Goal: Task Accomplishment & Management: Manage account settings

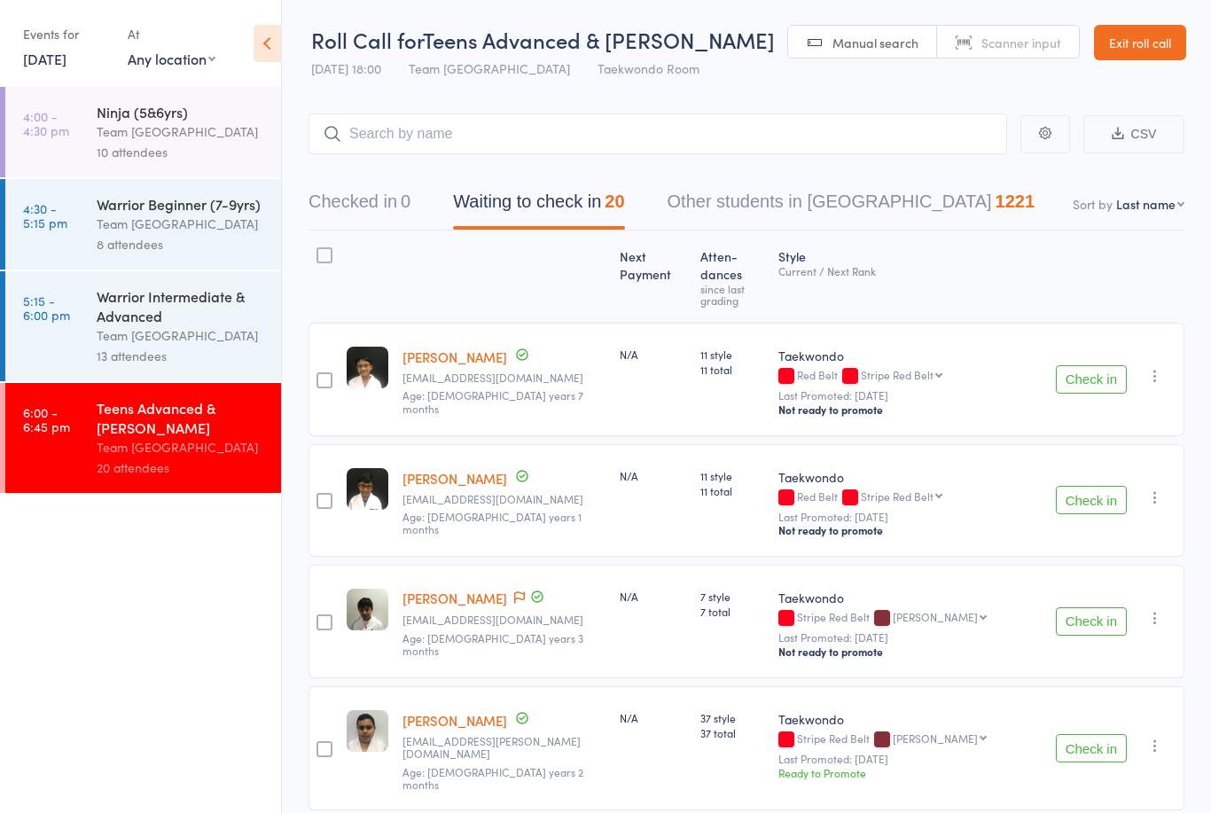
click at [1143, 42] on link "Exit roll call" at bounding box center [1140, 42] width 92 height 35
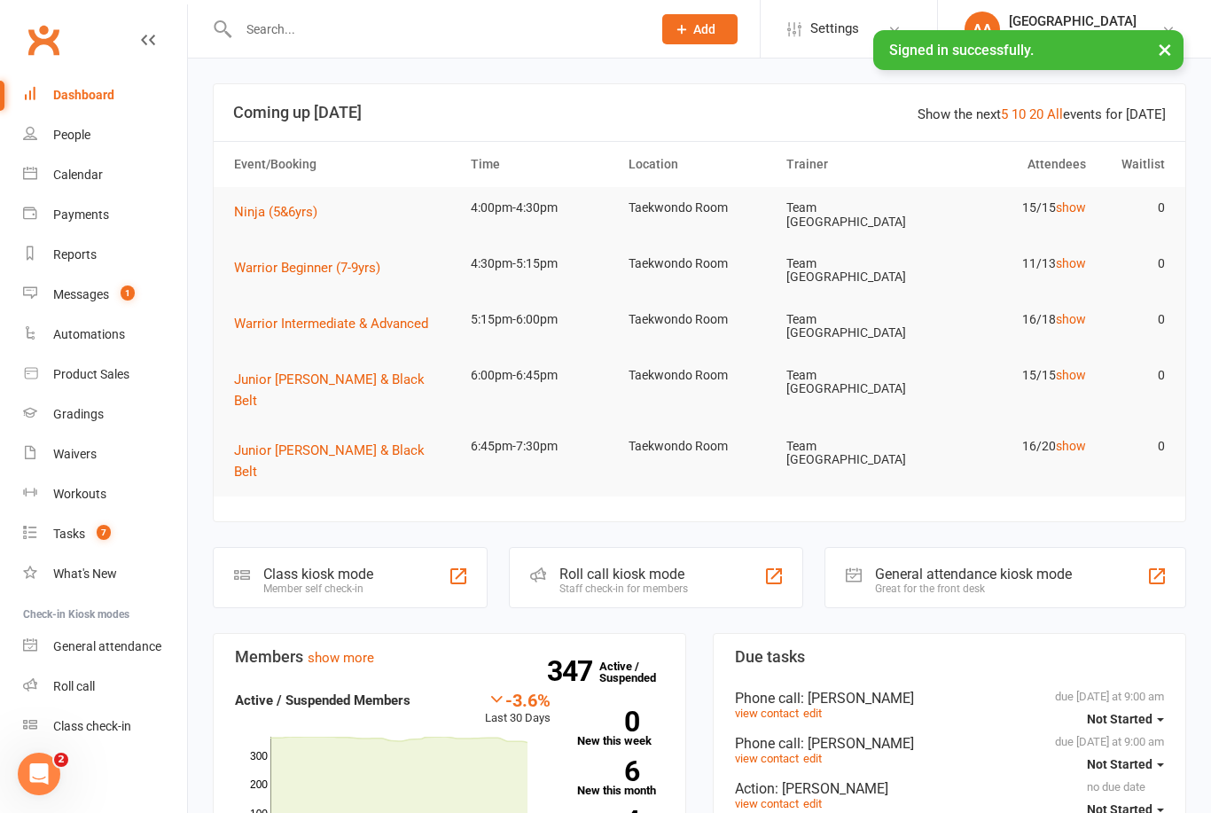
click at [71, 178] on div "Calendar" at bounding box center [78, 175] width 50 height 14
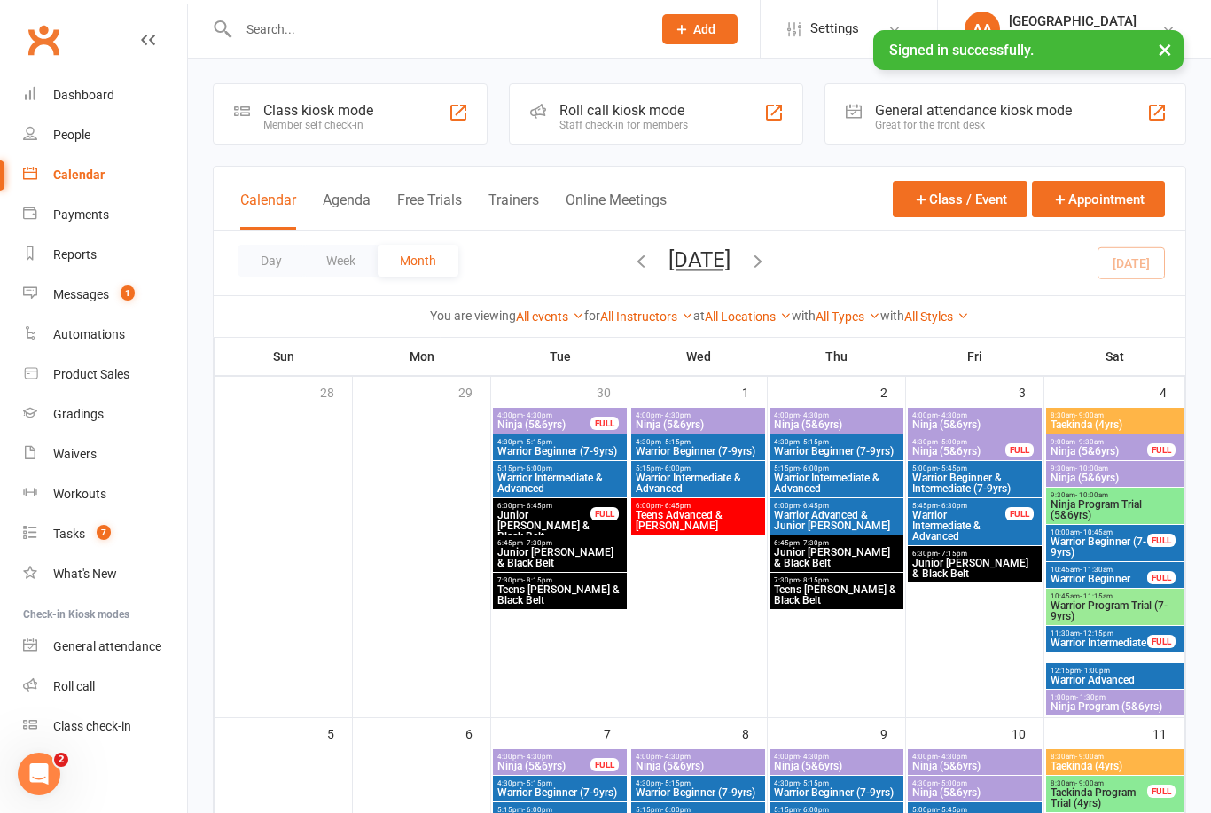
click at [273, 268] on button "Day" at bounding box center [271, 261] width 66 height 32
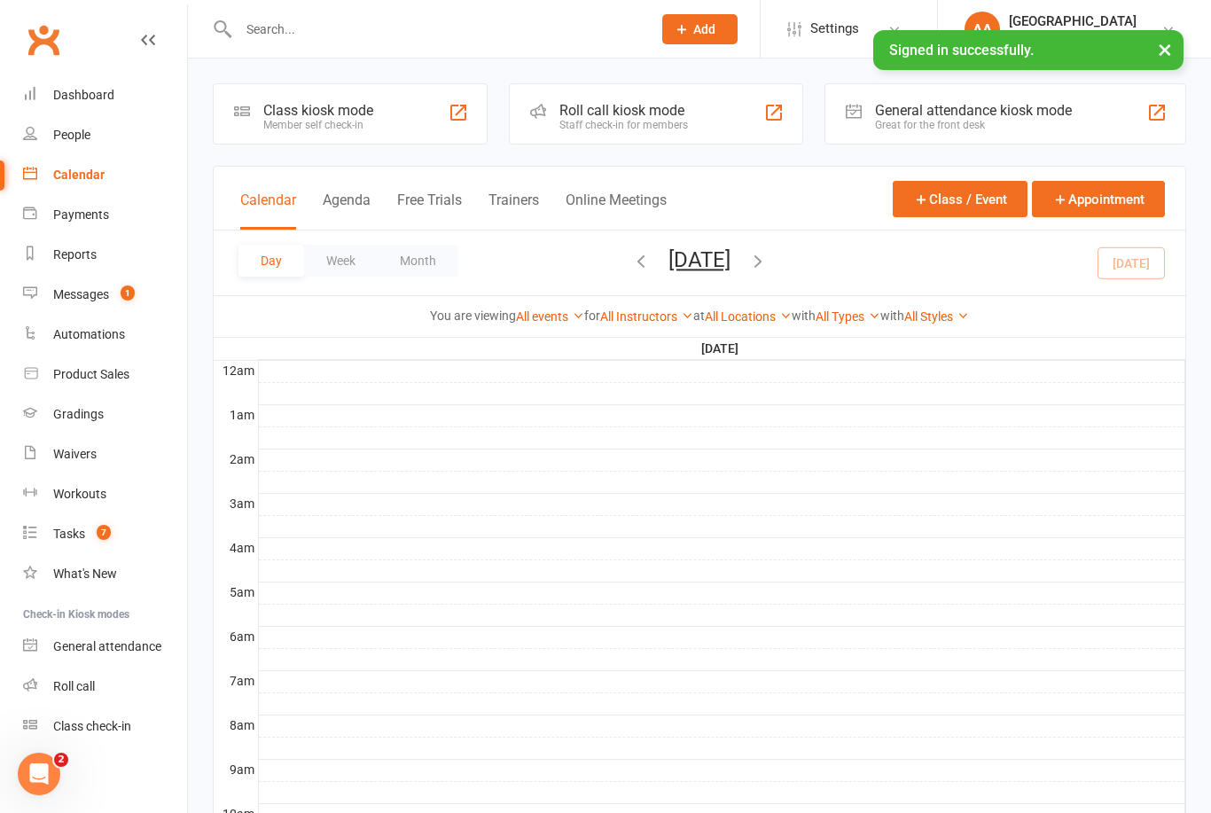
click at [725, 268] on button "[DATE]" at bounding box center [699, 259] width 62 height 25
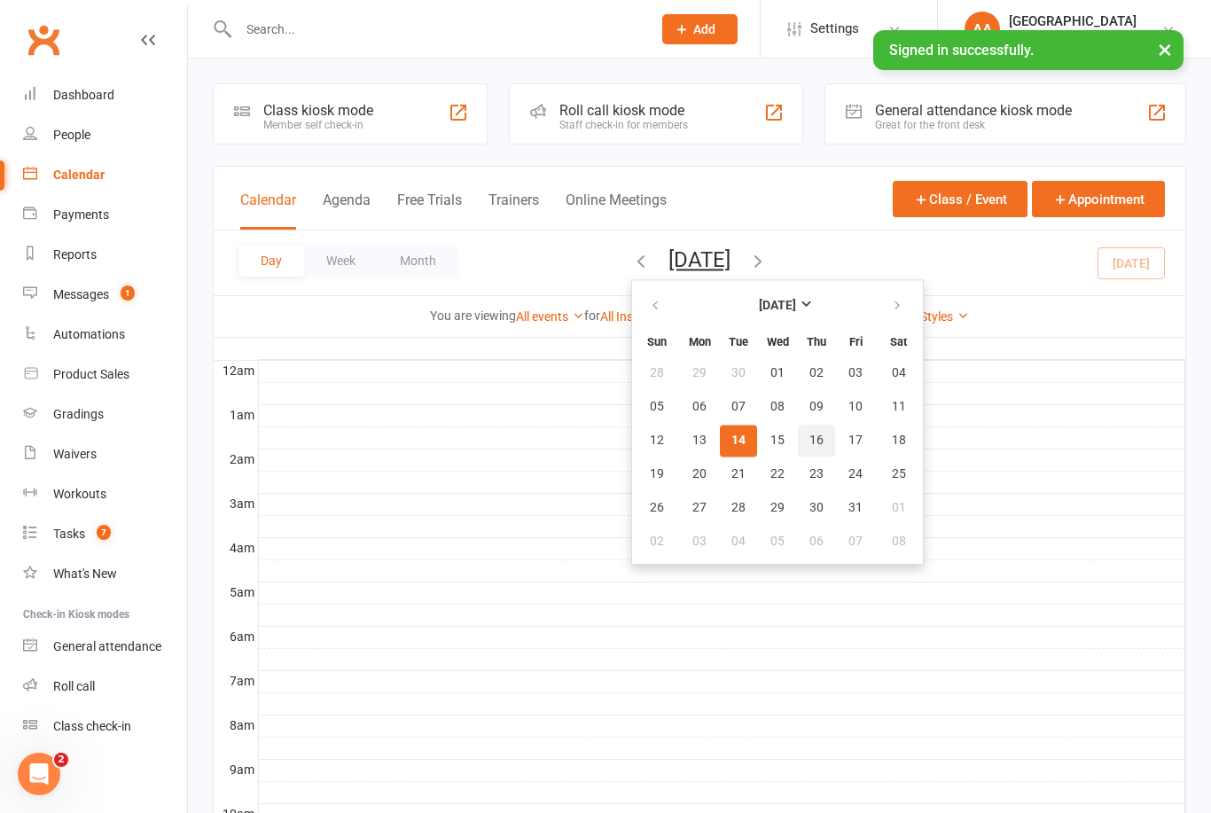
click at [798, 448] on button "16" at bounding box center [816, 441] width 37 height 32
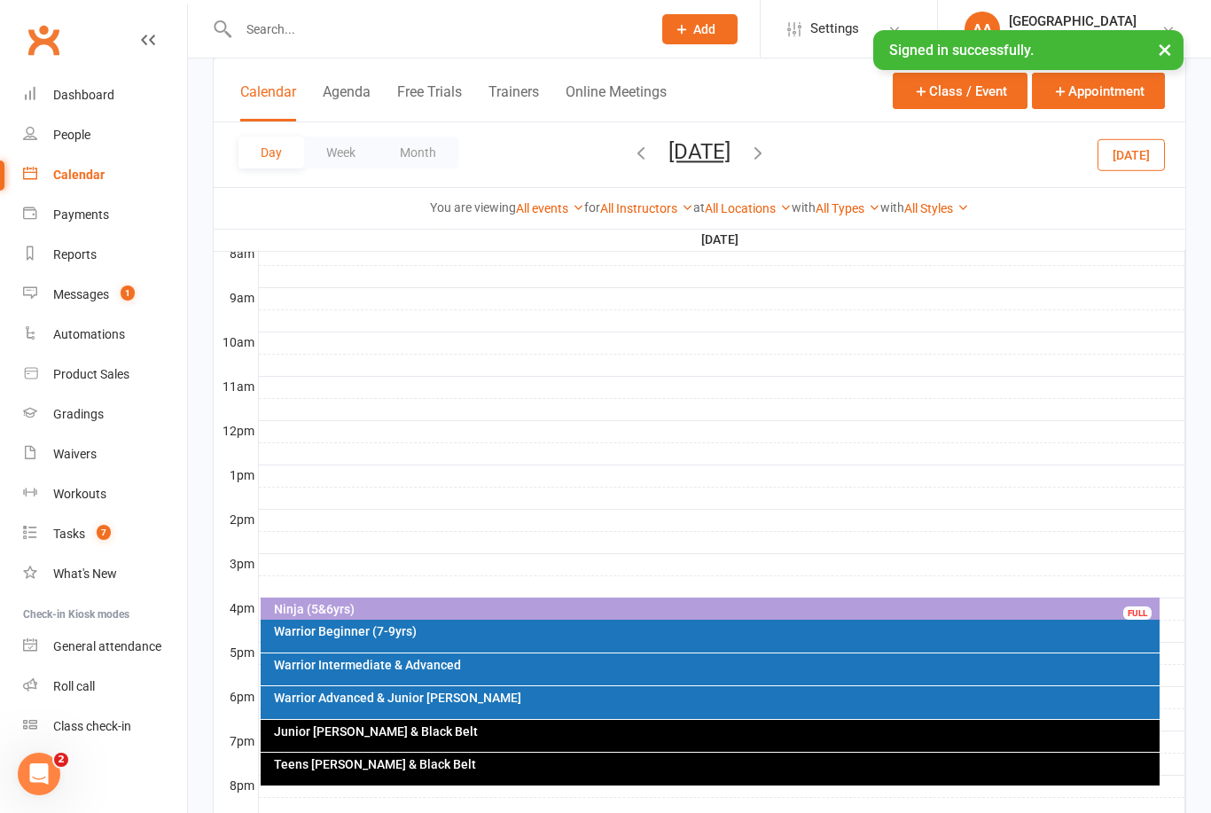
scroll to position [620, 0]
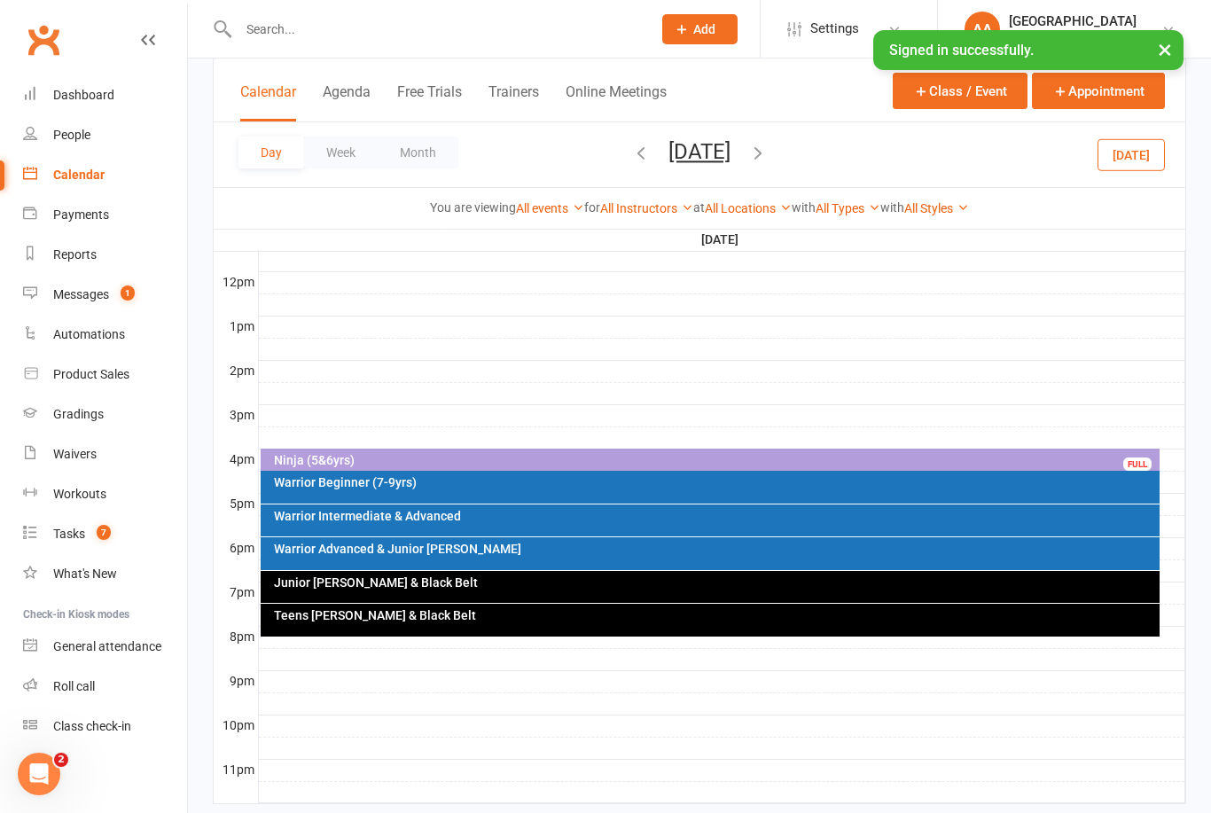
click at [433, 516] on div "Warrior Intermediate & Advanced" at bounding box center [715, 516] width 884 height 12
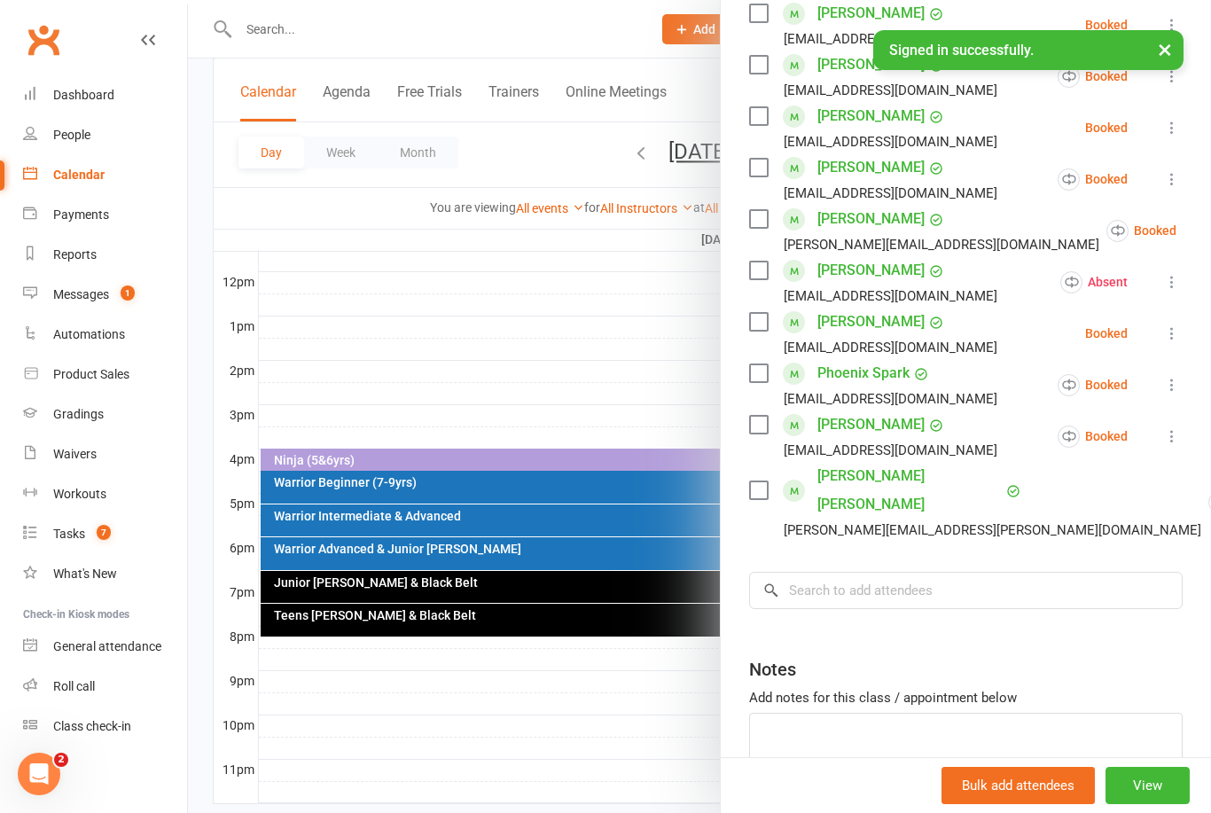
scroll to position [590, 0]
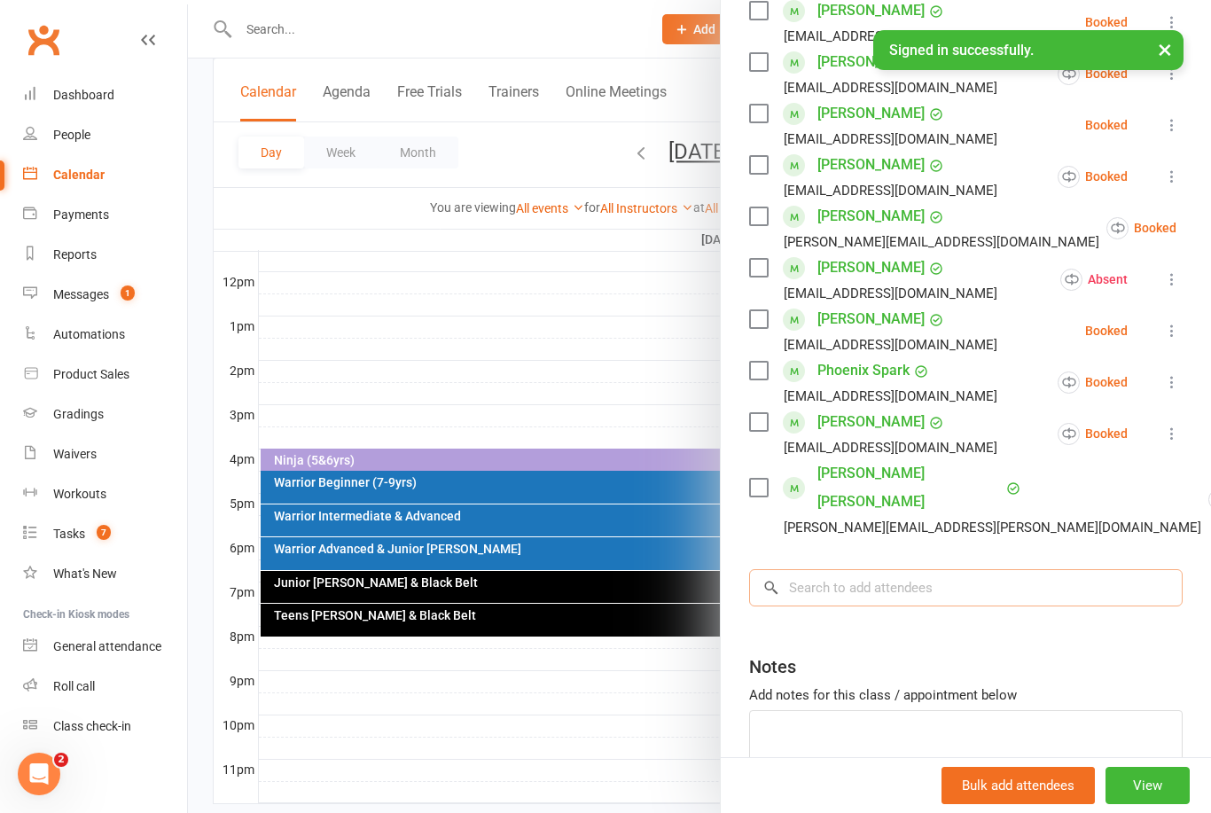
click at [821, 569] on input "search" at bounding box center [965, 587] width 433 height 37
click at [812, 569] on input "search" at bounding box center [965, 587] width 433 height 37
click at [834, 569] on input "search" at bounding box center [965, 587] width 433 height 37
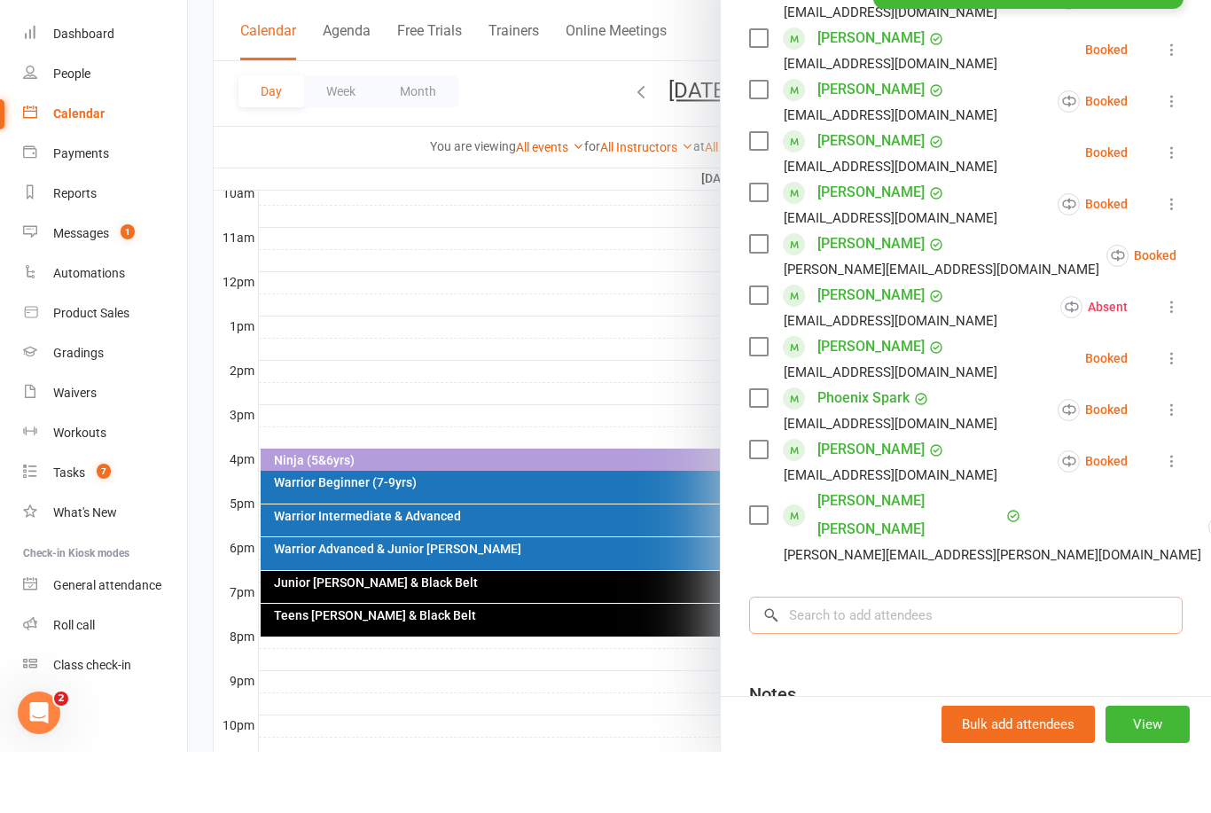
scroll to position [503, 0]
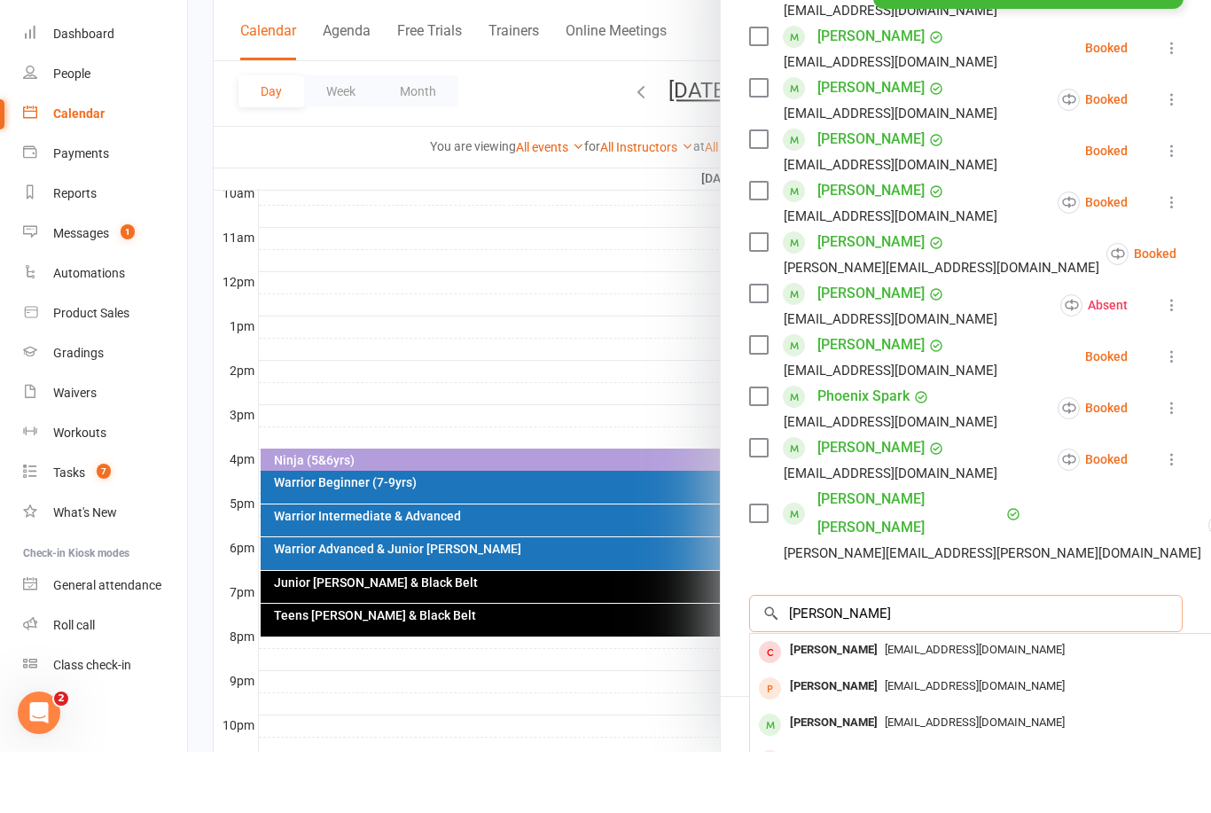
type input "Audrey"
click at [843, 771] on div "Audrey Vu" at bounding box center [834, 784] width 102 height 26
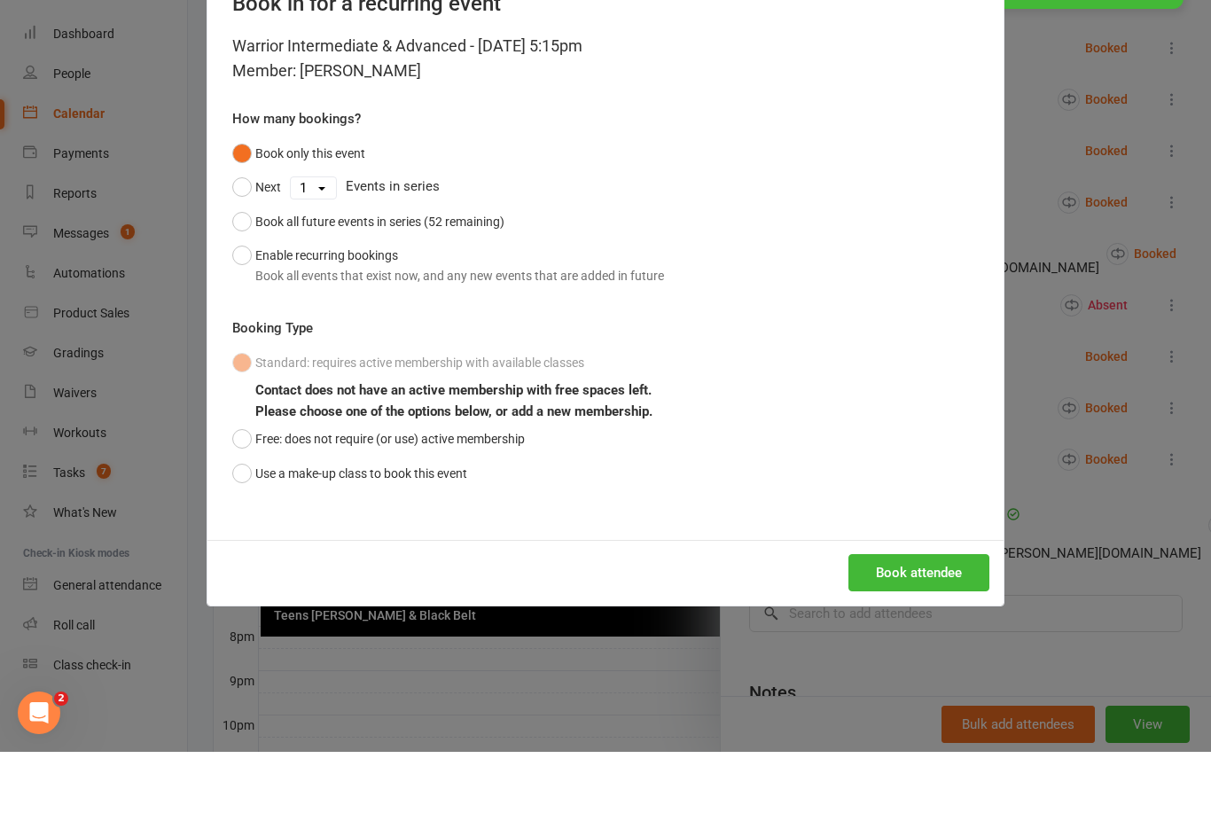
scroll to position [620, 0]
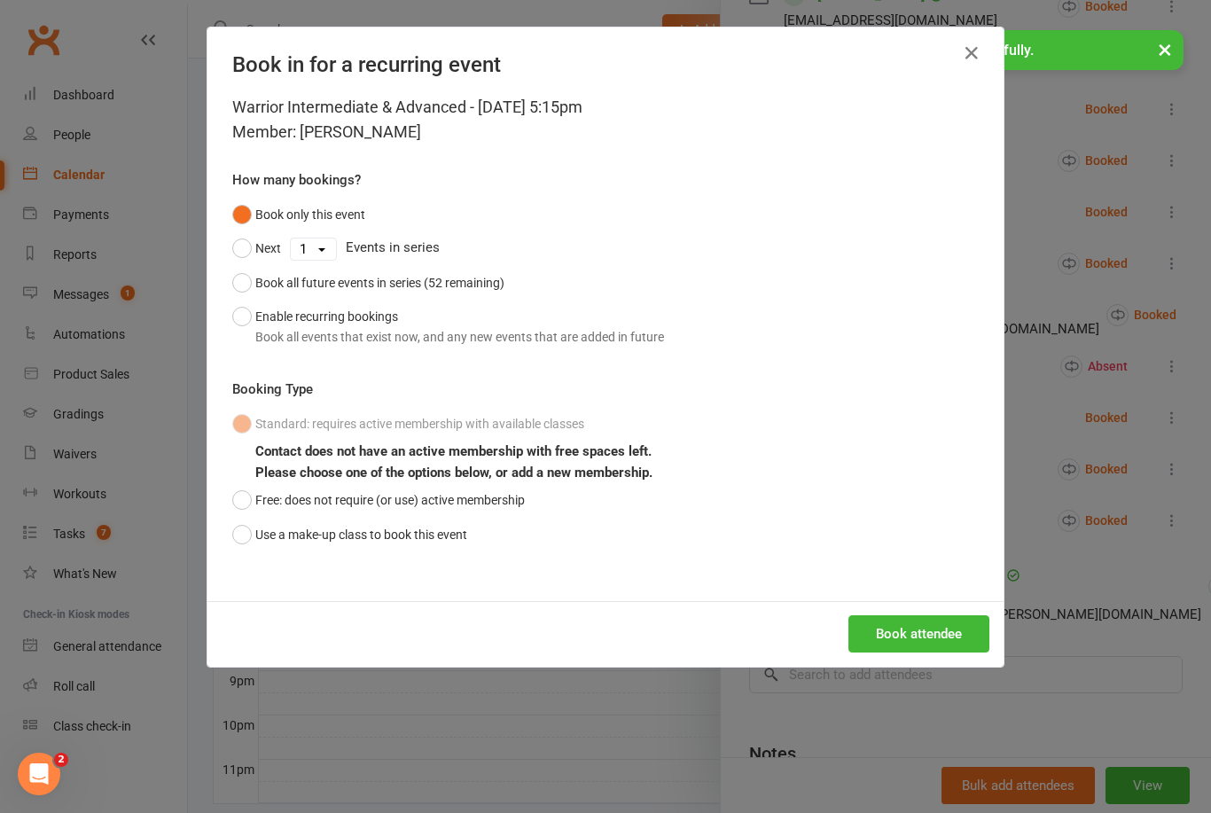
click at [240, 526] on button "Use a make-up class to book this event" at bounding box center [349, 535] width 235 height 34
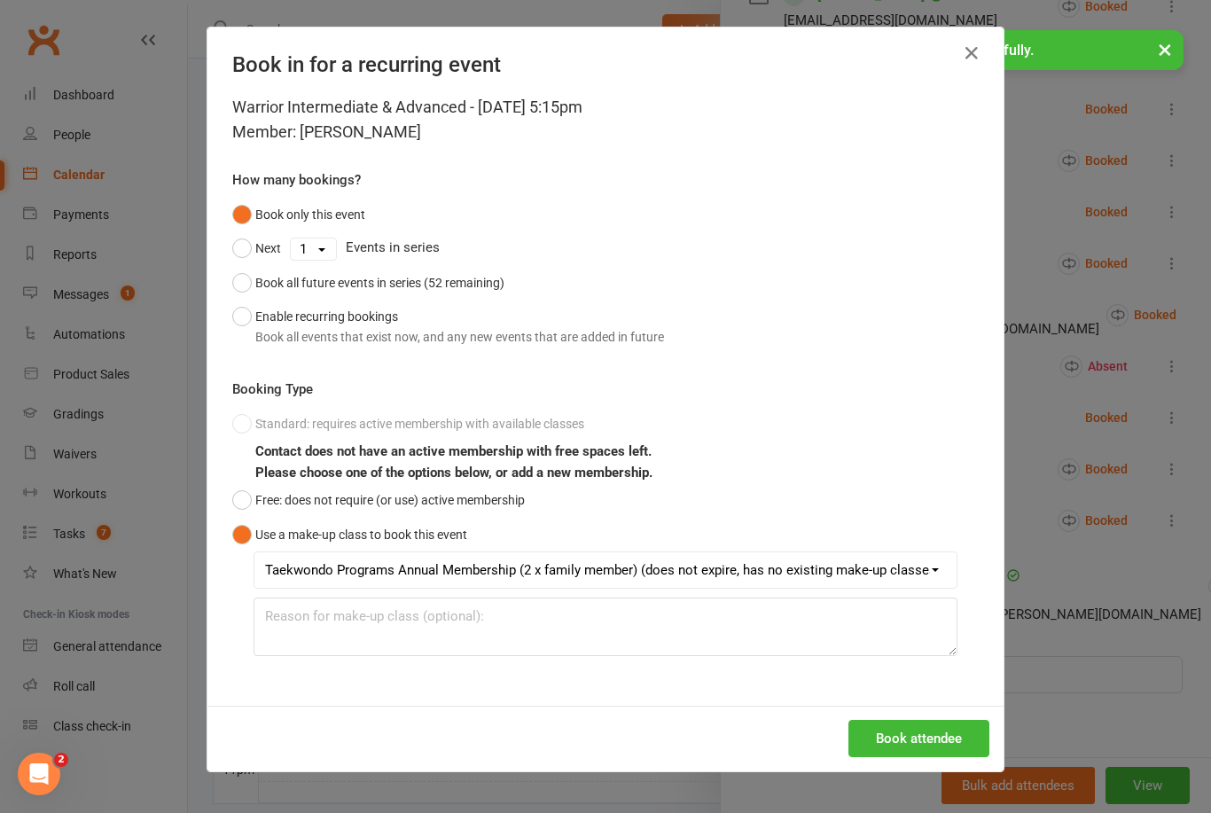
click at [901, 744] on button "Book attendee" at bounding box center [918, 738] width 141 height 37
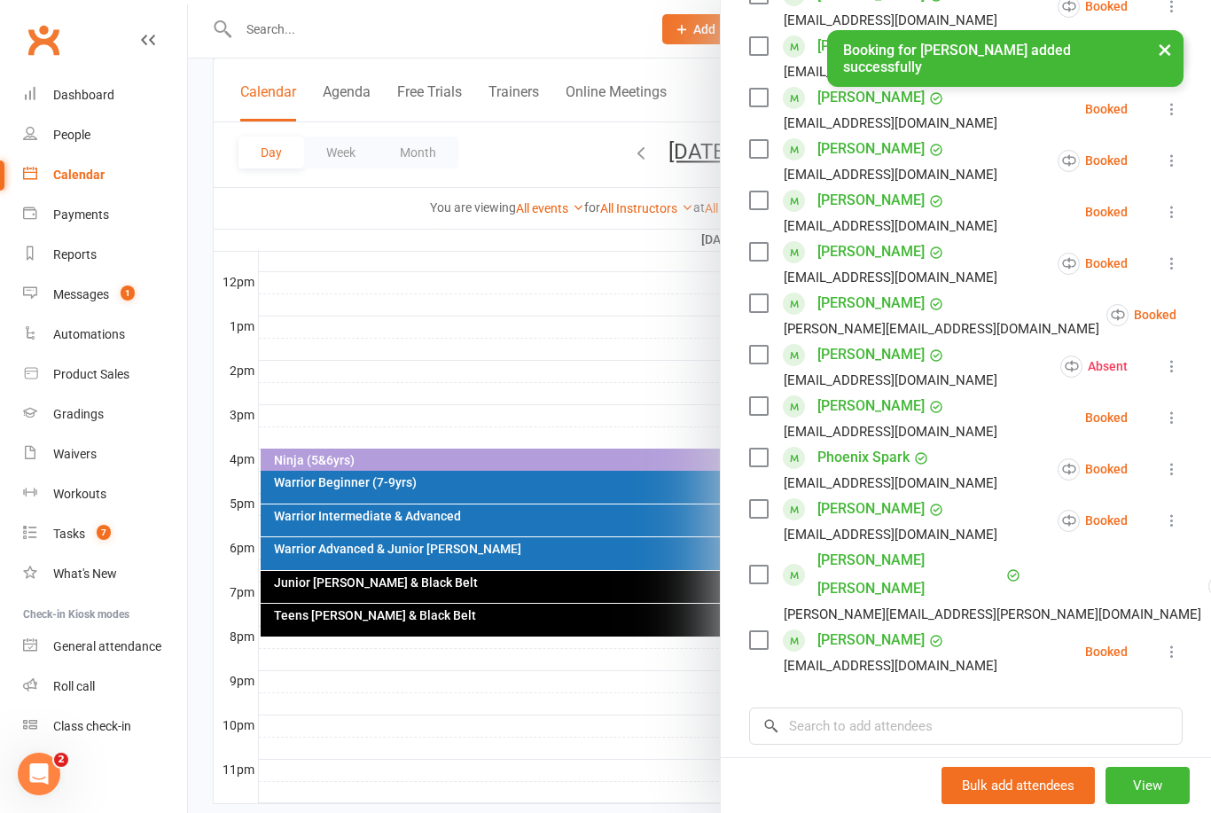
click at [532, 292] on div at bounding box center [699, 406] width 1023 height 813
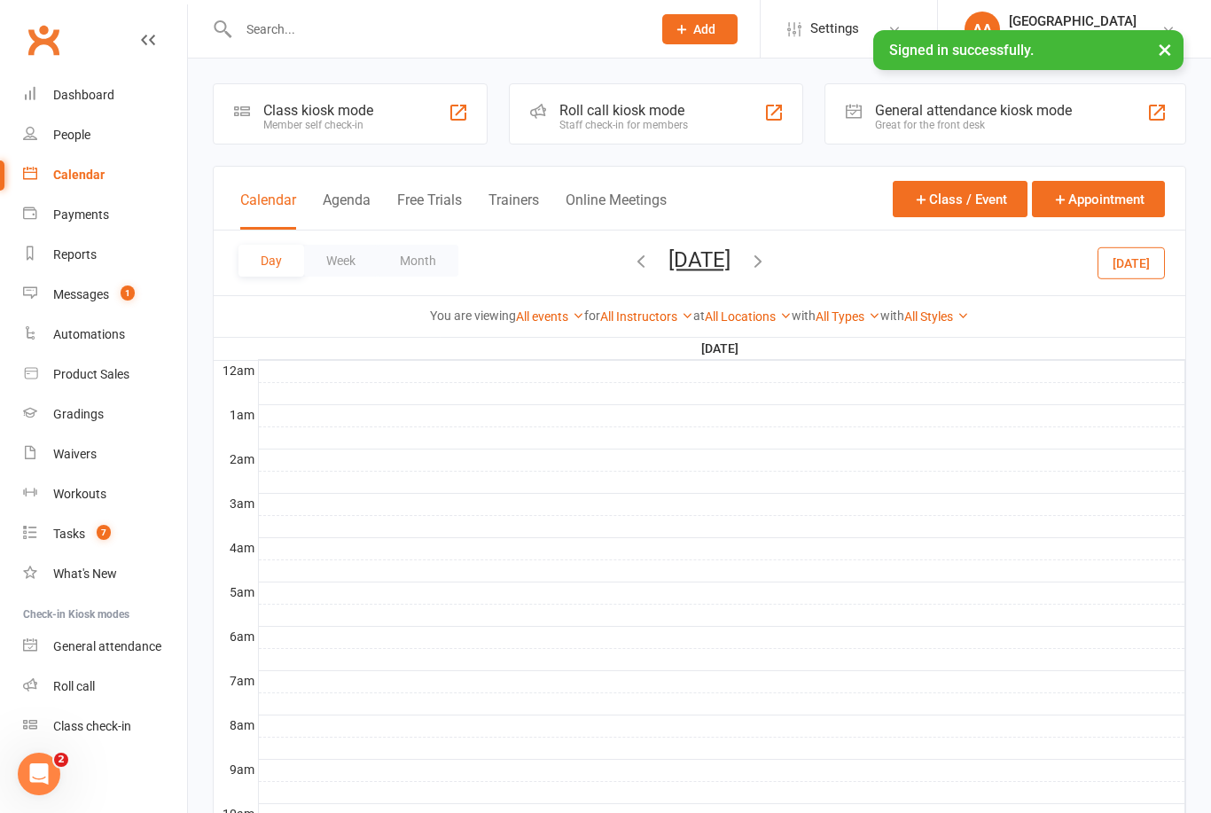
scroll to position [179, 0]
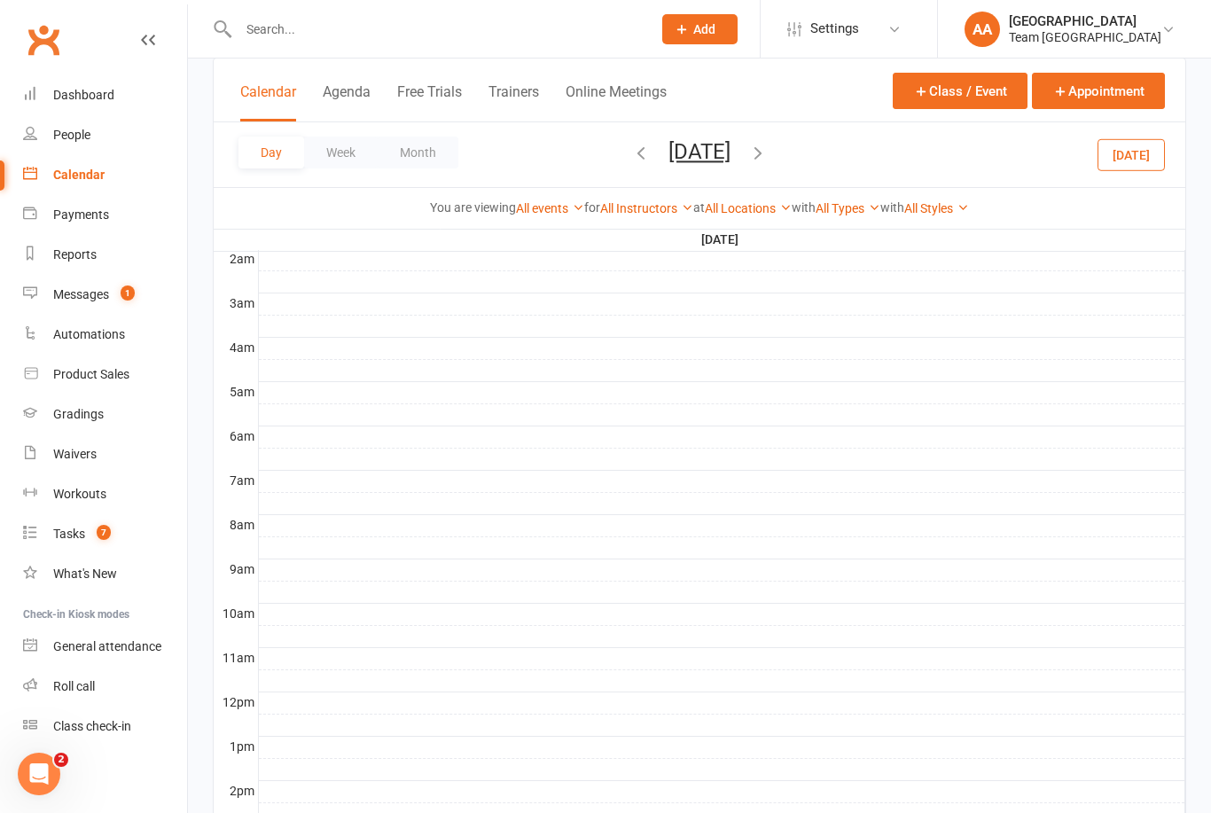
click at [97, 174] on div "Calendar" at bounding box center [78, 175] width 51 height 14
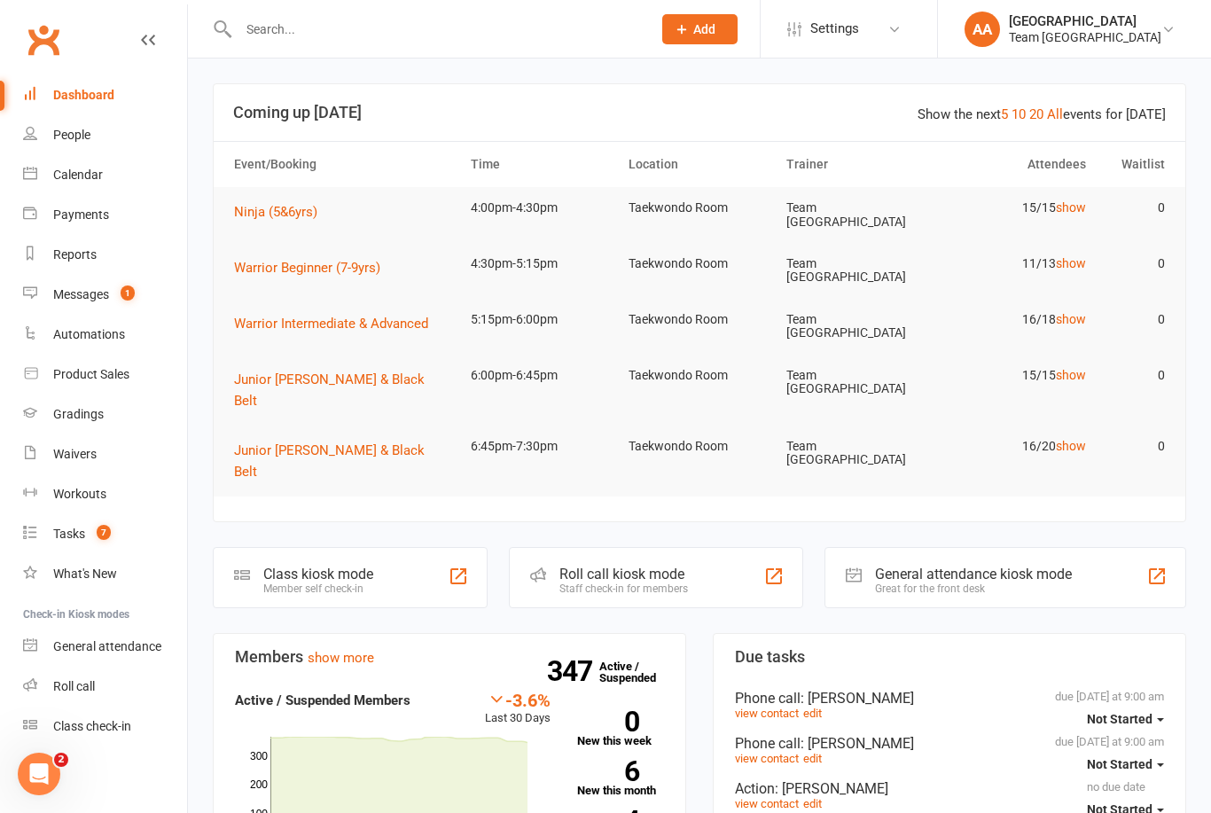
click at [108, 178] on link "Calendar" at bounding box center [105, 175] width 164 height 40
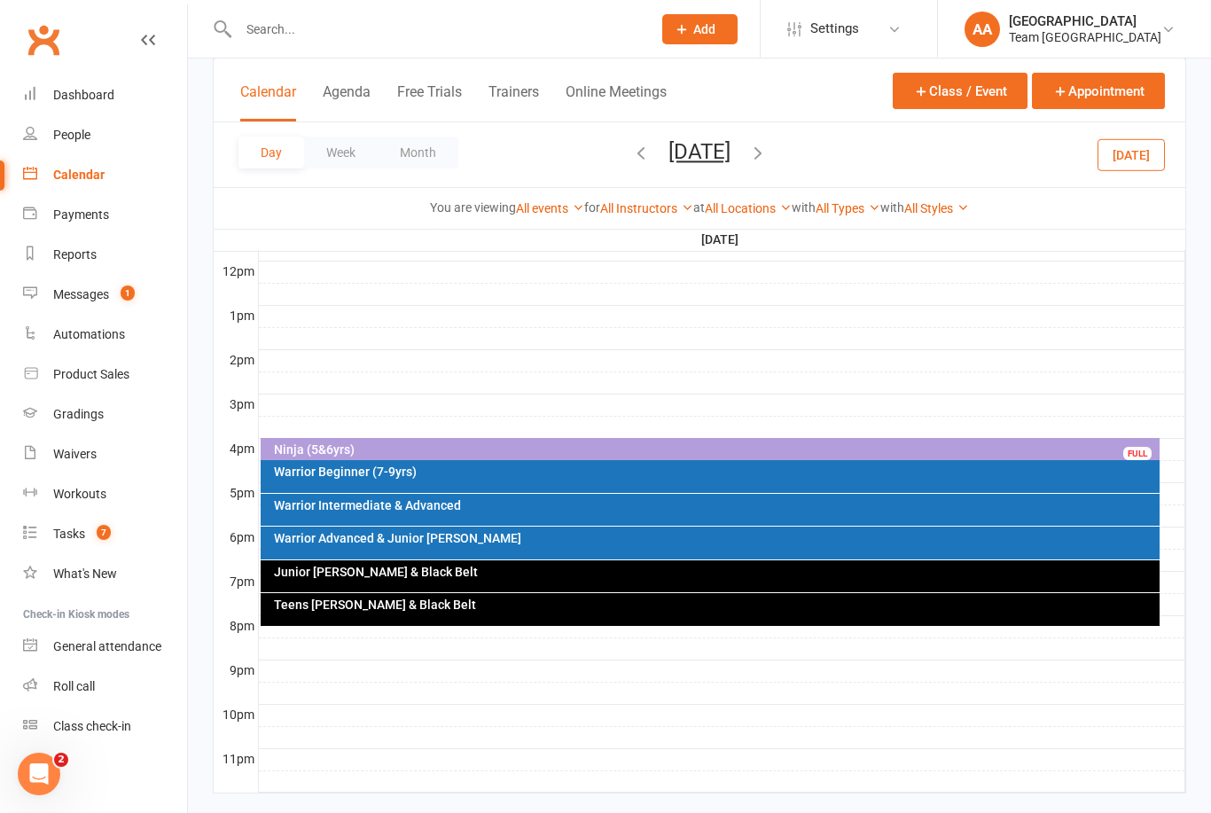
click at [730, 158] on button "Thursday, Oct 16, 2025" at bounding box center [699, 151] width 62 height 25
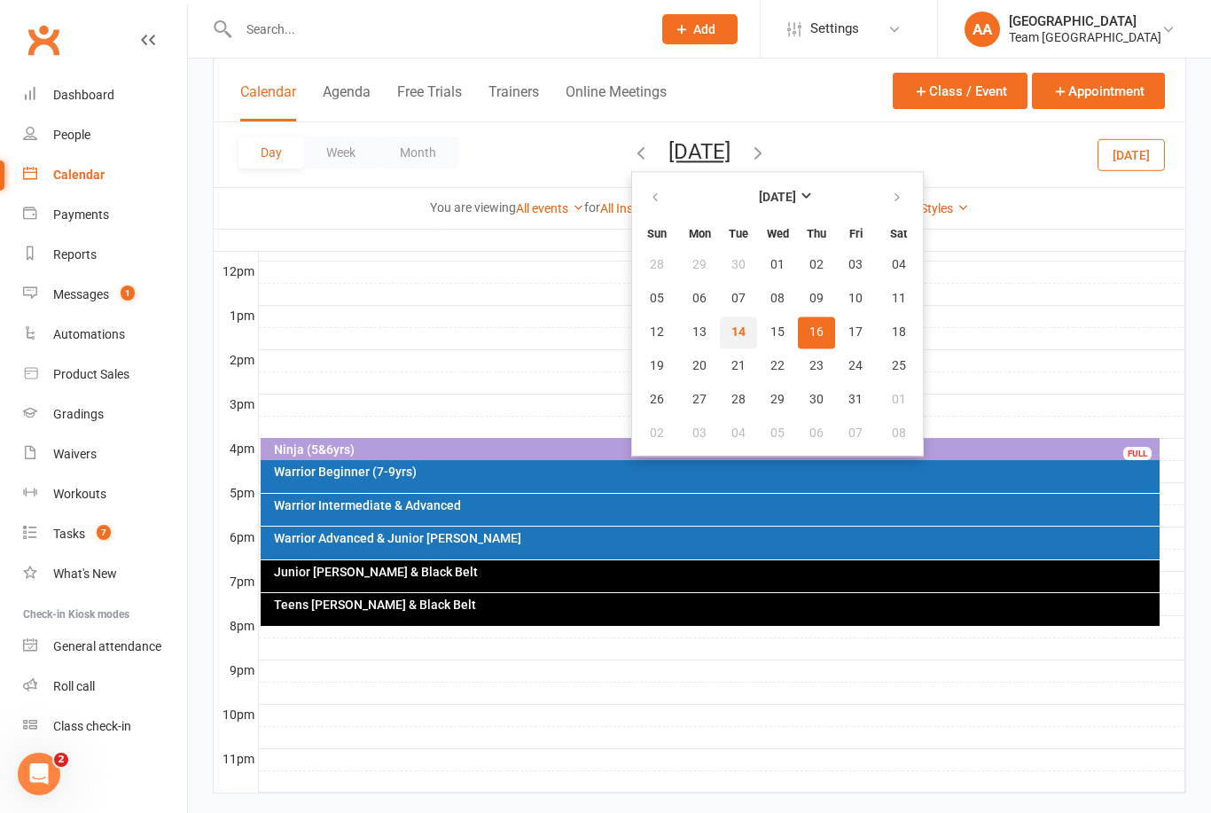
click at [731, 331] on span "14" at bounding box center [738, 332] width 14 height 14
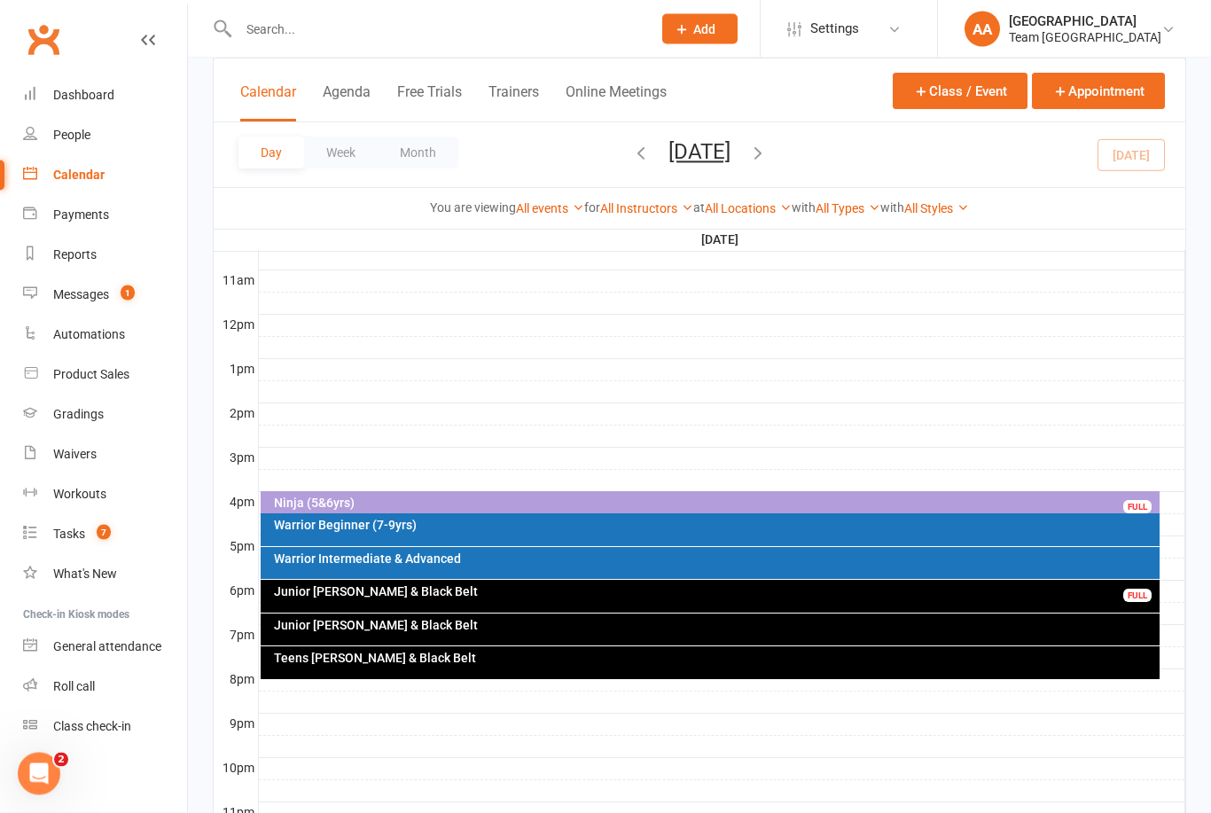
scroll to position [588, 0]
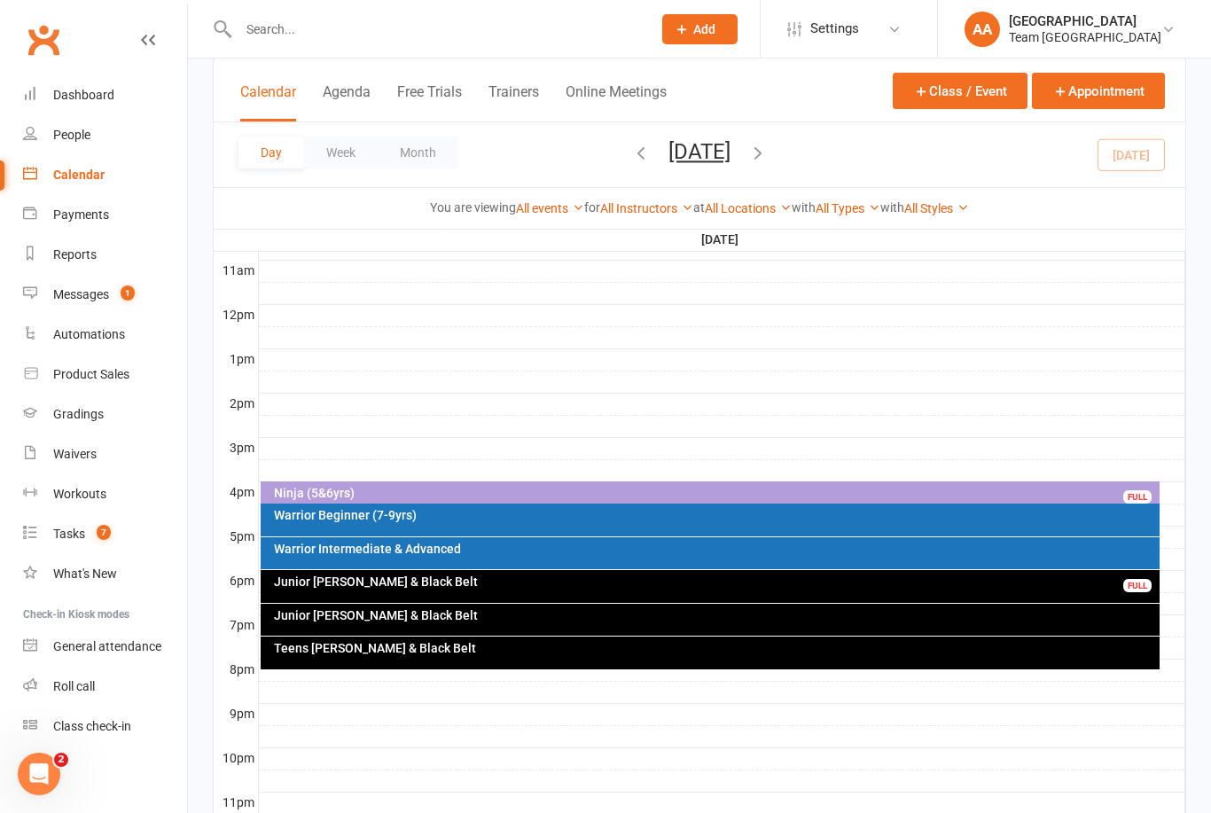
click at [432, 514] on div "Warrior Beginner (7-9yrs)" at bounding box center [715, 515] width 884 height 12
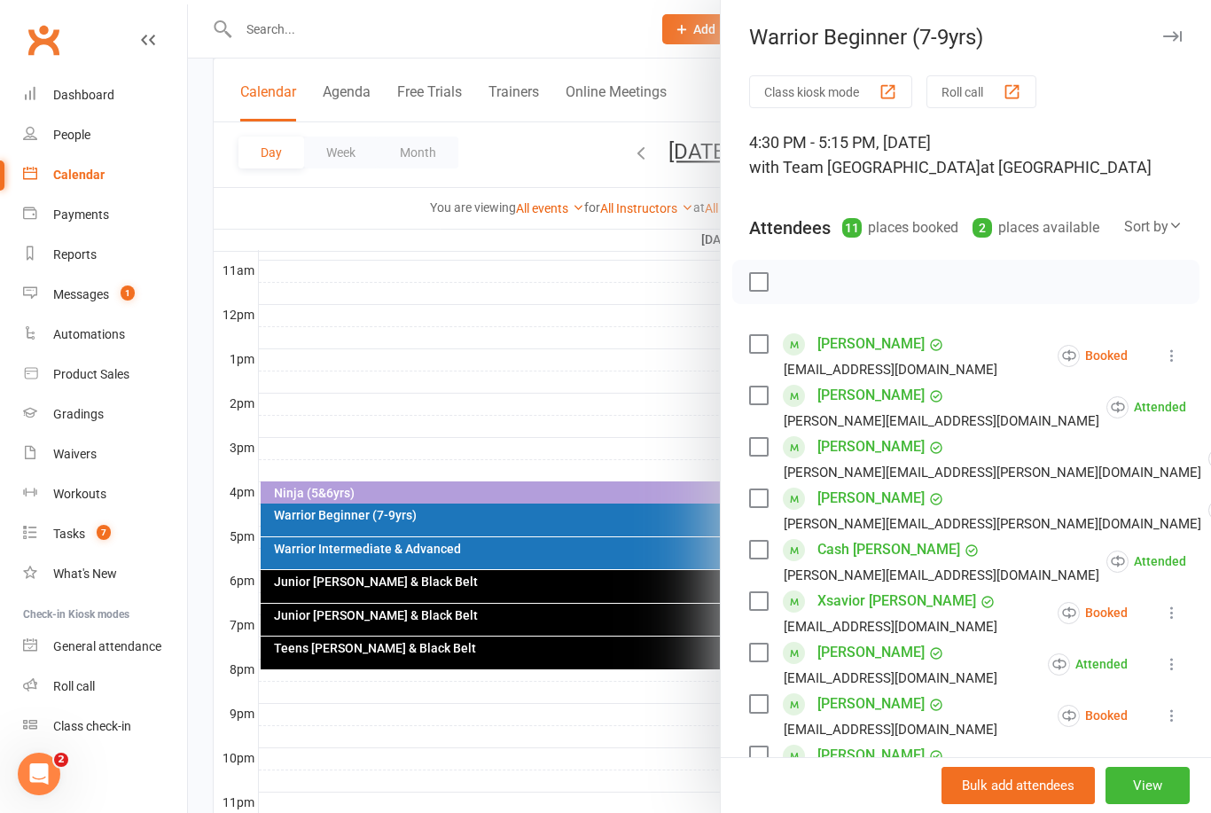
click at [871, 450] on link "Henry Gibson" at bounding box center [870, 447] width 107 height 28
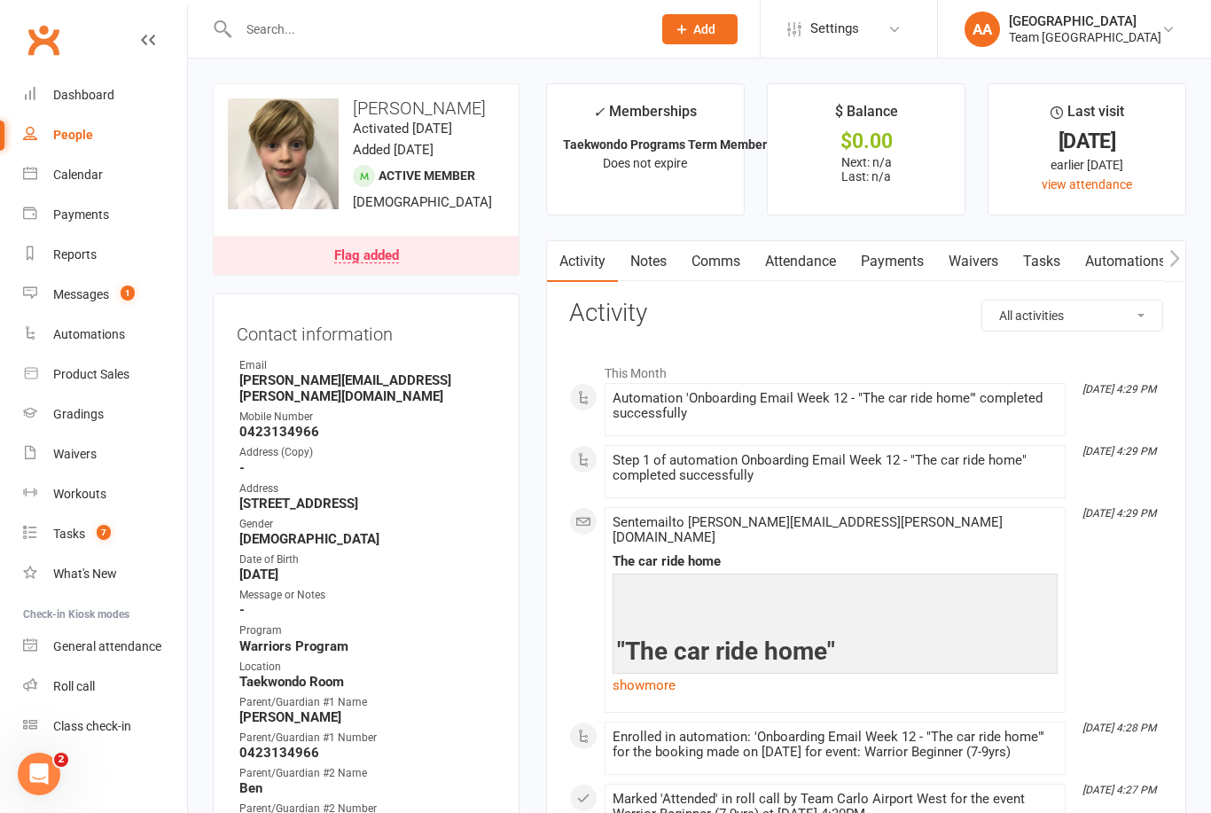
click at [102, 168] on div "Calendar" at bounding box center [78, 175] width 50 height 14
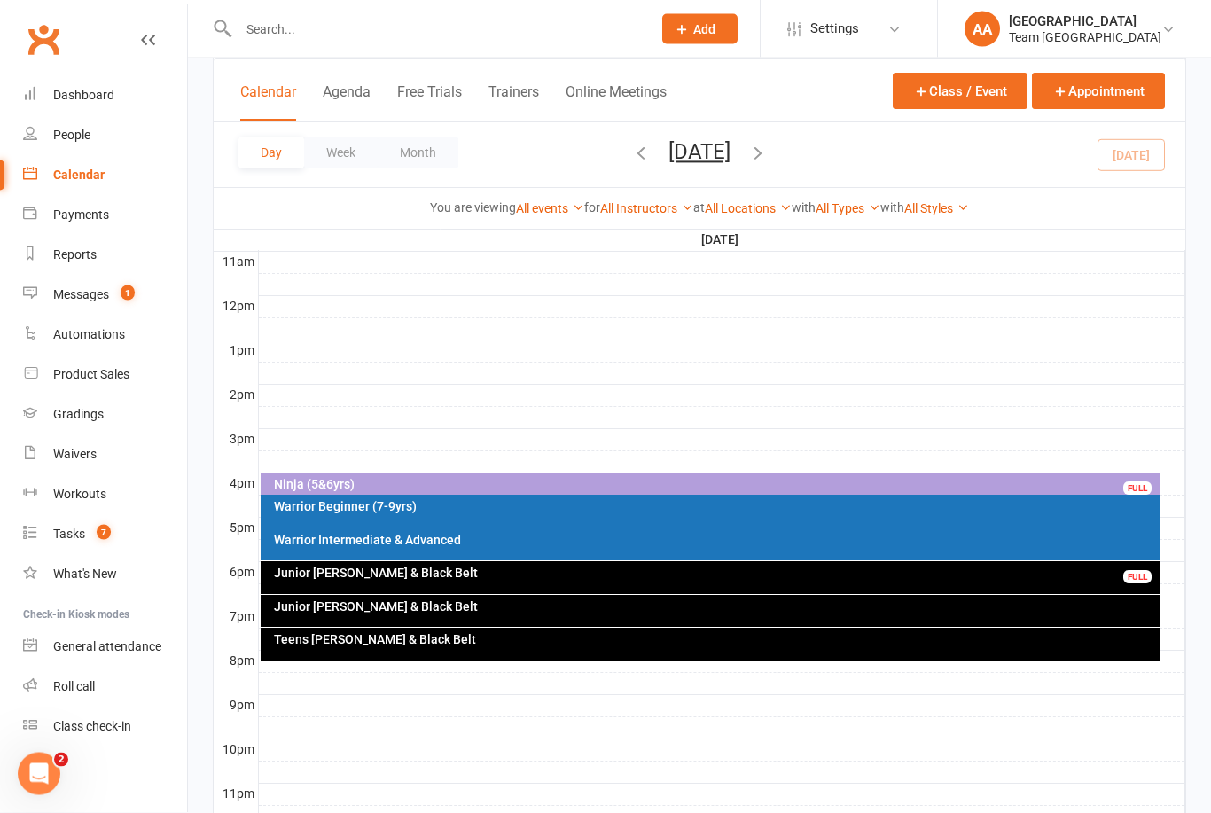
scroll to position [596, 0]
click at [399, 488] on div "Ninja (5&6yrs)" at bounding box center [715, 484] width 884 height 12
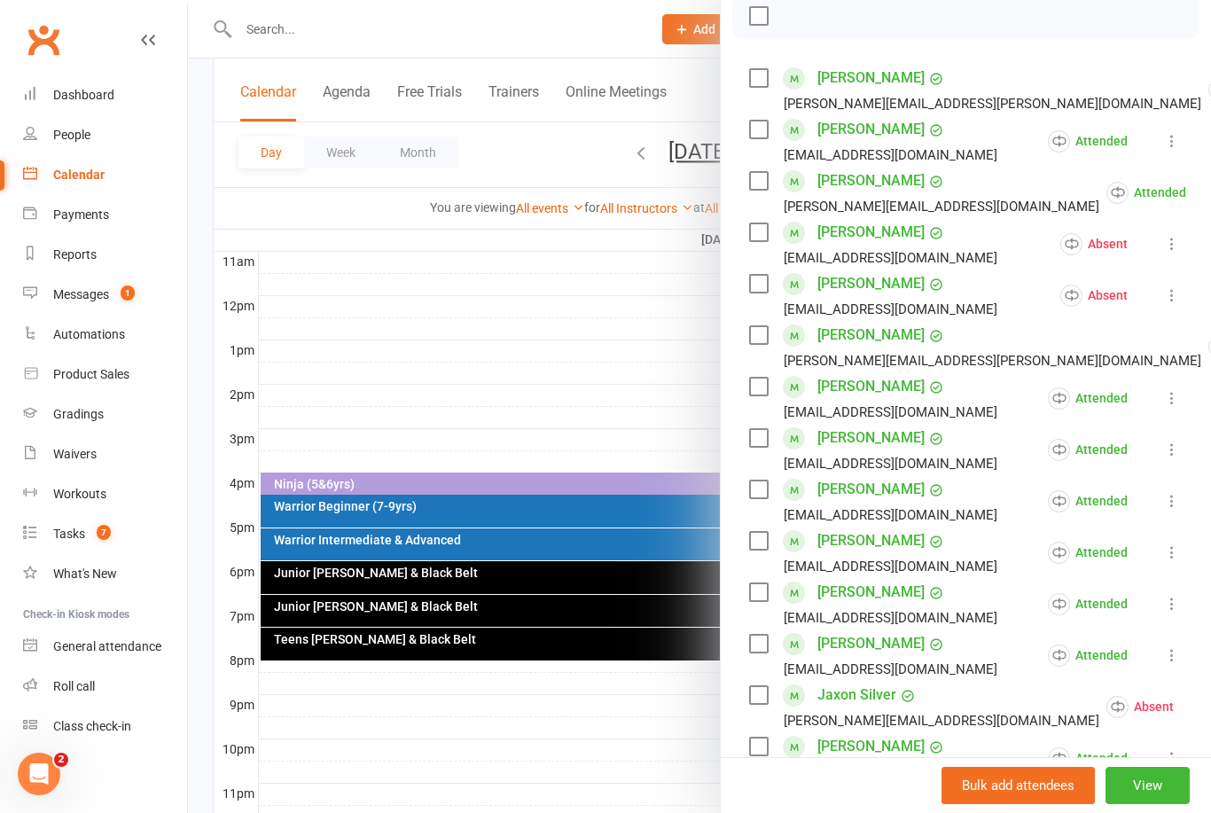
scroll to position [277, 0]
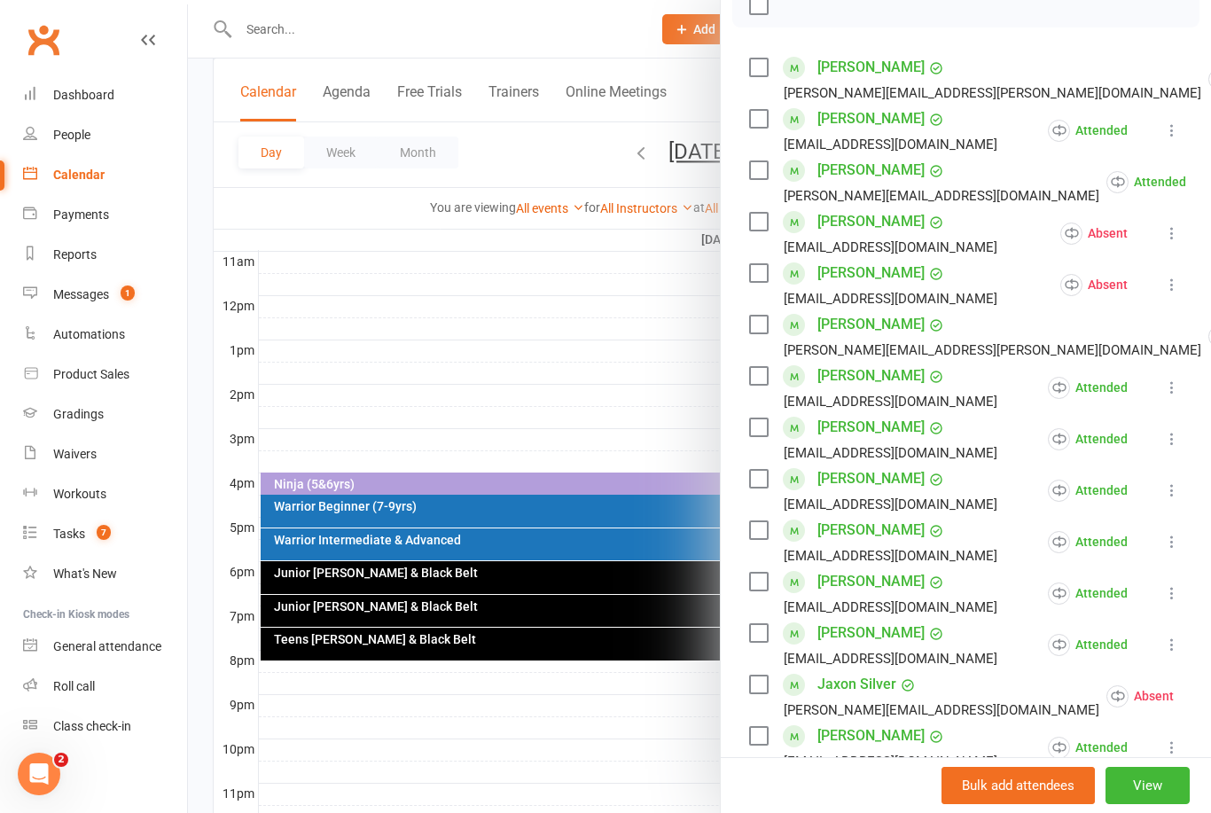
click at [890, 640] on link "Summer Sanders" at bounding box center [870, 633] width 107 height 28
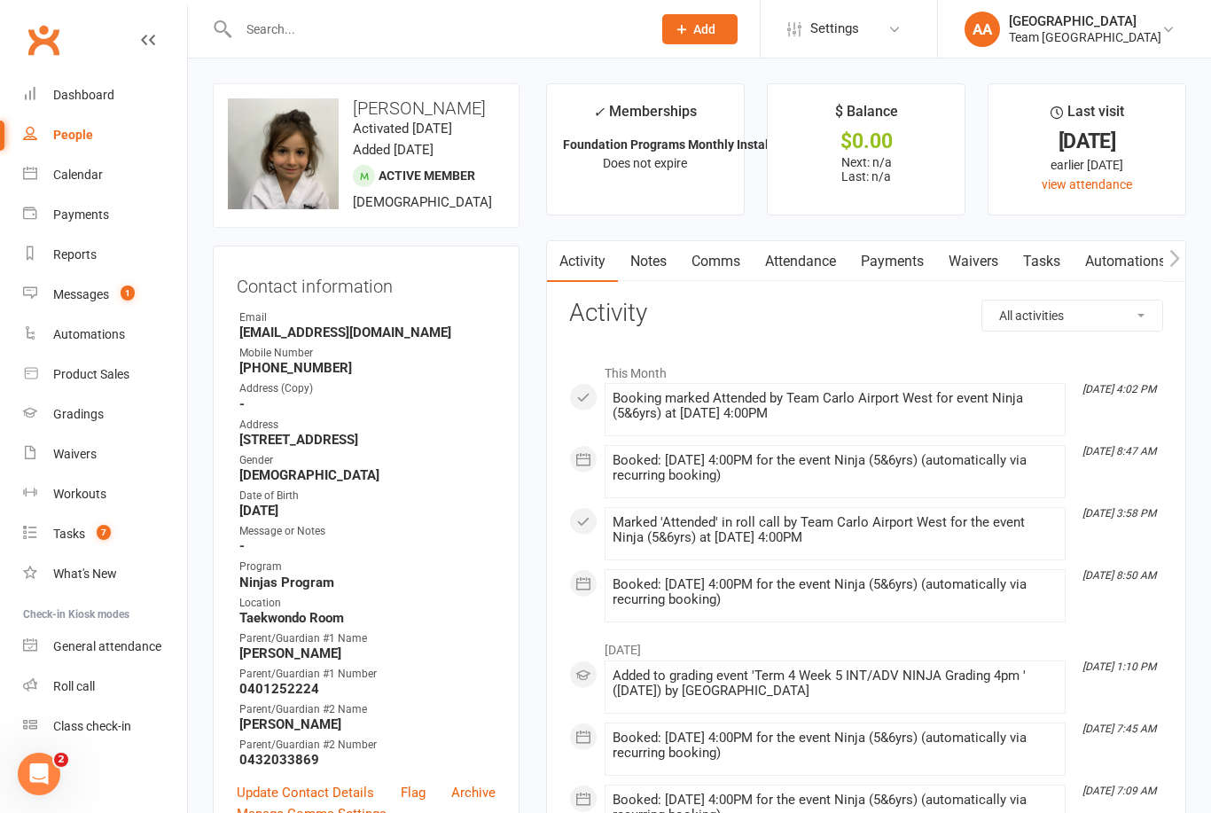
click at [88, 179] on div "Calendar" at bounding box center [78, 175] width 50 height 14
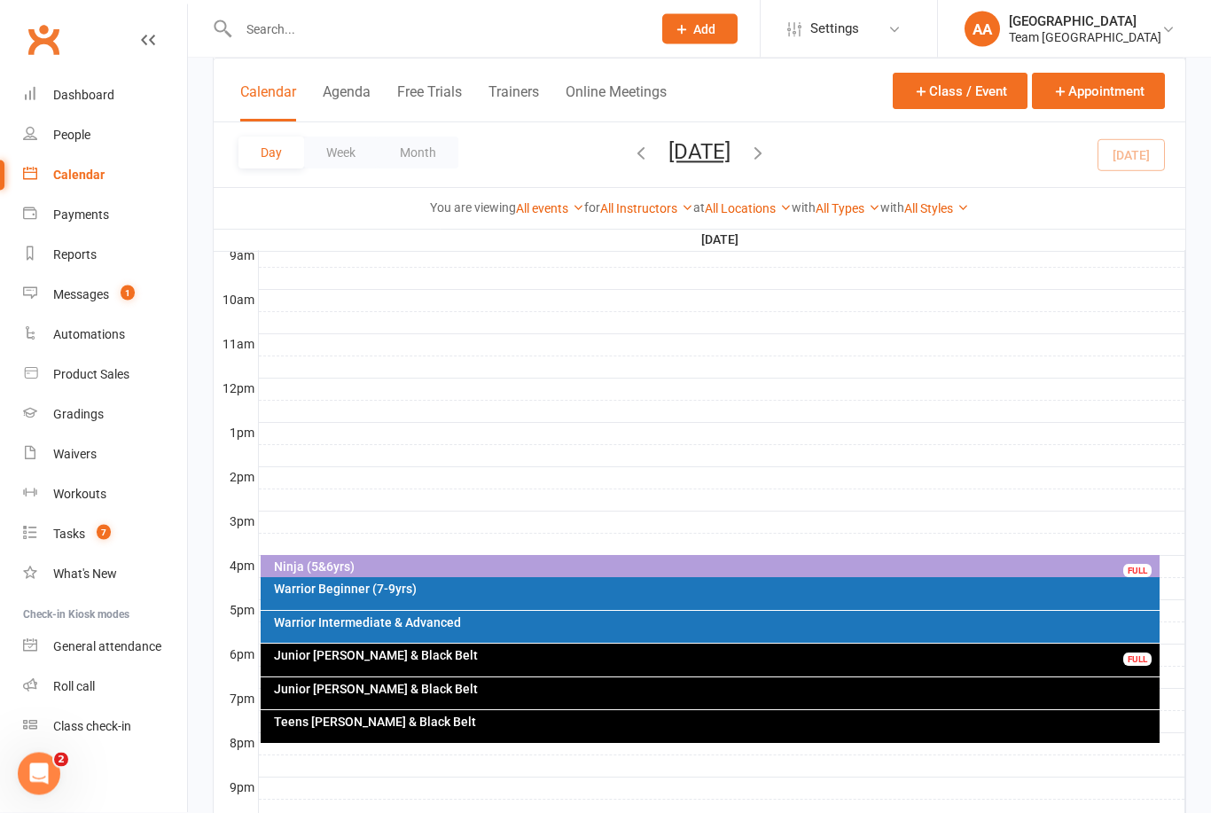
click at [730, 147] on button "Tuesday, Oct 14, 2025" at bounding box center [699, 151] width 62 height 25
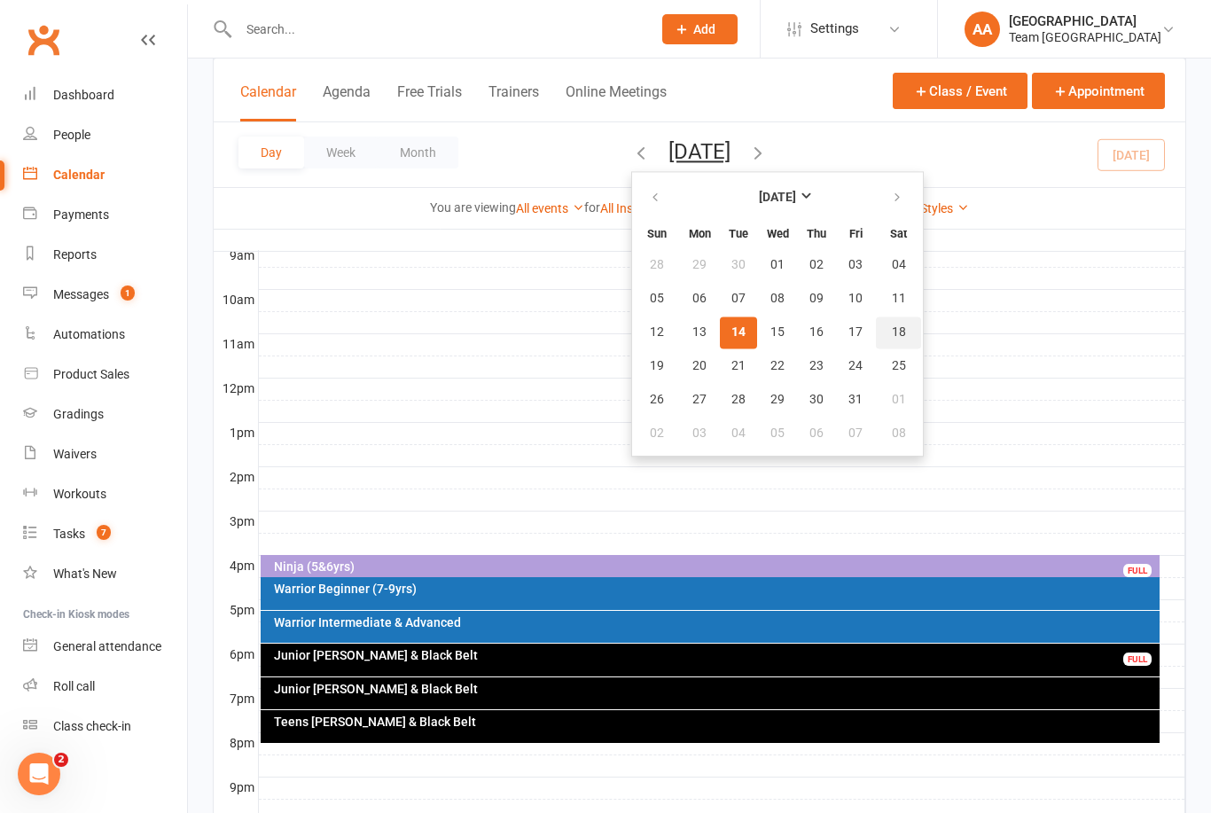
click at [892, 329] on span "18" at bounding box center [899, 332] width 14 height 14
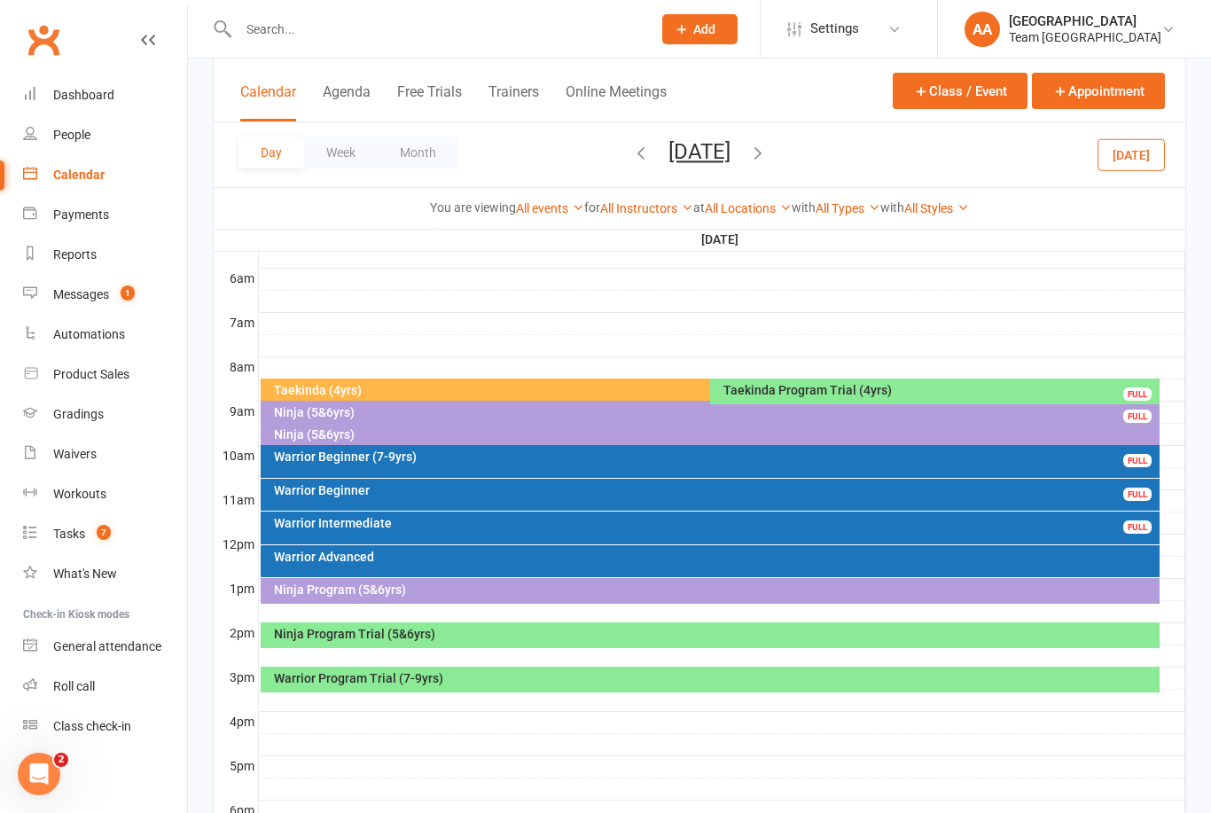
scroll to position [360, 0]
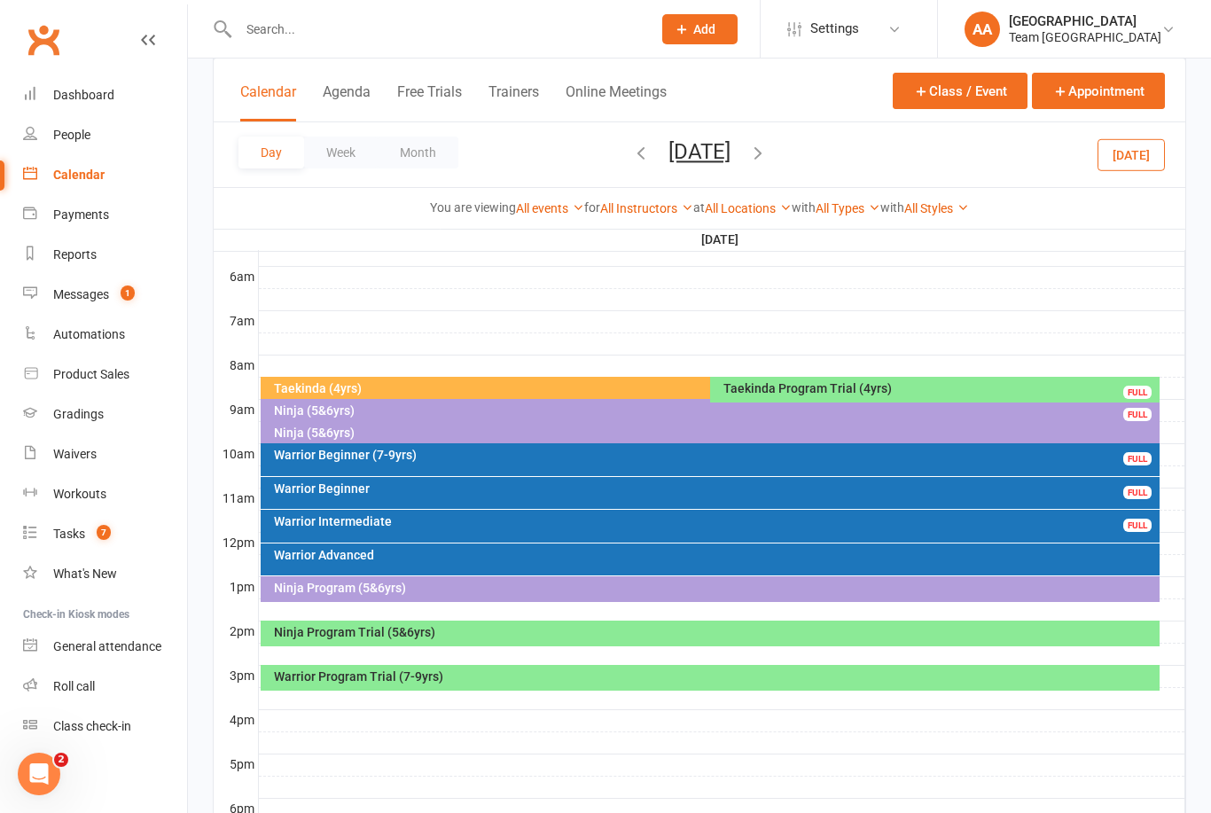
click at [533, 630] on div "Ninja Program Trial (5&6yrs)" at bounding box center [715, 632] width 884 height 12
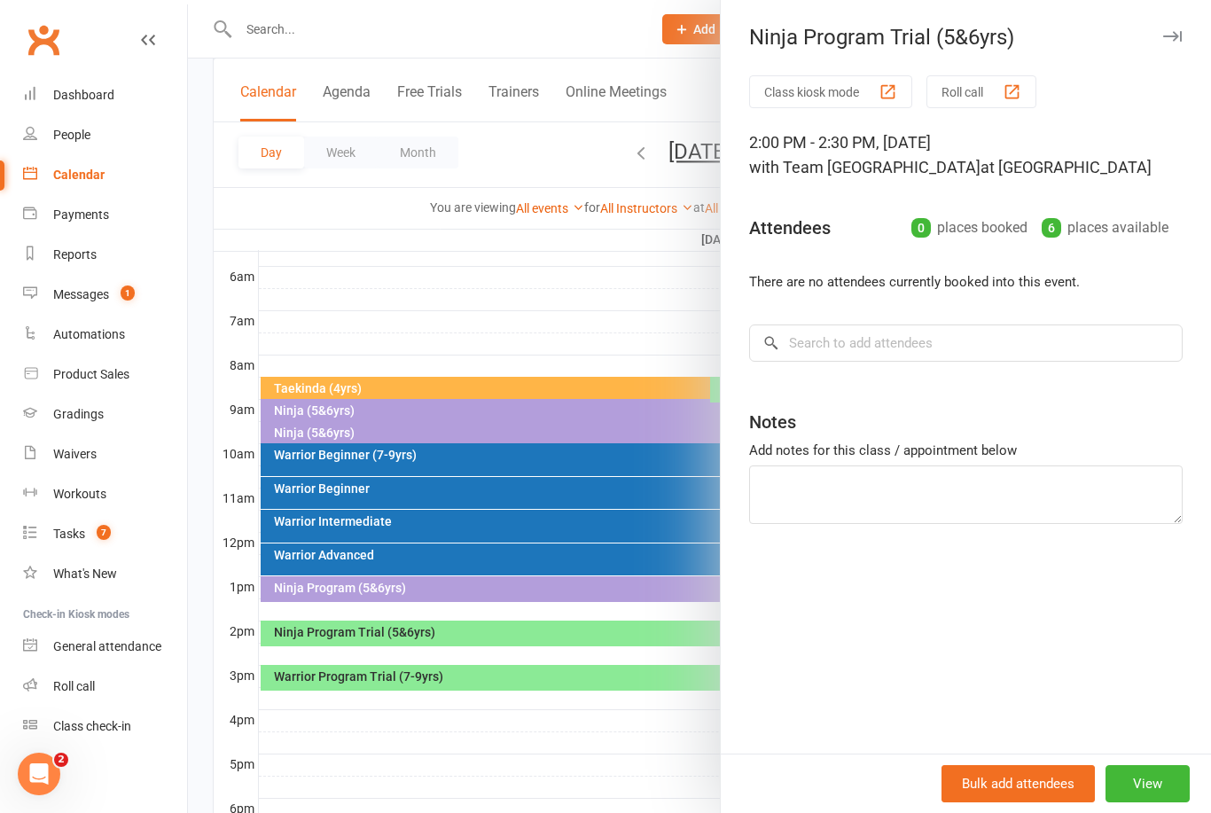
click at [412, 288] on div at bounding box center [699, 406] width 1023 height 813
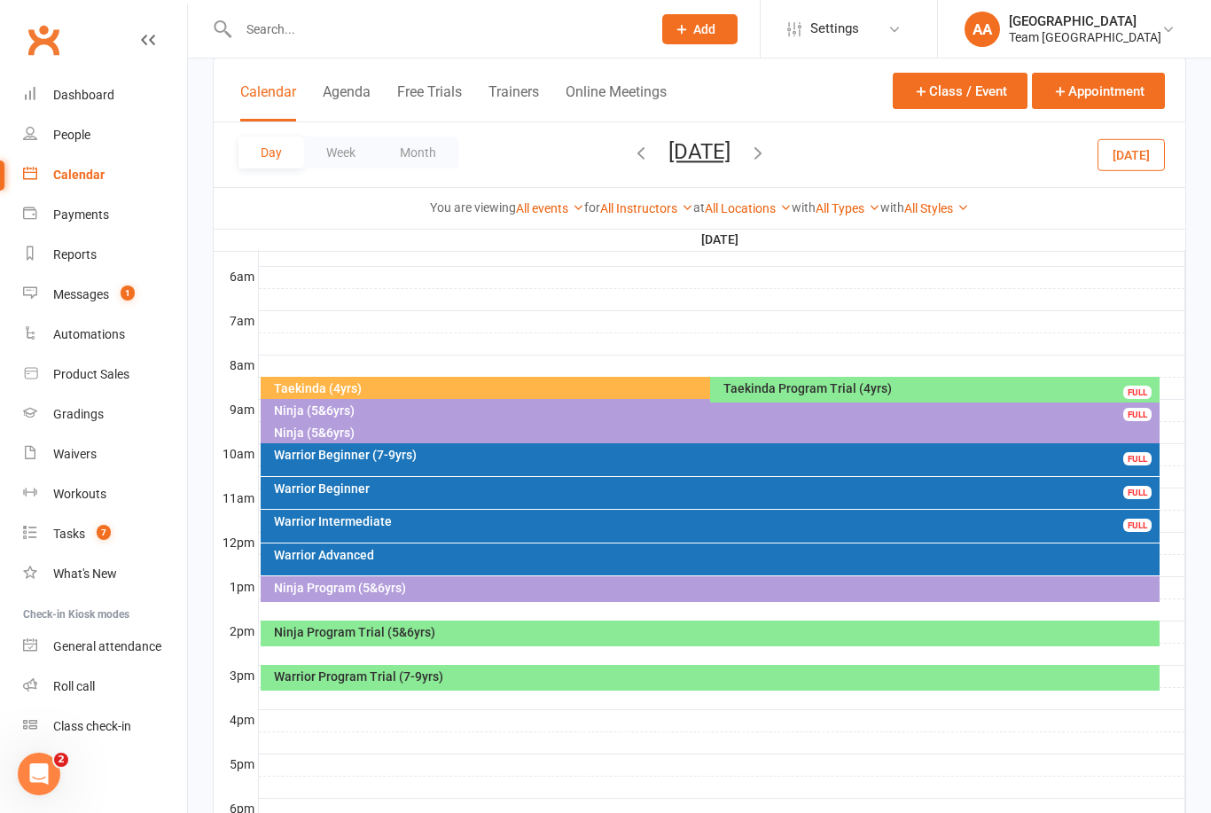
click at [488, 670] on div "Warrior Program Trial (7-9yrs)" at bounding box center [715, 676] width 884 height 12
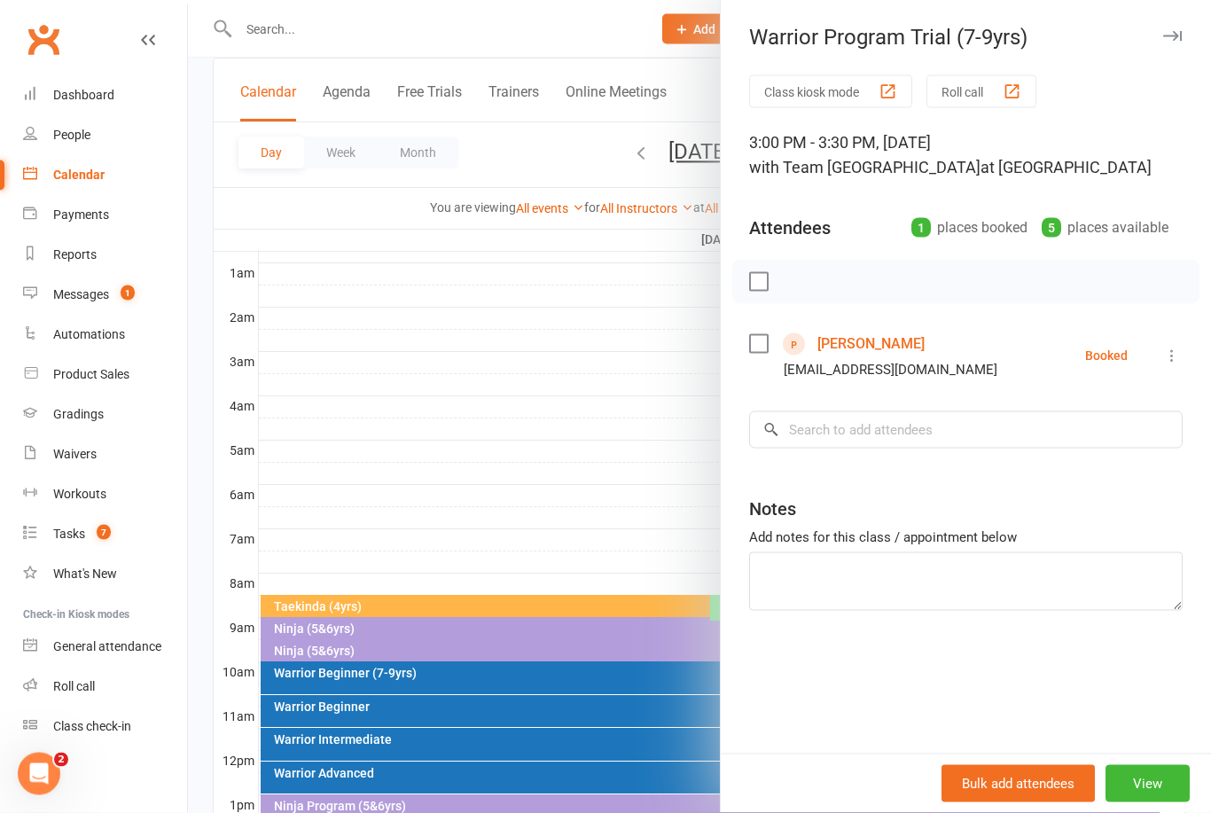
scroll to position [0, 0]
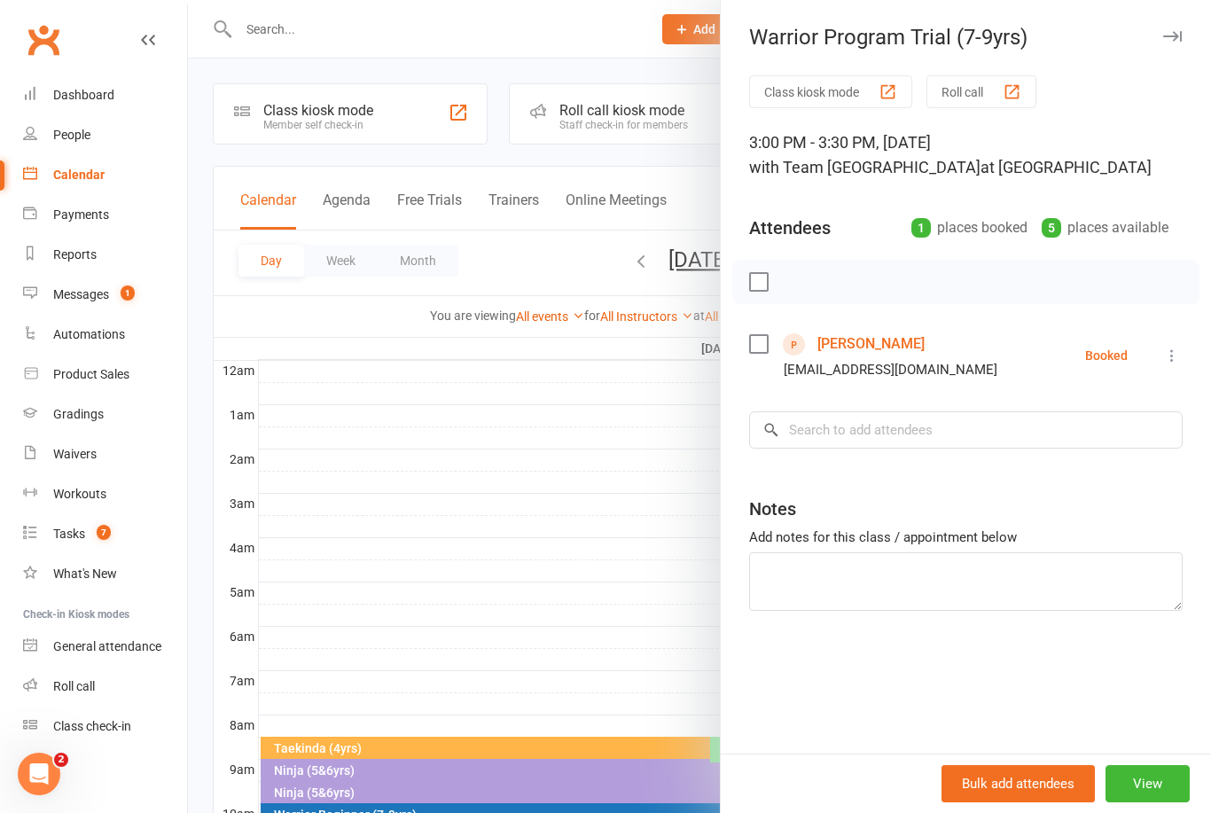
click at [465, 365] on div at bounding box center [699, 406] width 1023 height 813
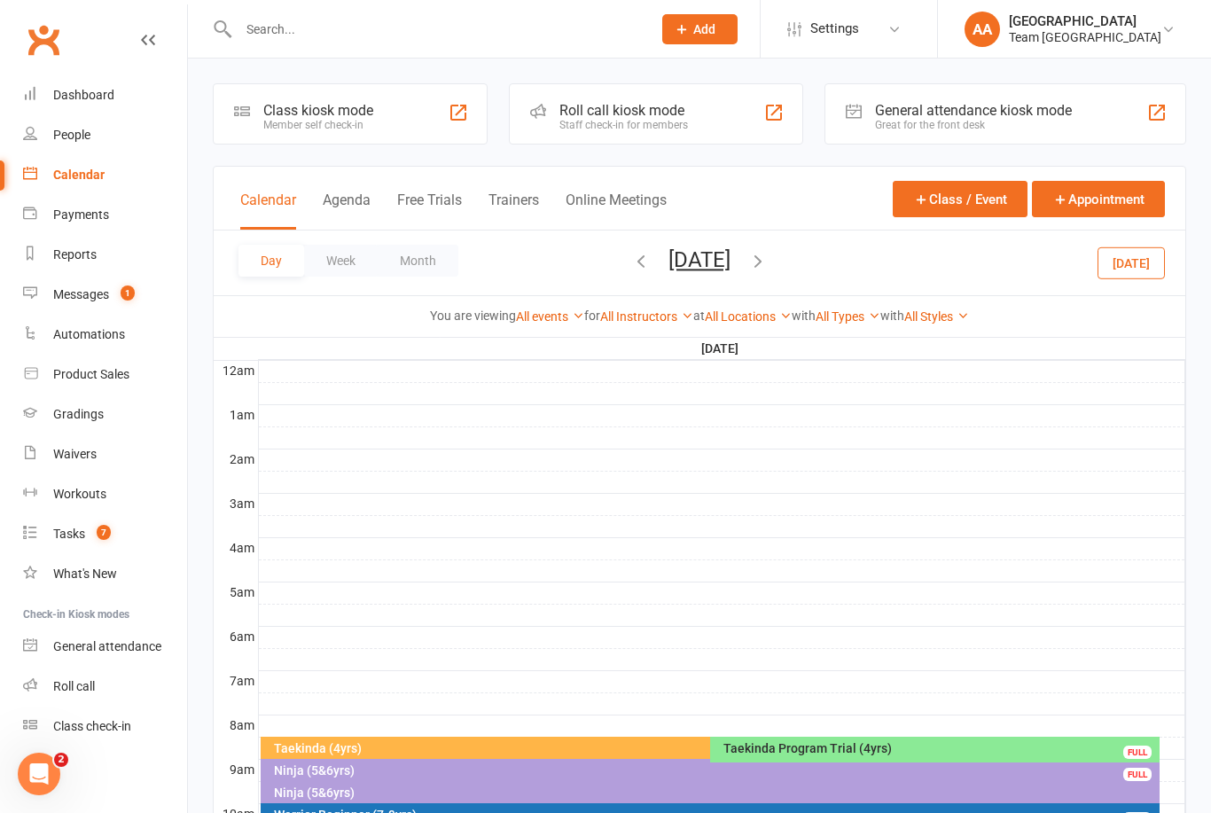
click at [671, 263] on button "Saturday, Oct 18, 2025" at bounding box center [699, 259] width 62 height 25
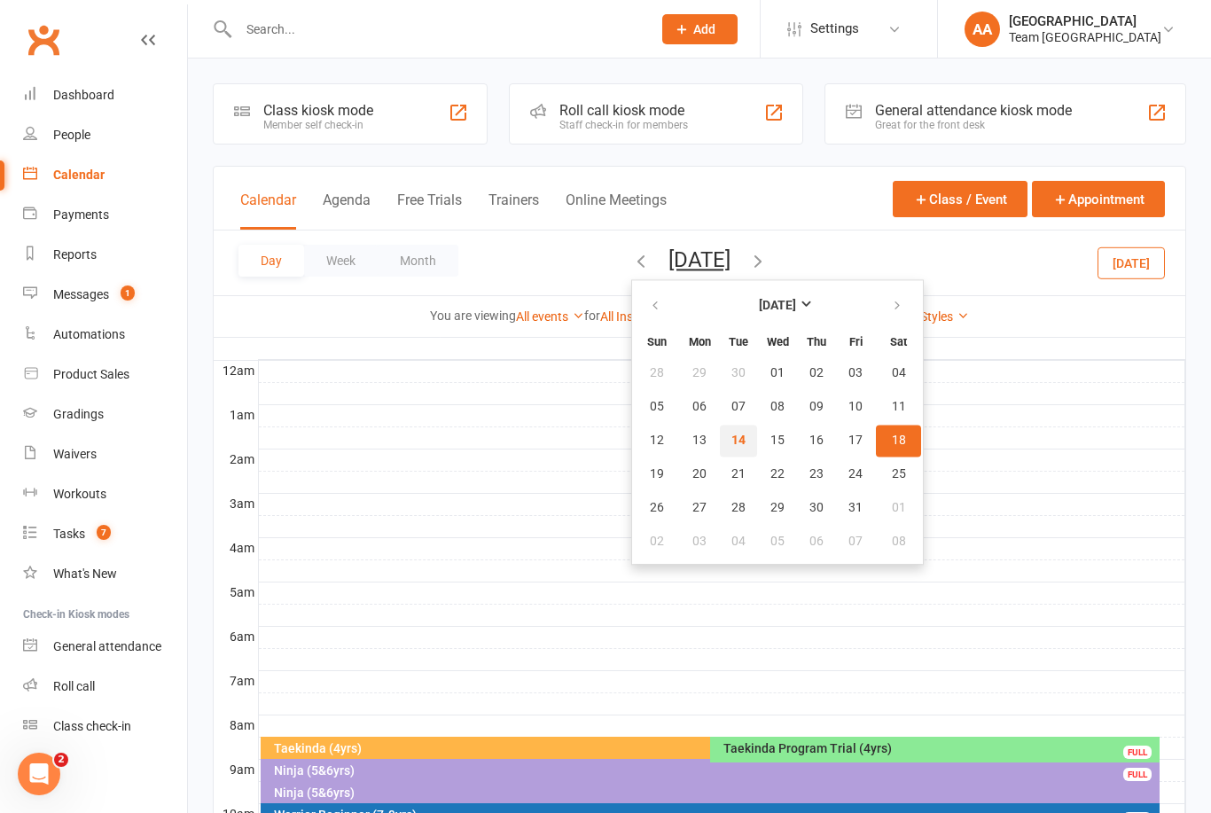
click at [731, 446] on span "14" at bounding box center [738, 440] width 14 height 14
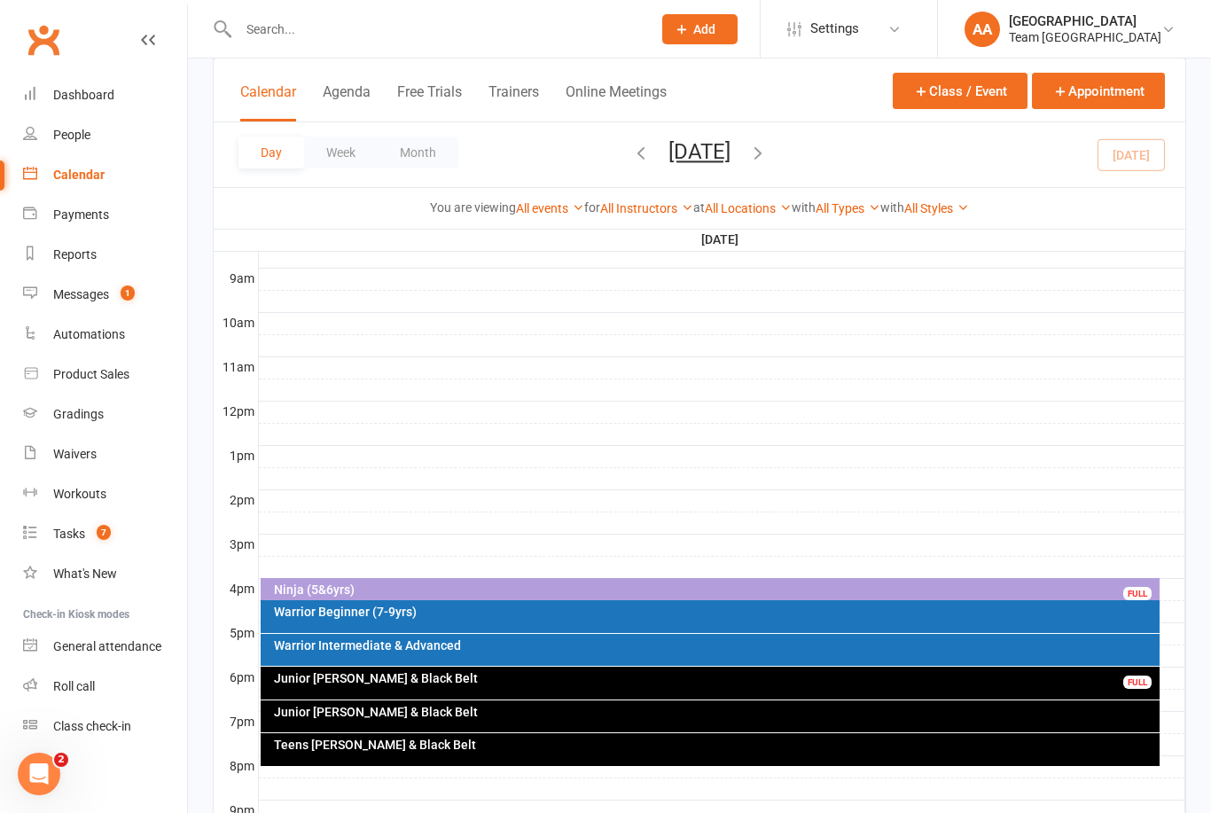
scroll to position [620, 0]
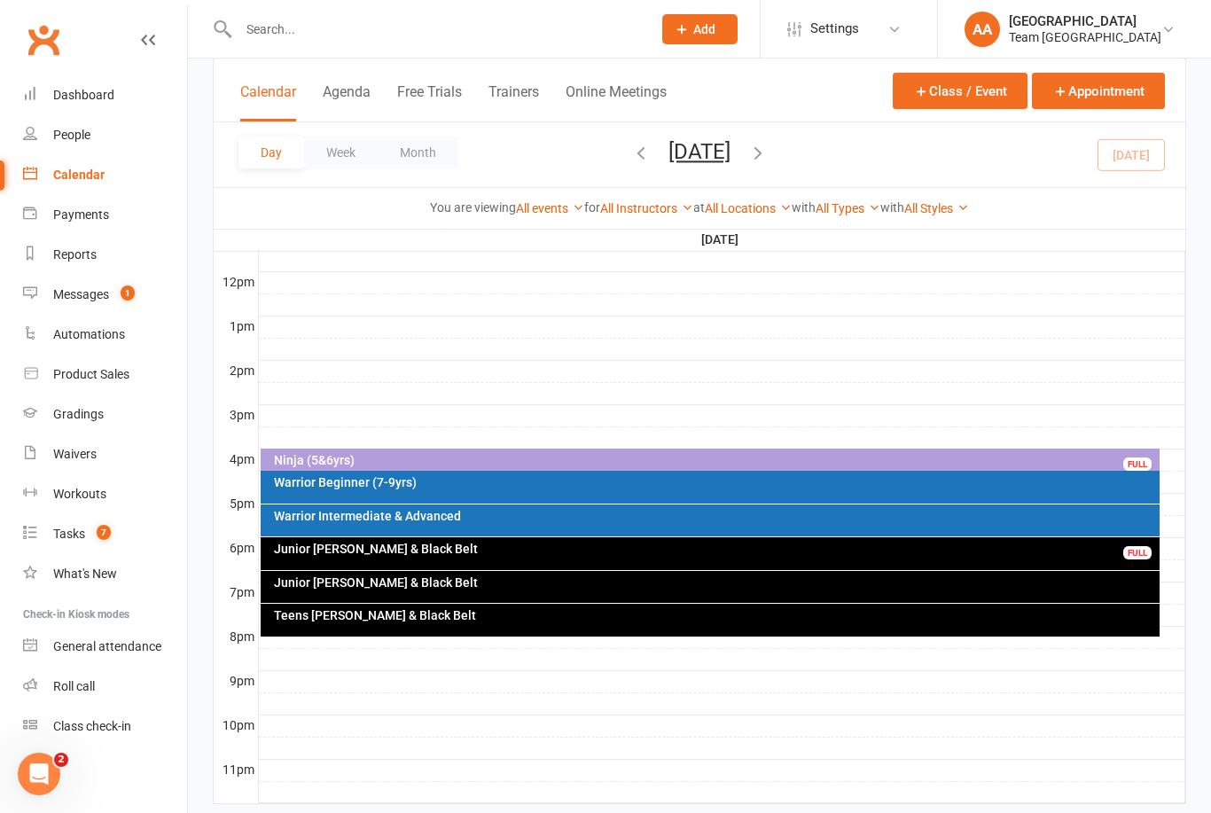
click at [614, 558] on div "Junior [PERSON_NAME] & Black Belt FULL" at bounding box center [711, 553] width 900 height 33
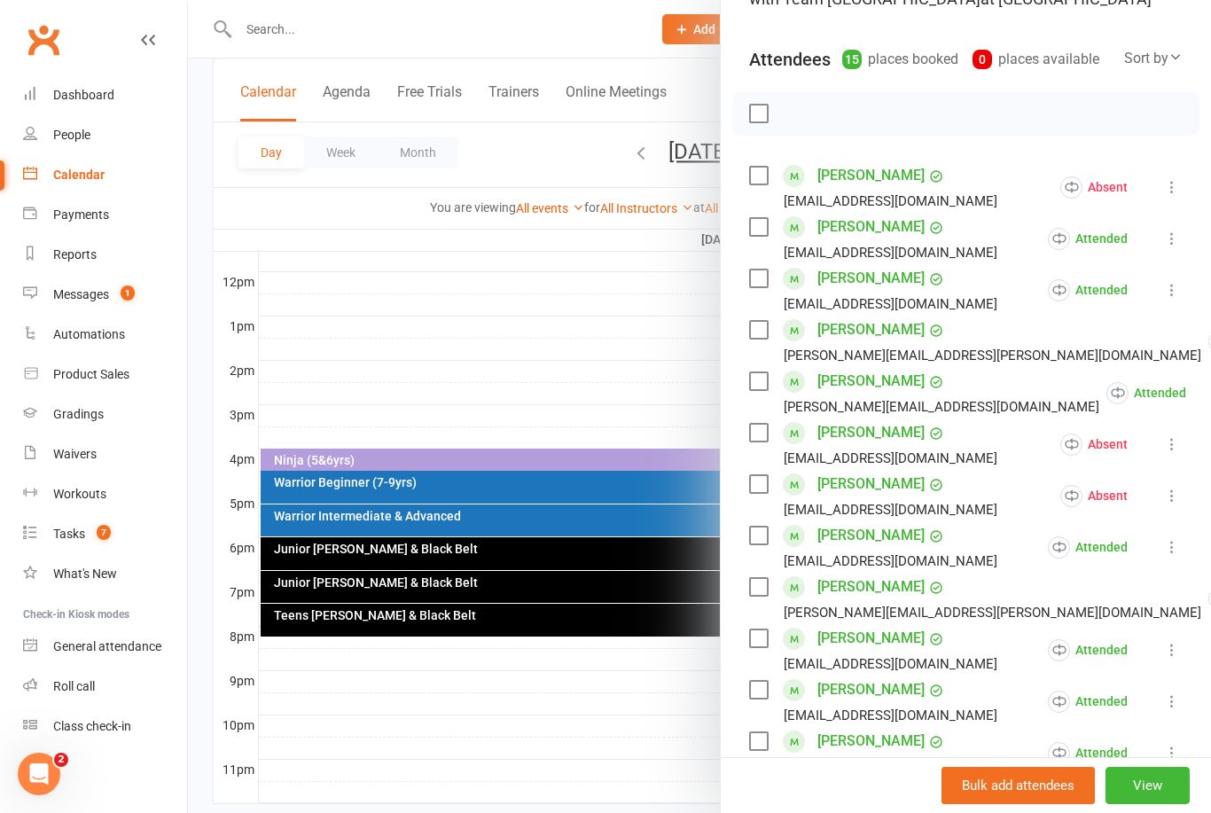
scroll to position [177, 0]
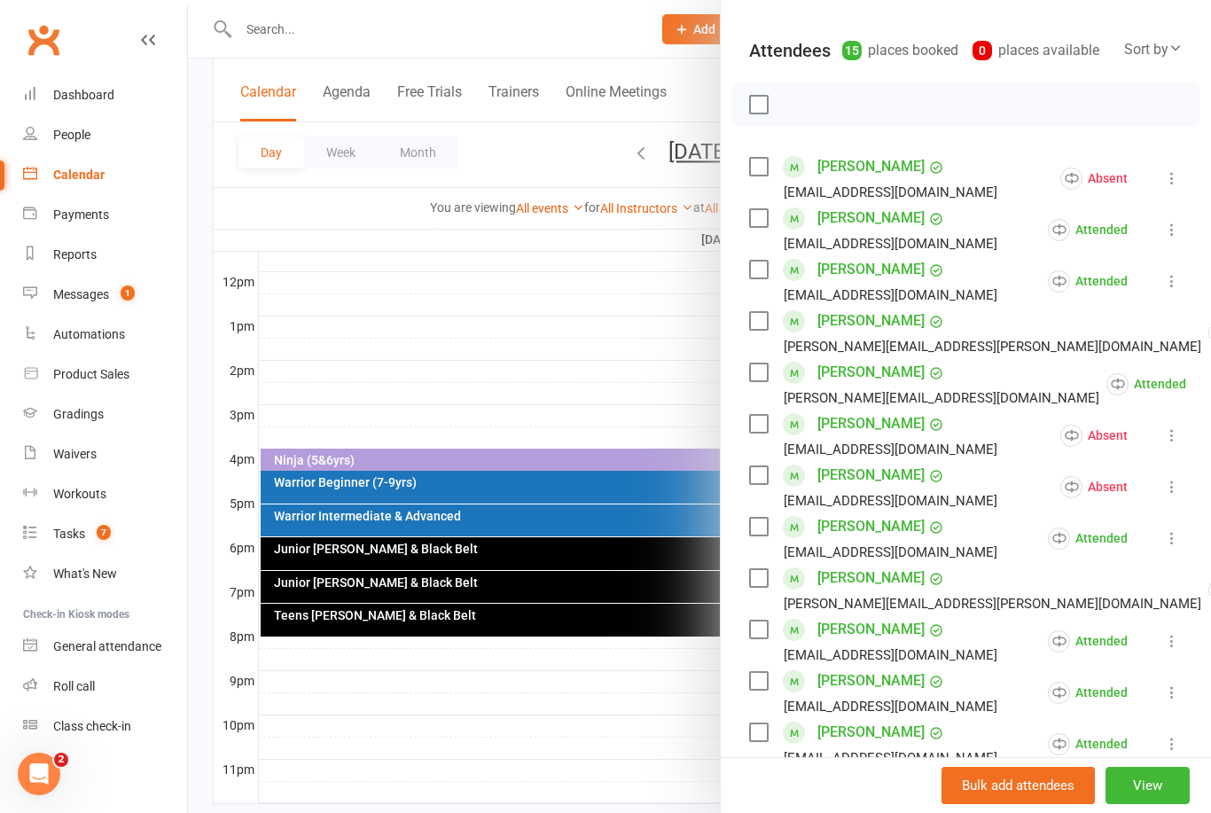
click at [867, 269] on link "Mason Cassar" at bounding box center [870, 269] width 107 height 28
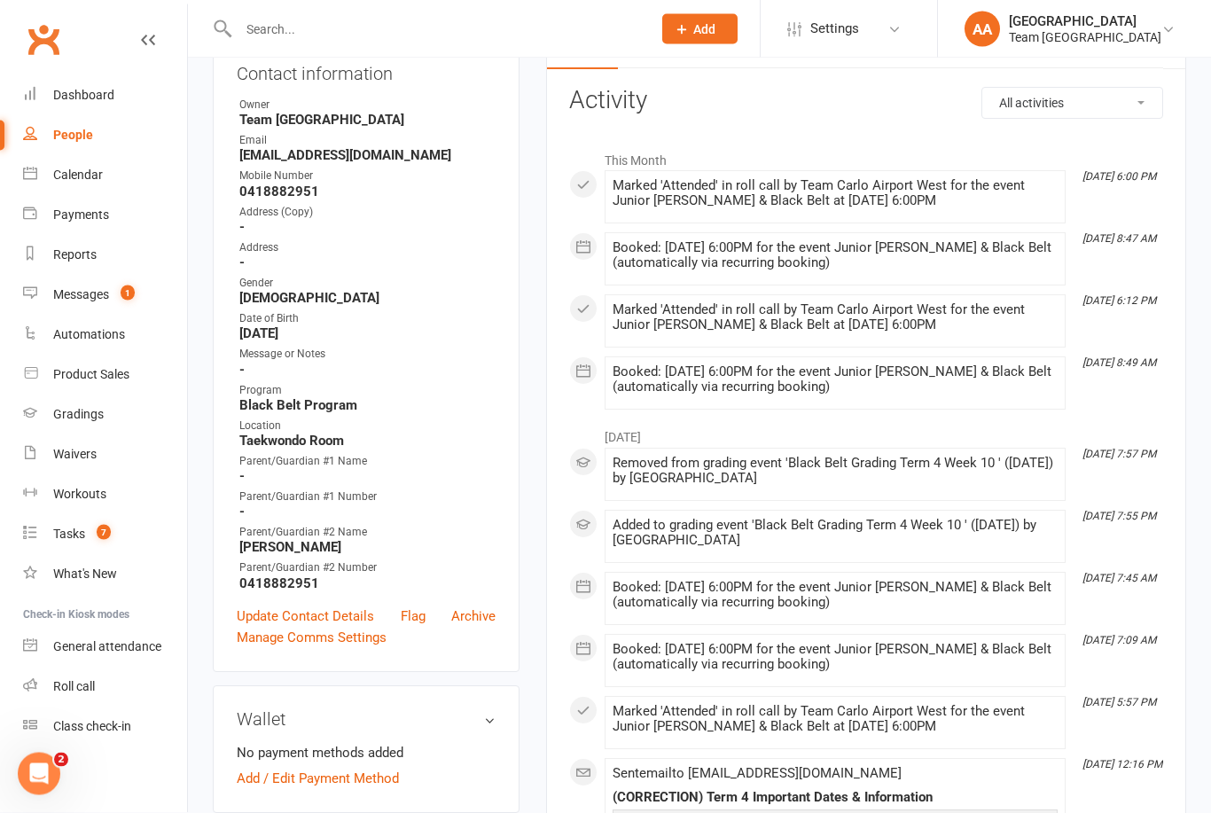
scroll to position [214, 0]
click at [106, 183] on link "Calendar" at bounding box center [105, 175] width 164 height 40
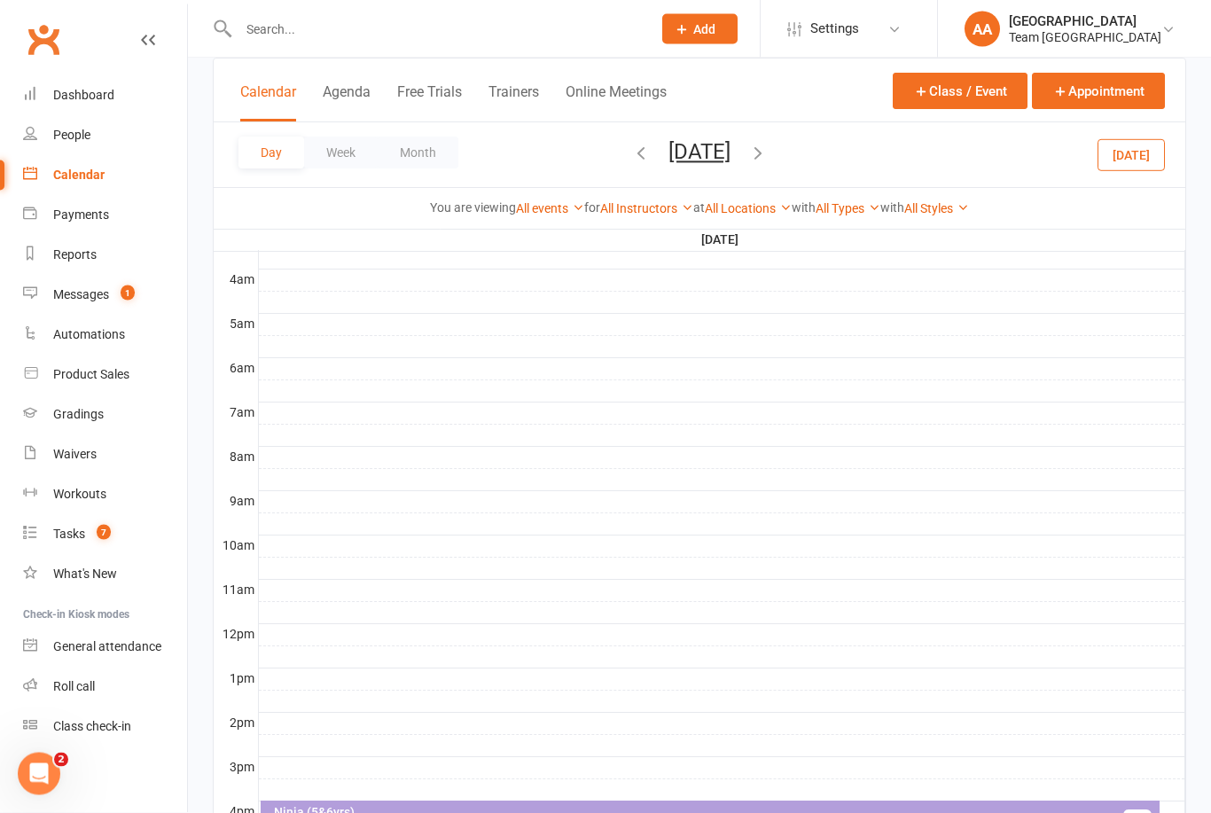
scroll to position [510, 0]
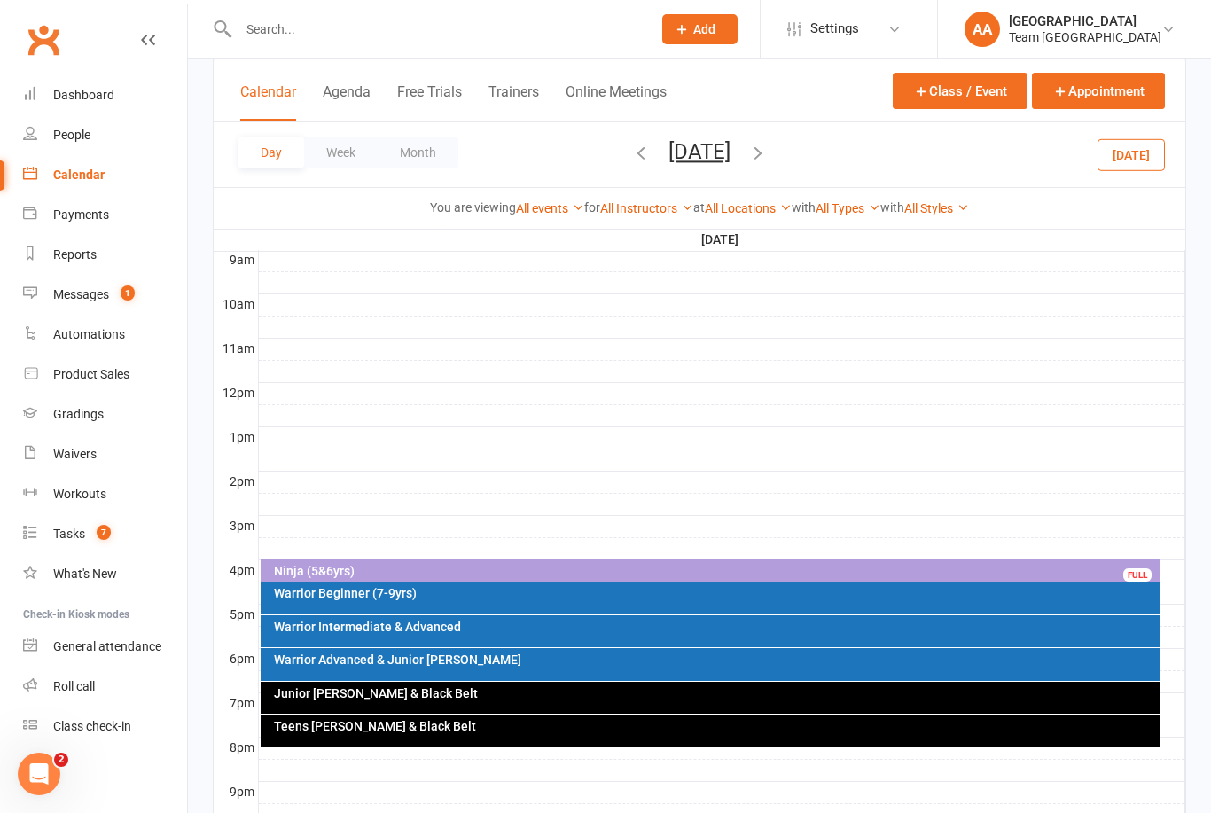
click at [433, 697] on div "Junior [PERSON_NAME] & Black Belt" at bounding box center [715, 693] width 884 height 12
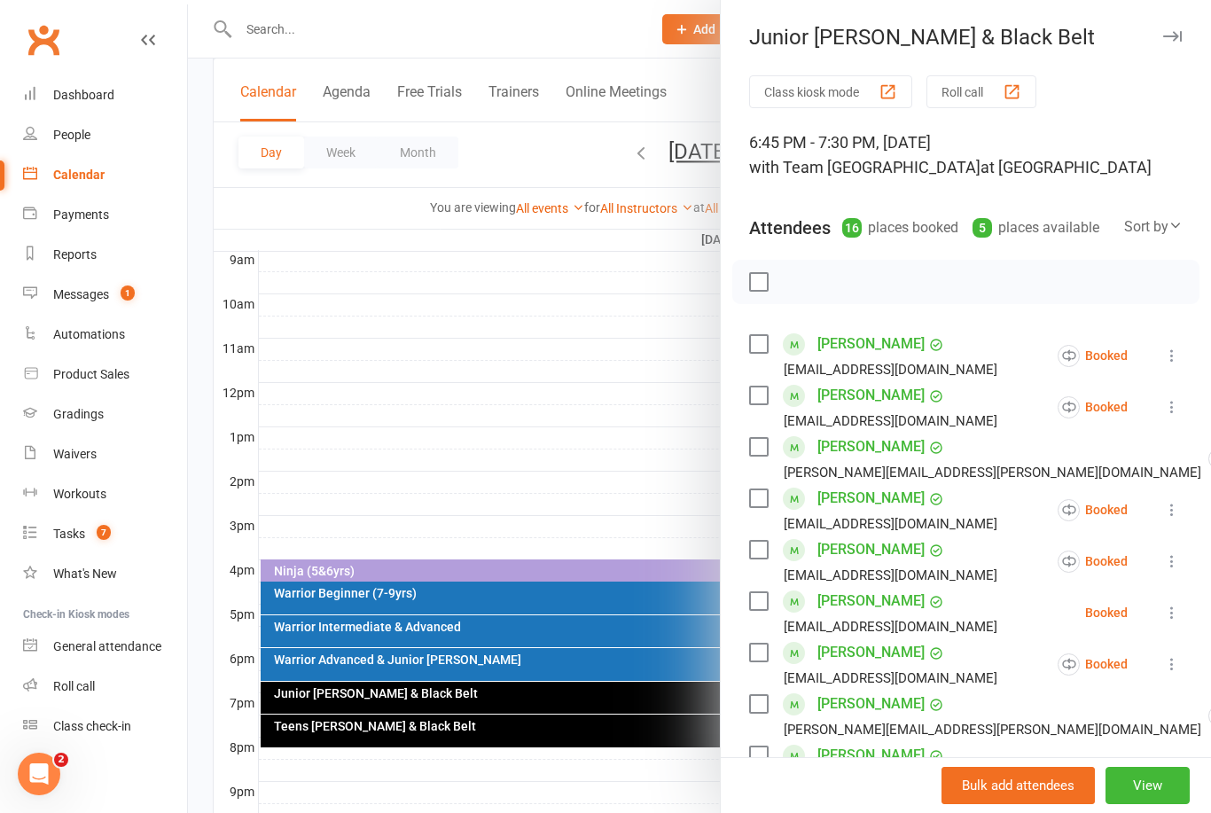
click at [584, 386] on div at bounding box center [699, 406] width 1023 height 813
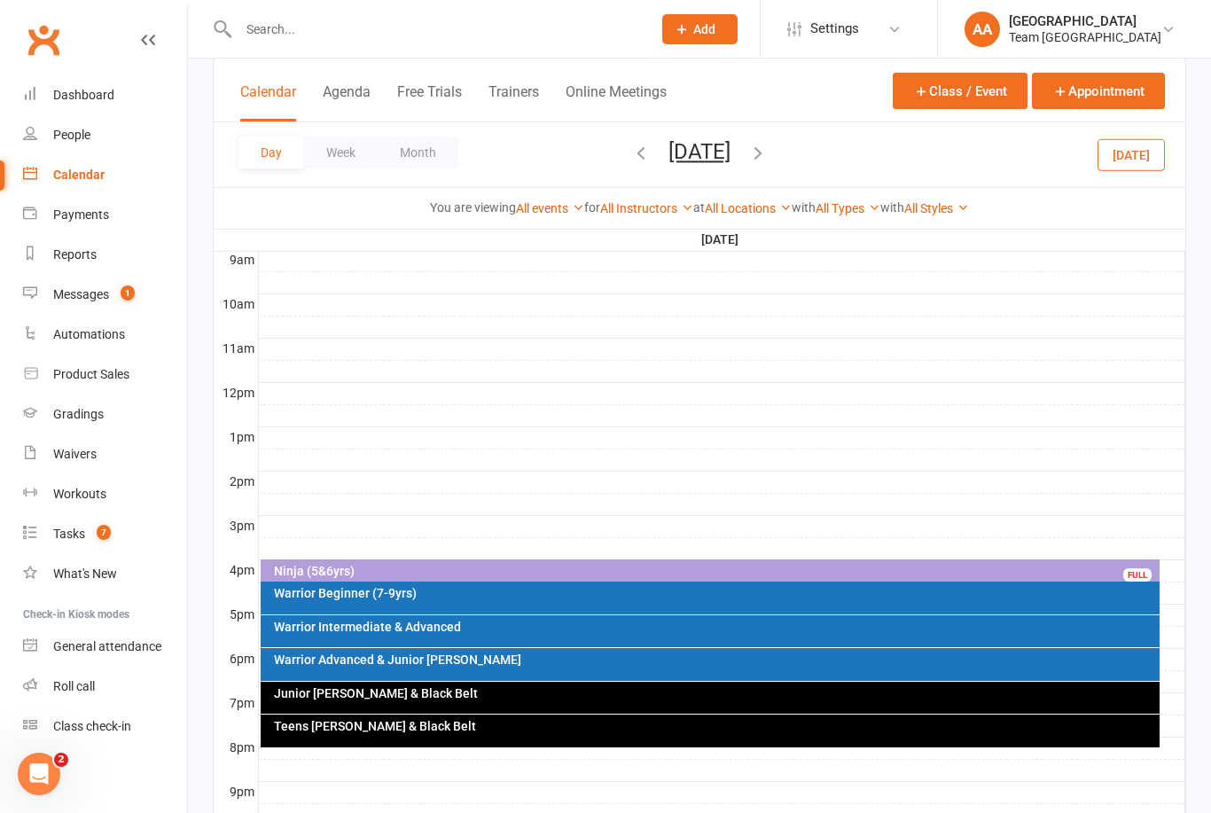
click at [421, 659] on div "Warrior Advanced & Junior Cho Dan Bo" at bounding box center [715, 659] width 884 height 12
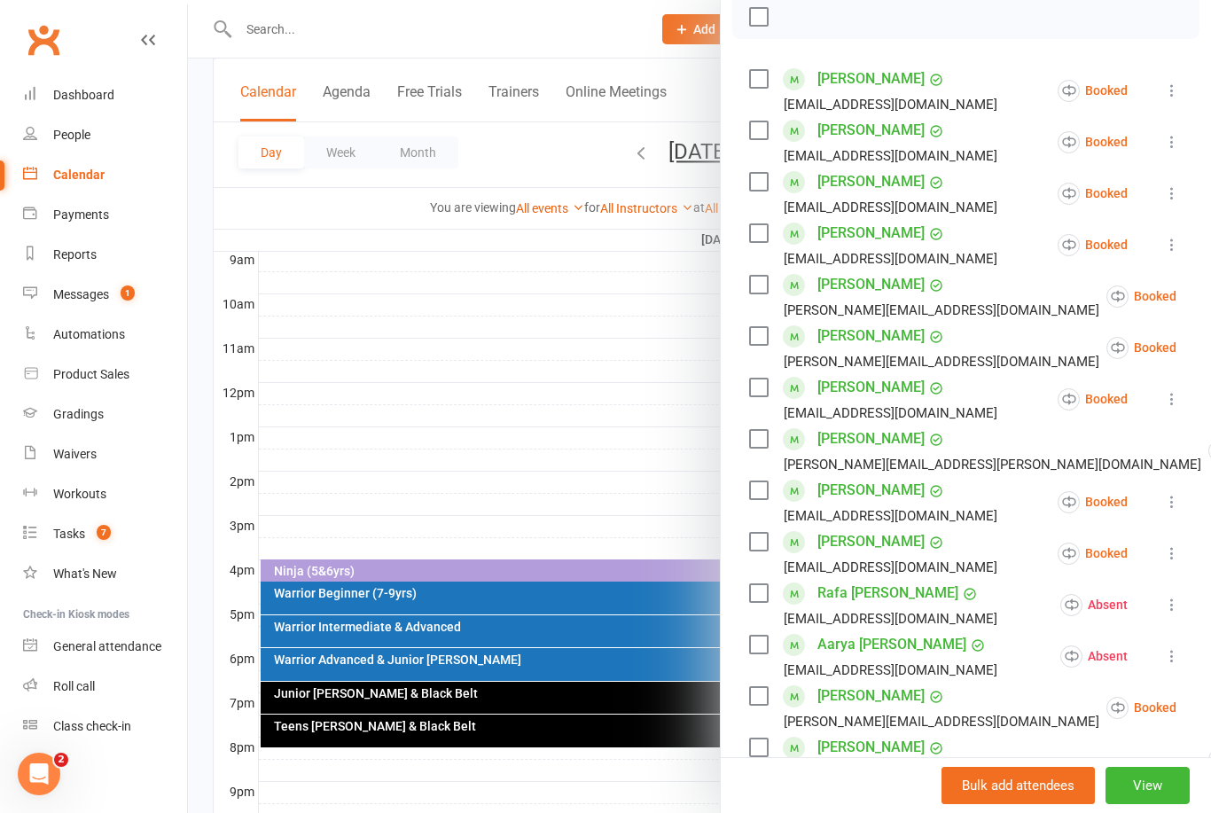
scroll to position [246, 0]
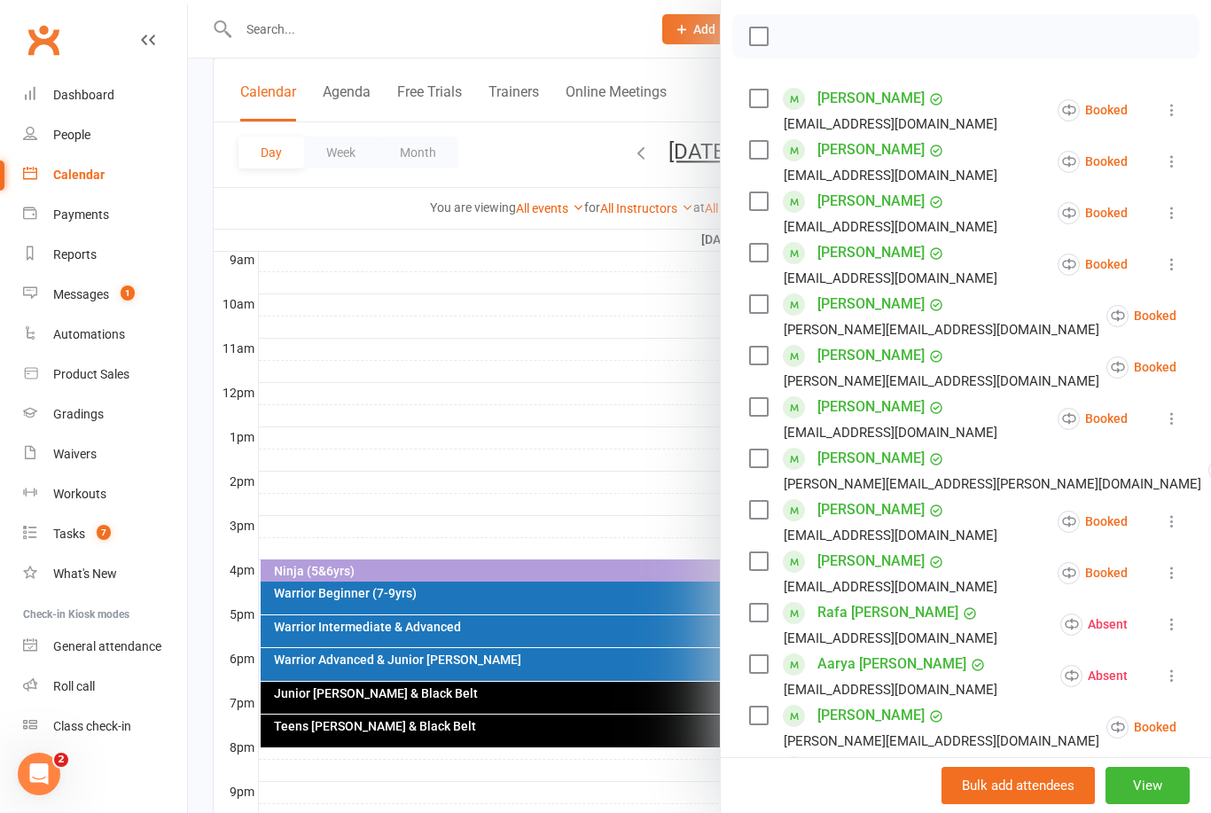
click at [606, 339] on div at bounding box center [699, 406] width 1023 height 813
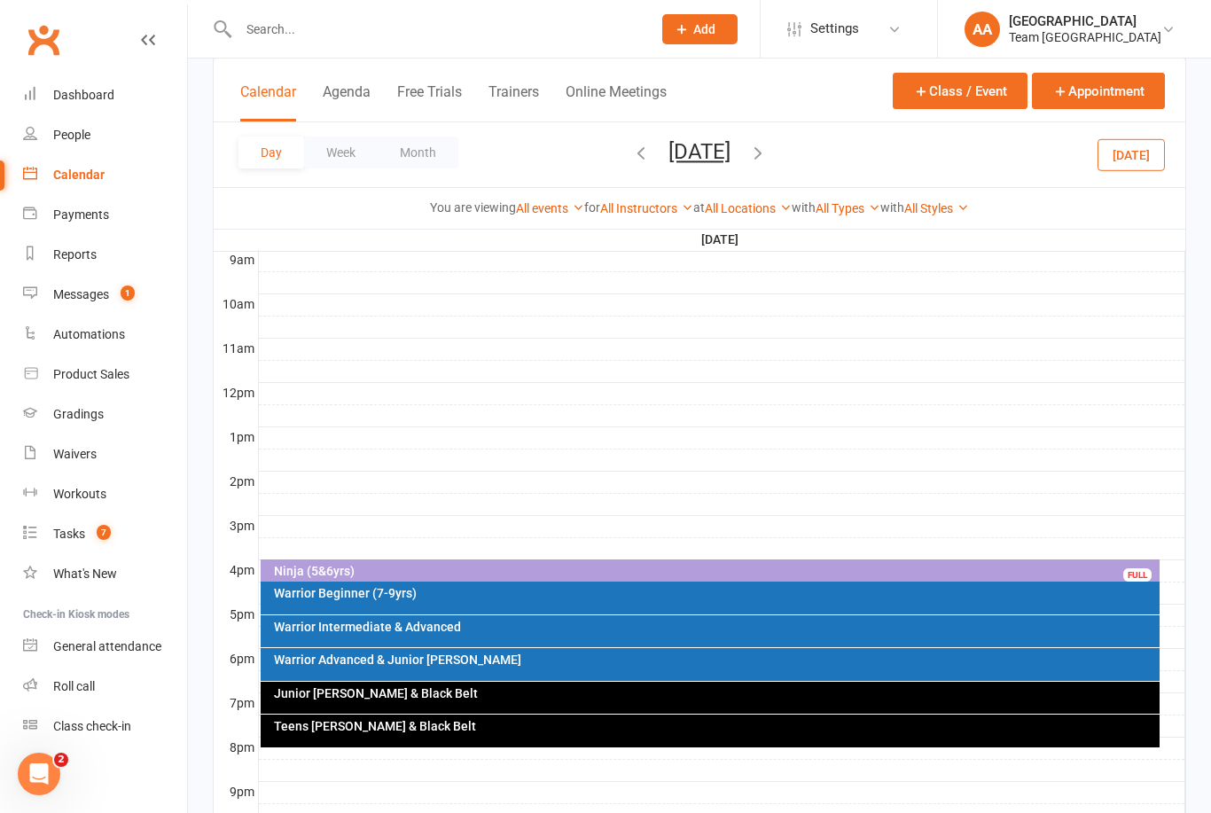
click at [363, 665] on div "Warrior Advanced & Junior Cho Dan Bo" at bounding box center [715, 659] width 884 height 12
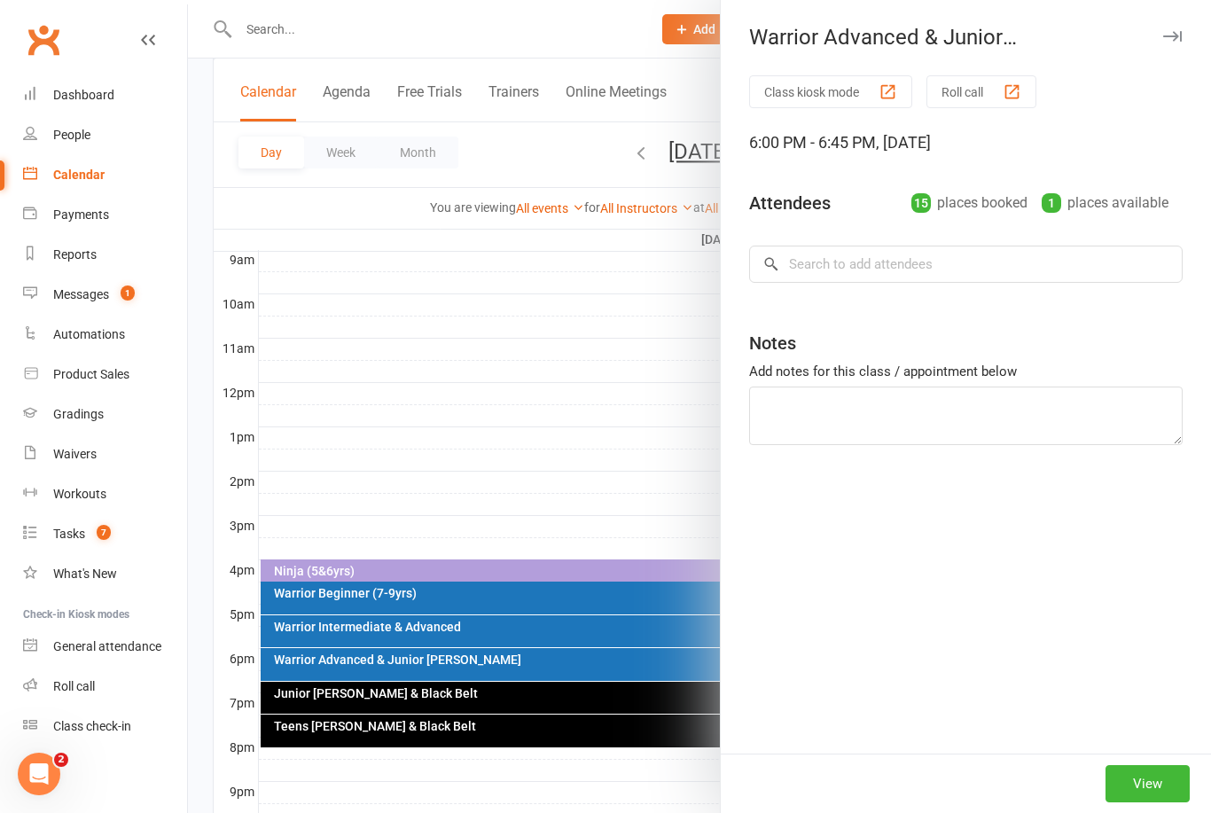
click at [544, 249] on div at bounding box center [699, 406] width 1023 height 813
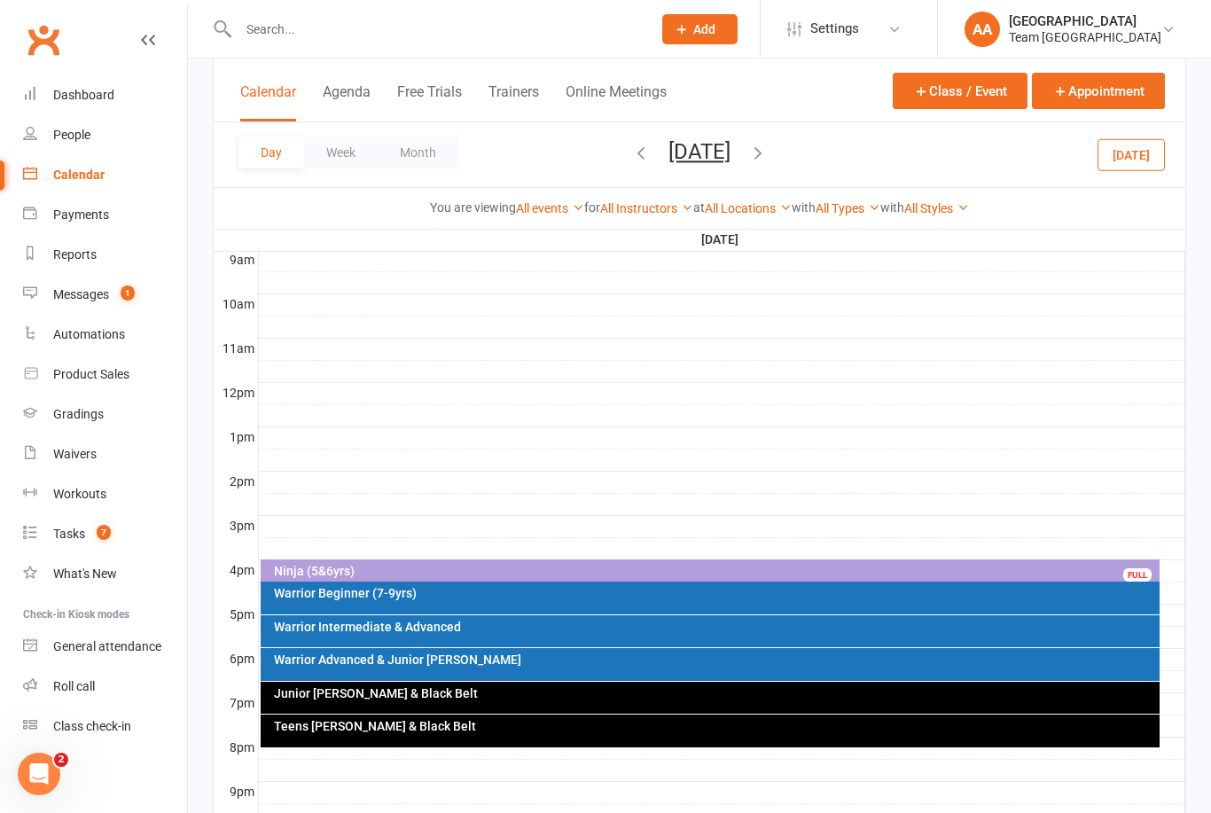
click at [722, 160] on button "Thursday, Oct 16, 2025" at bounding box center [699, 151] width 62 height 25
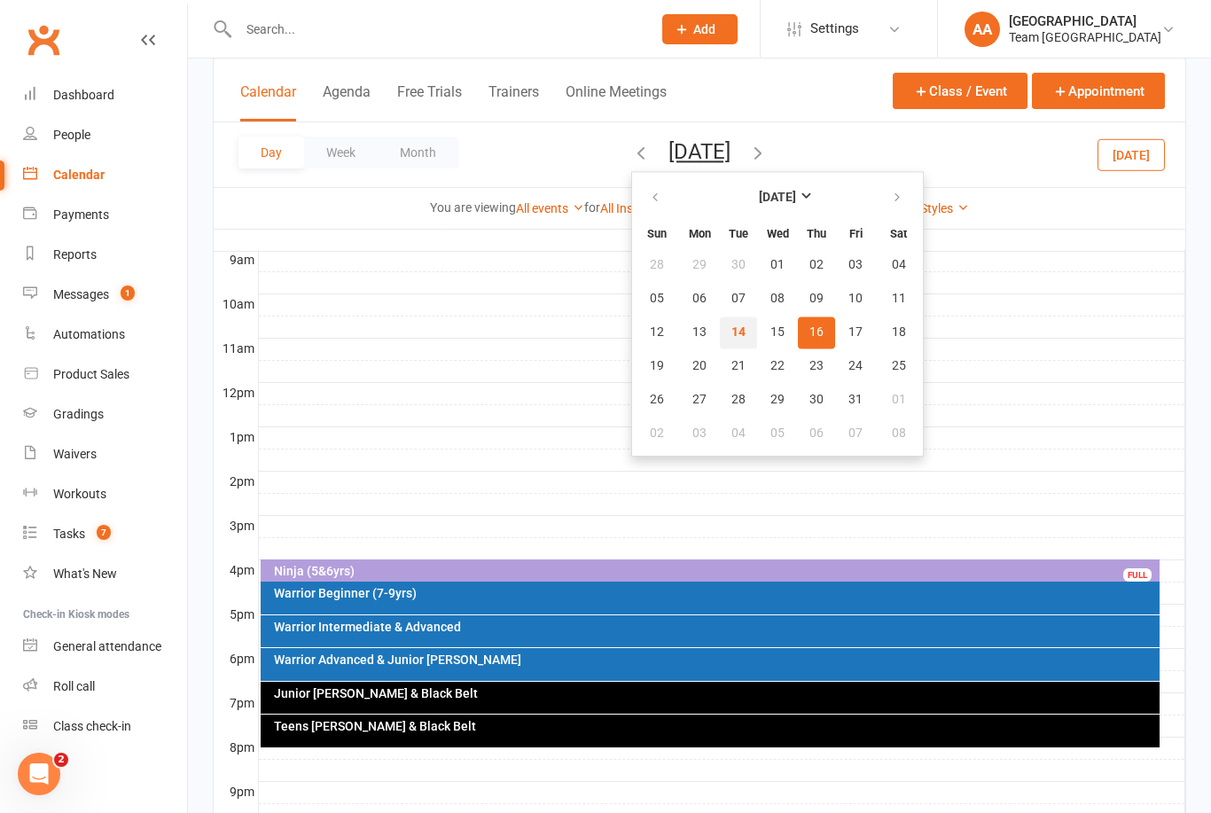
click at [731, 335] on span "14" at bounding box center [738, 332] width 14 height 14
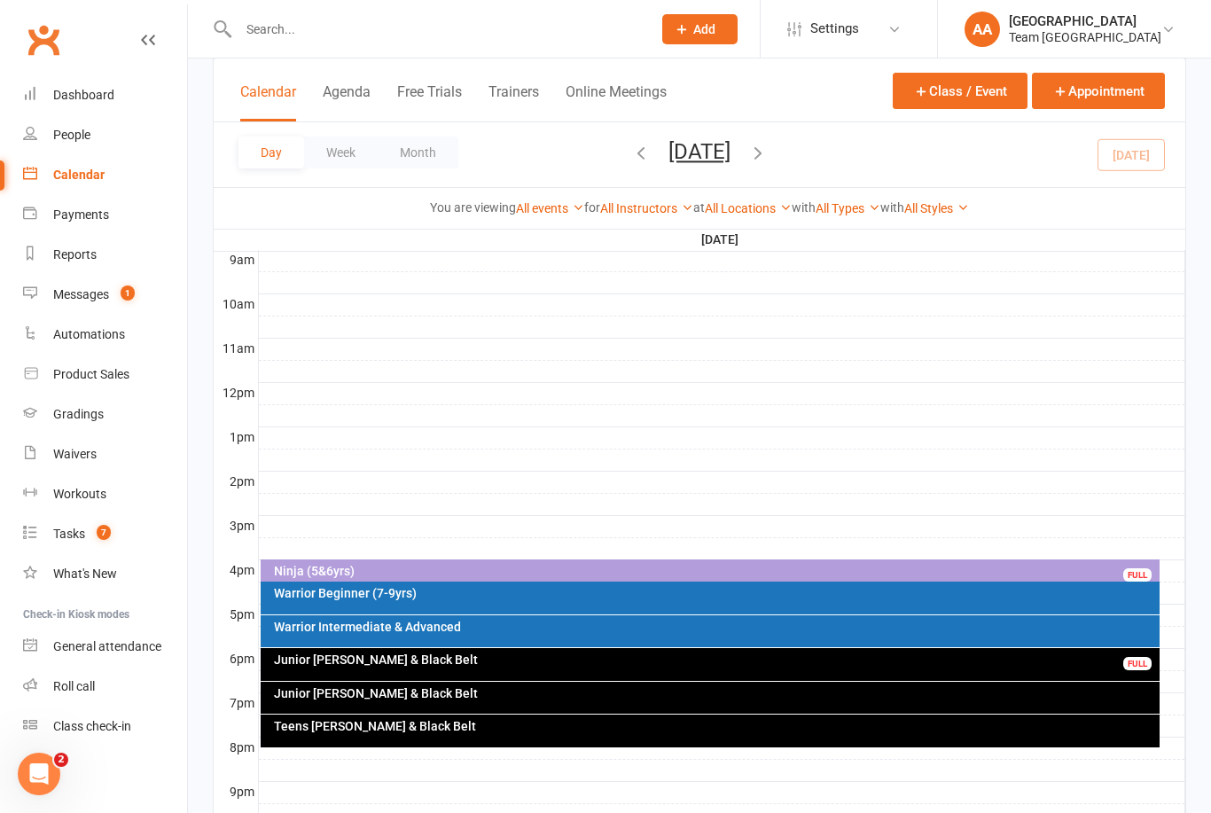
click at [432, 662] on div "Junior [PERSON_NAME] & Black Belt" at bounding box center [715, 659] width 884 height 12
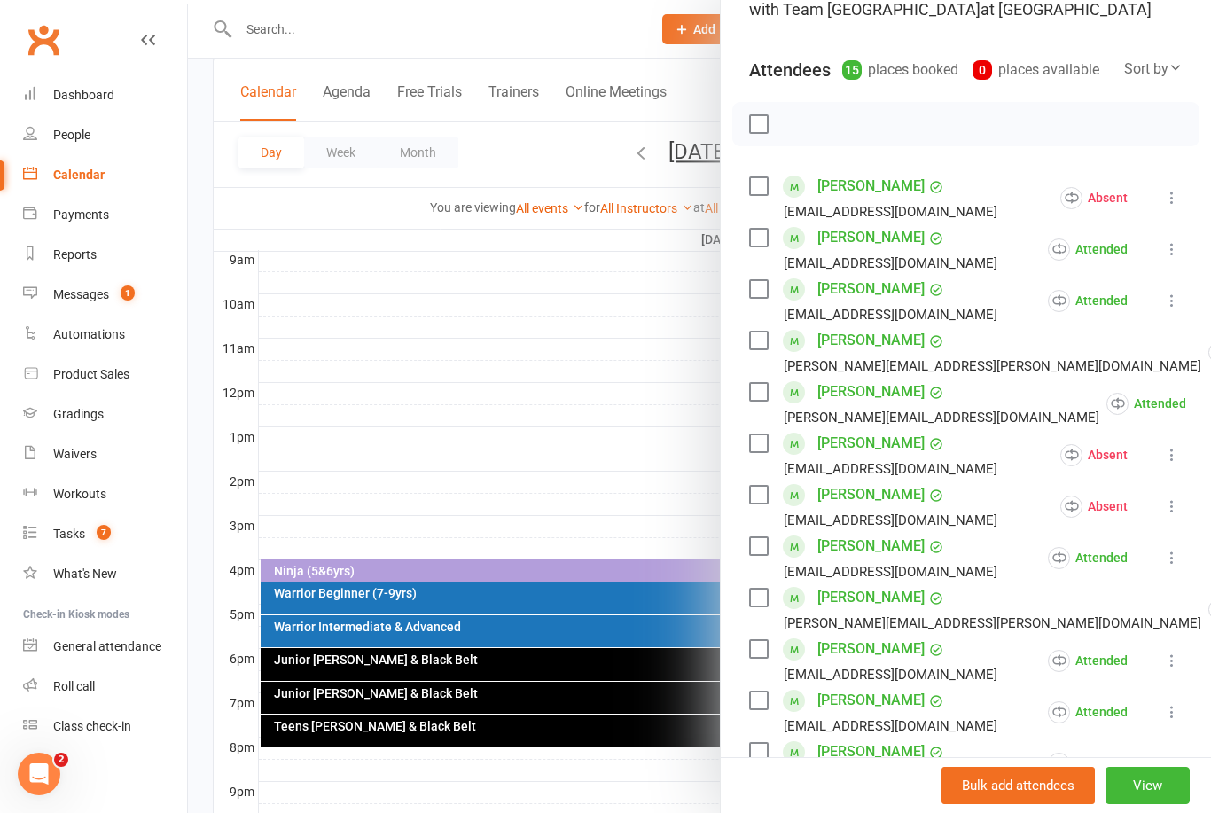
scroll to position [160, 0]
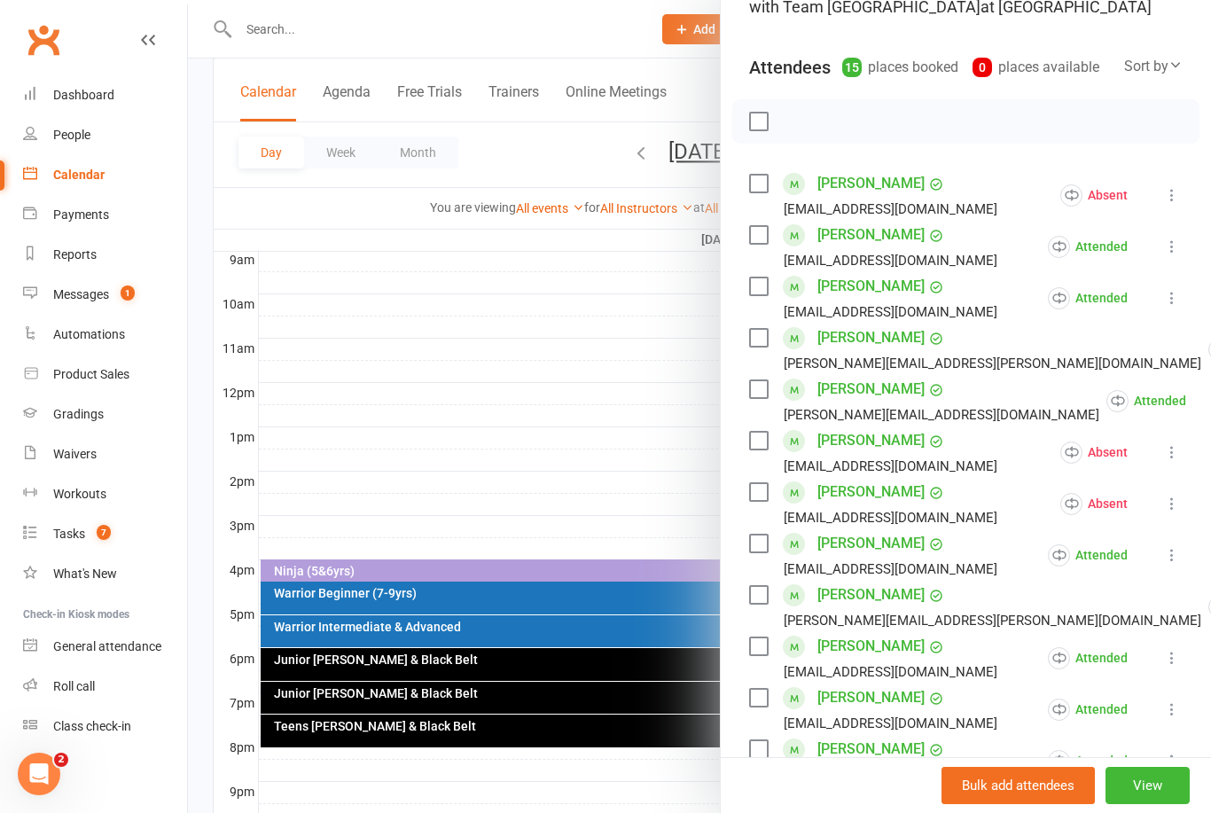
click at [876, 648] on link "Noah Mifsud" at bounding box center [870, 646] width 107 height 28
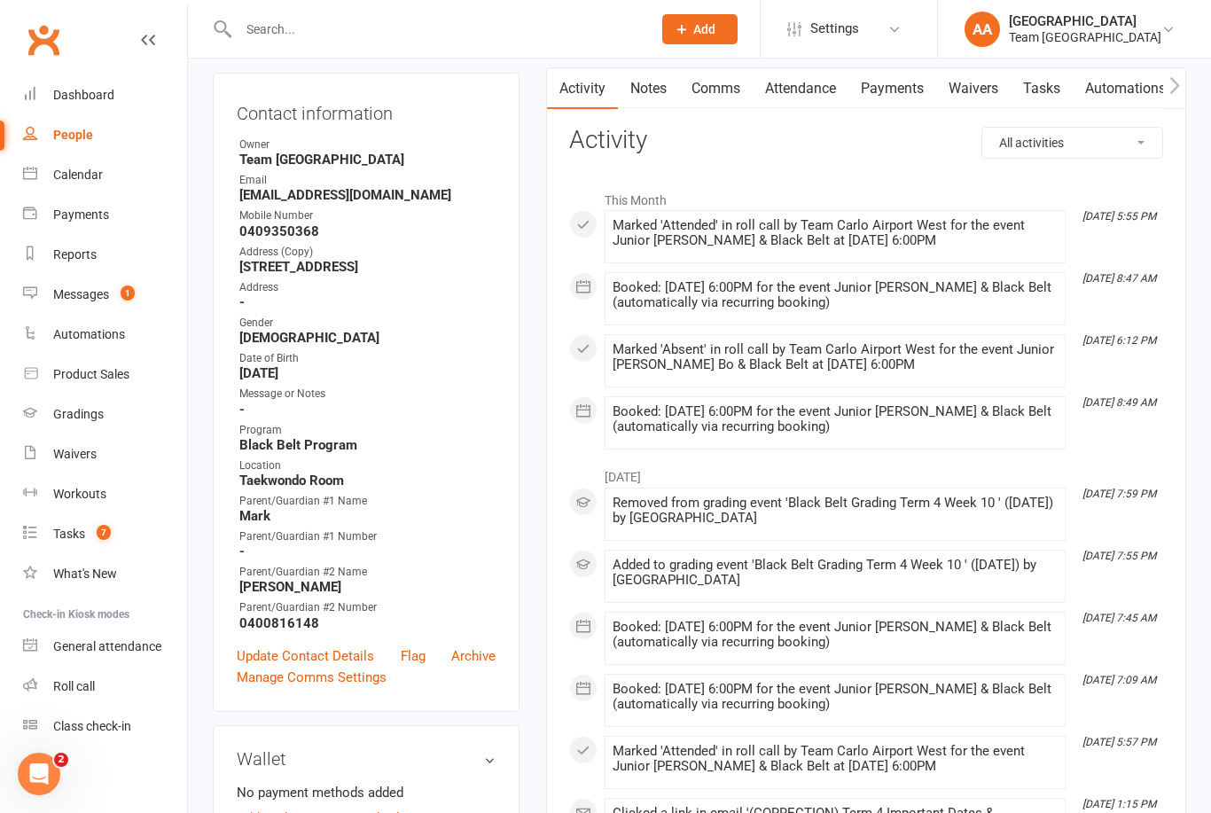
scroll to position [174, 0]
click at [58, 183] on link "Calendar" at bounding box center [105, 175] width 164 height 40
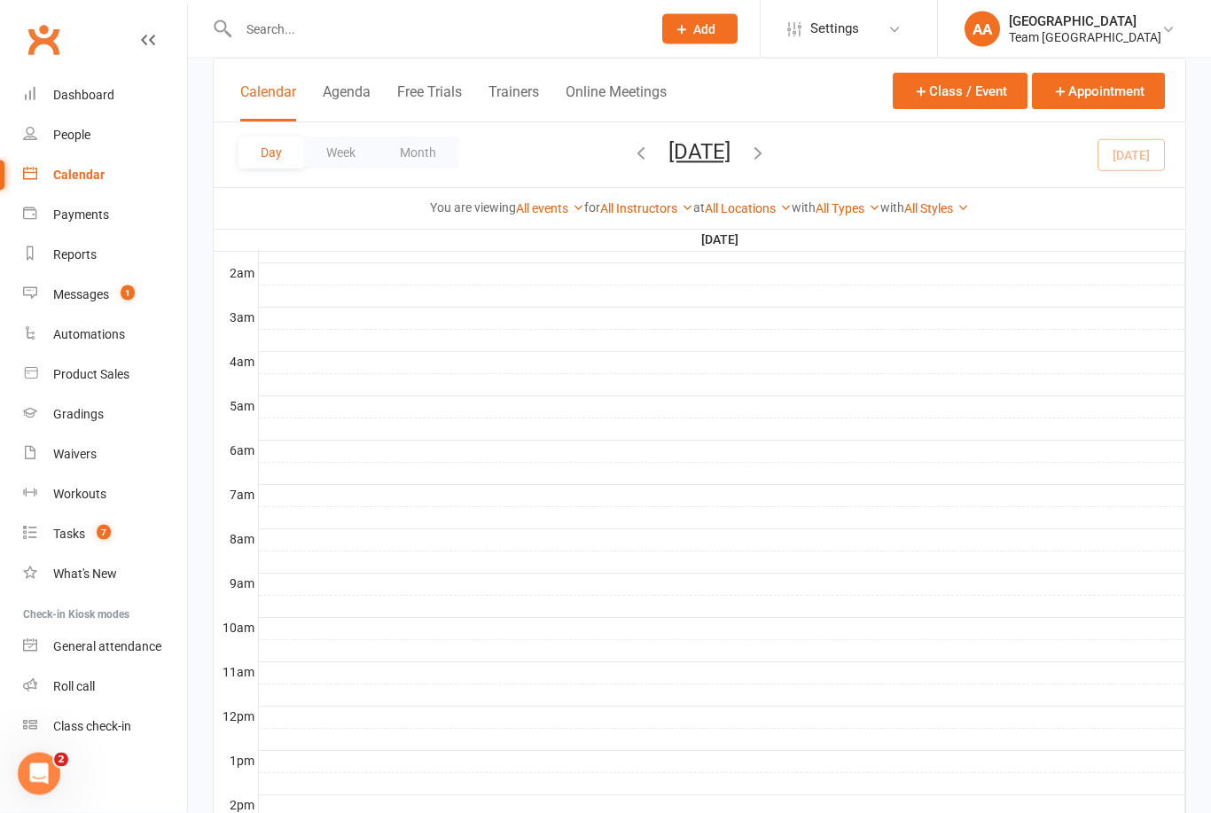
scroll to position [185, 0]
click at [1183, 796] on div at bounding box center [722, 806] width 926 height 21
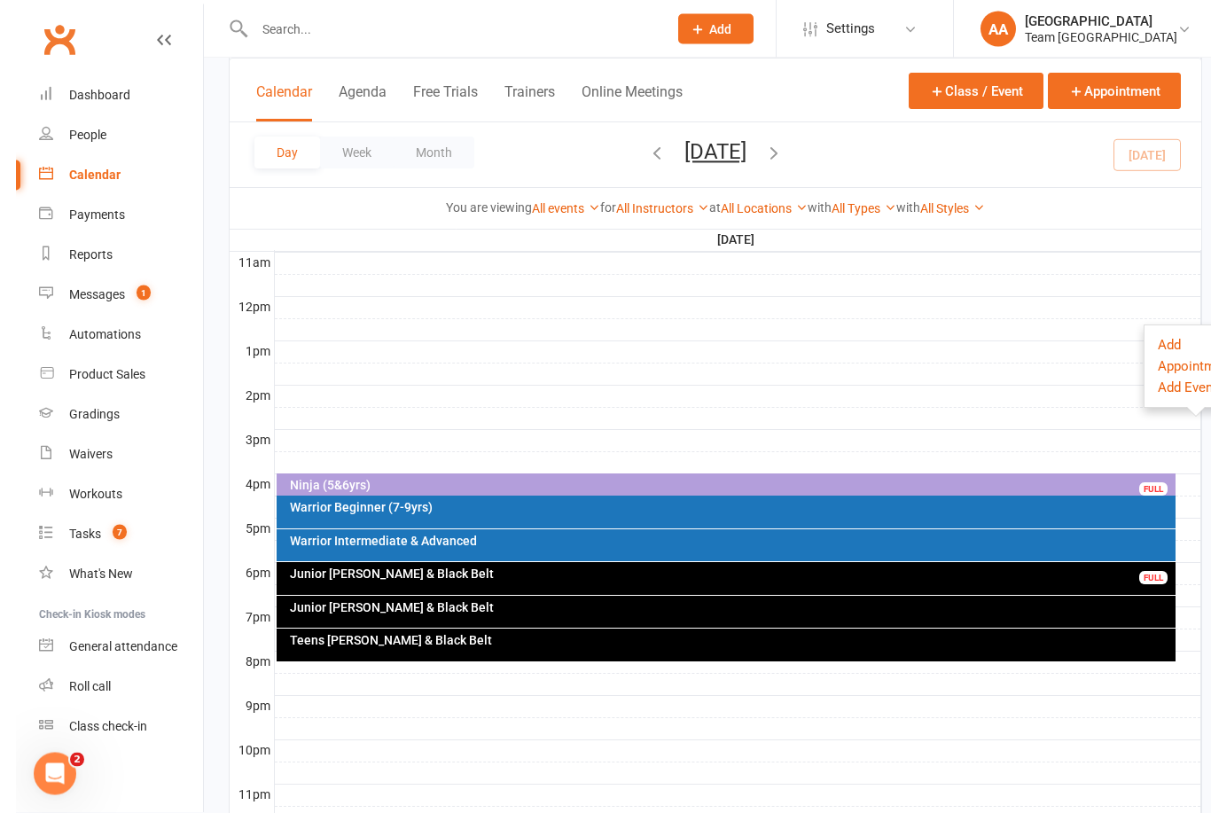
scroll to position [620, 0]
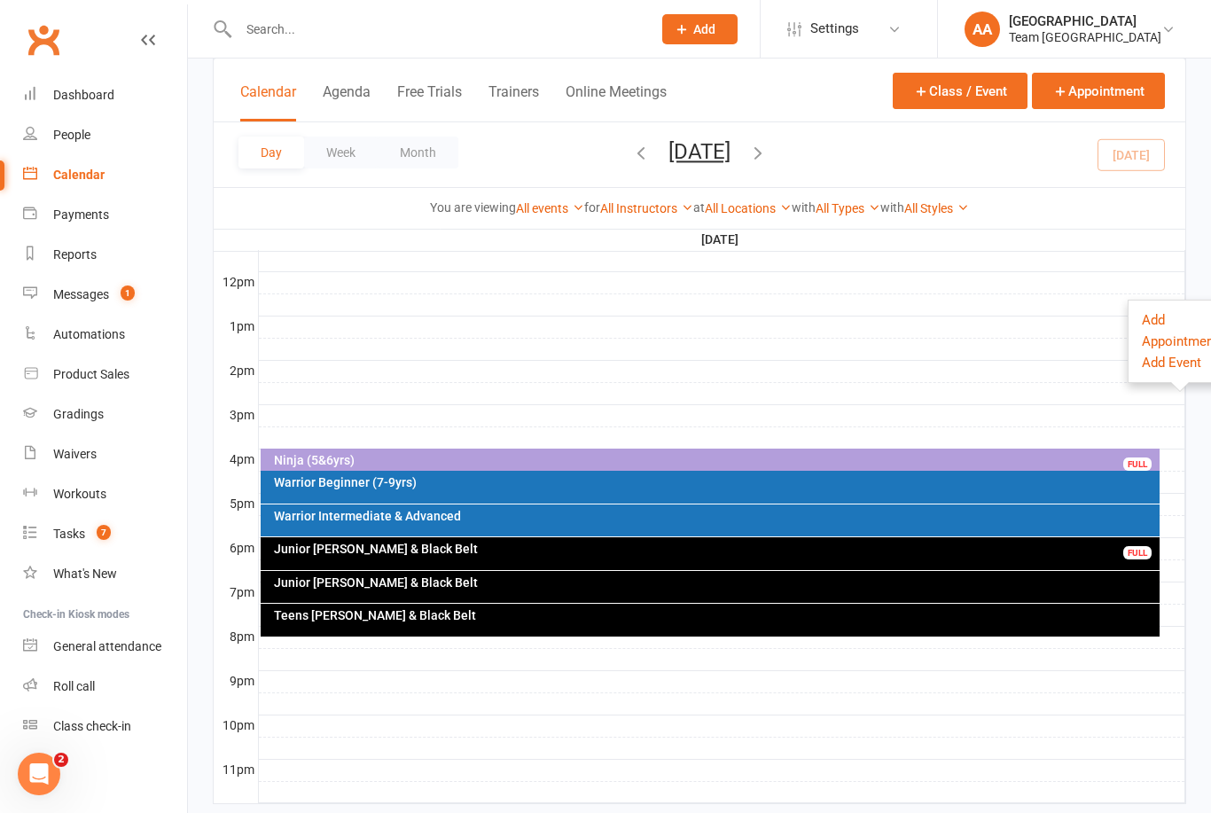
click at [472, 592] on div "Junior [PERSON_NAME] & Black Belt" at bounding box center [711, 587] width 900 height 32
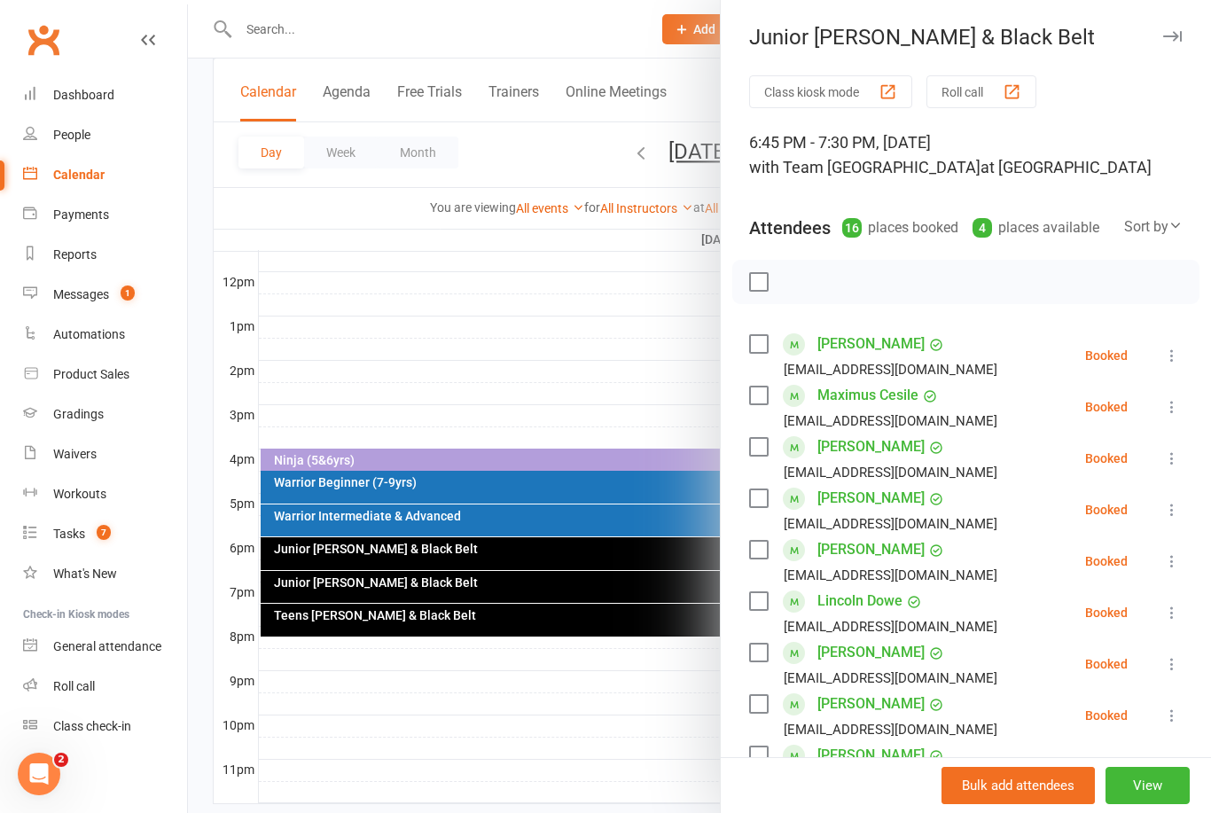
click at [478, 553] on div at bounding box center [699, 406] width 1023 height 813
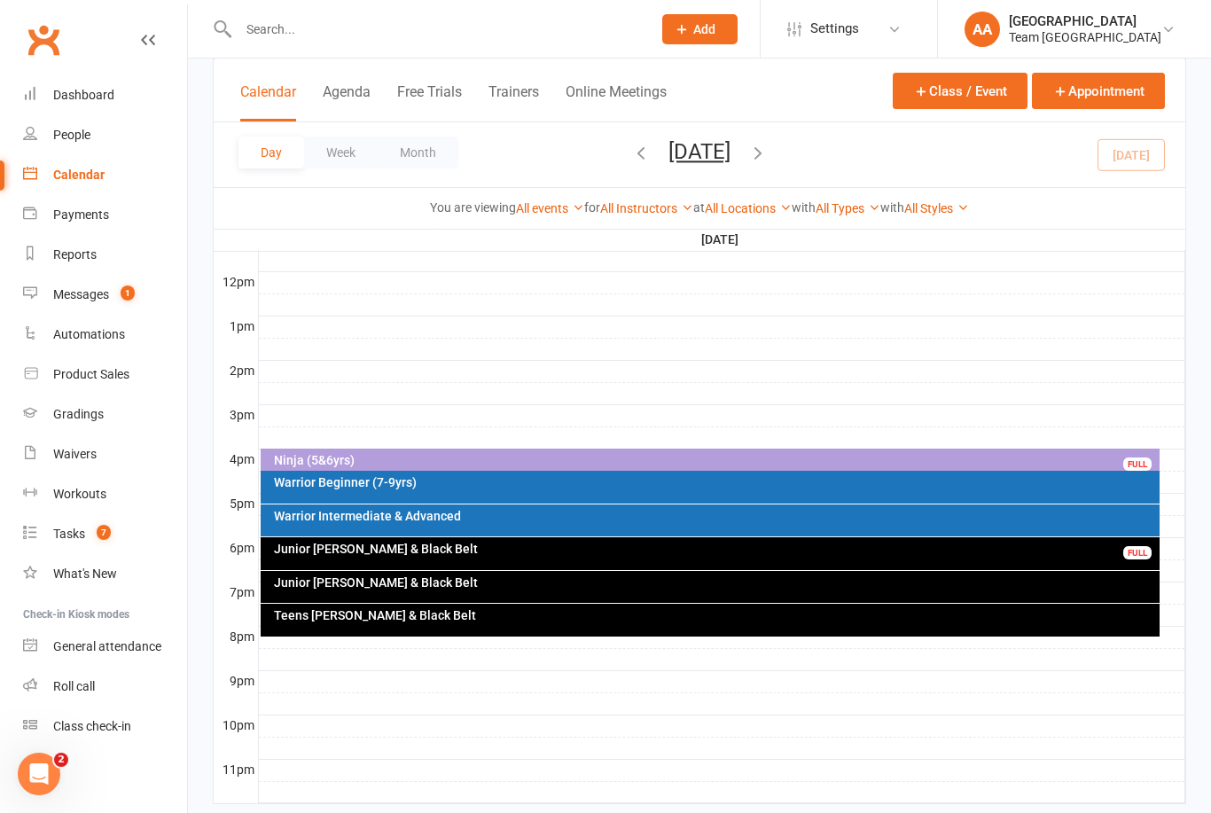
click at [479, 551] on div "Junior [PERSON_NAME] & Black Belt" at bounding box center [715, 548] width 884 height 12
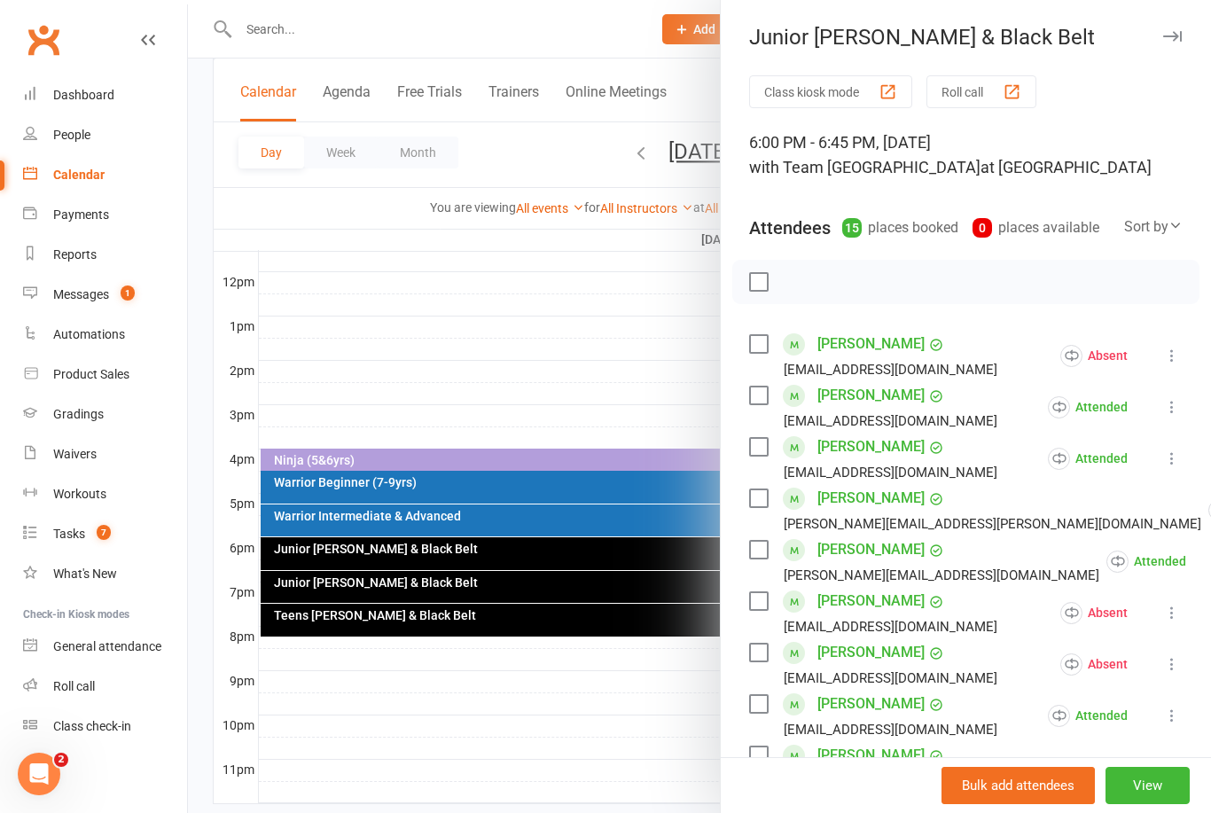
click at [659, 316] on div at bounding box center [699, 406] width 1023 height 813
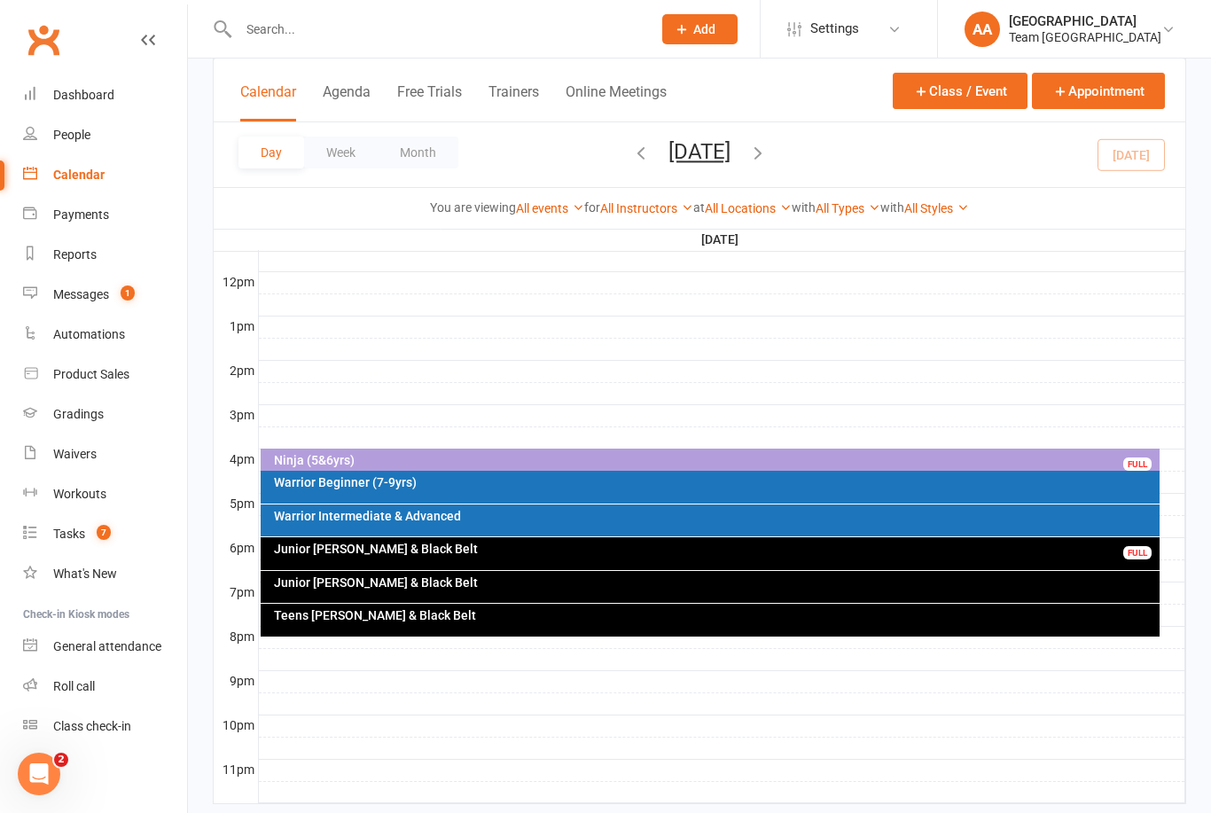
click at [730, 156] on button "[DATE]" at bounding box center [699, 151] width 62 height 25
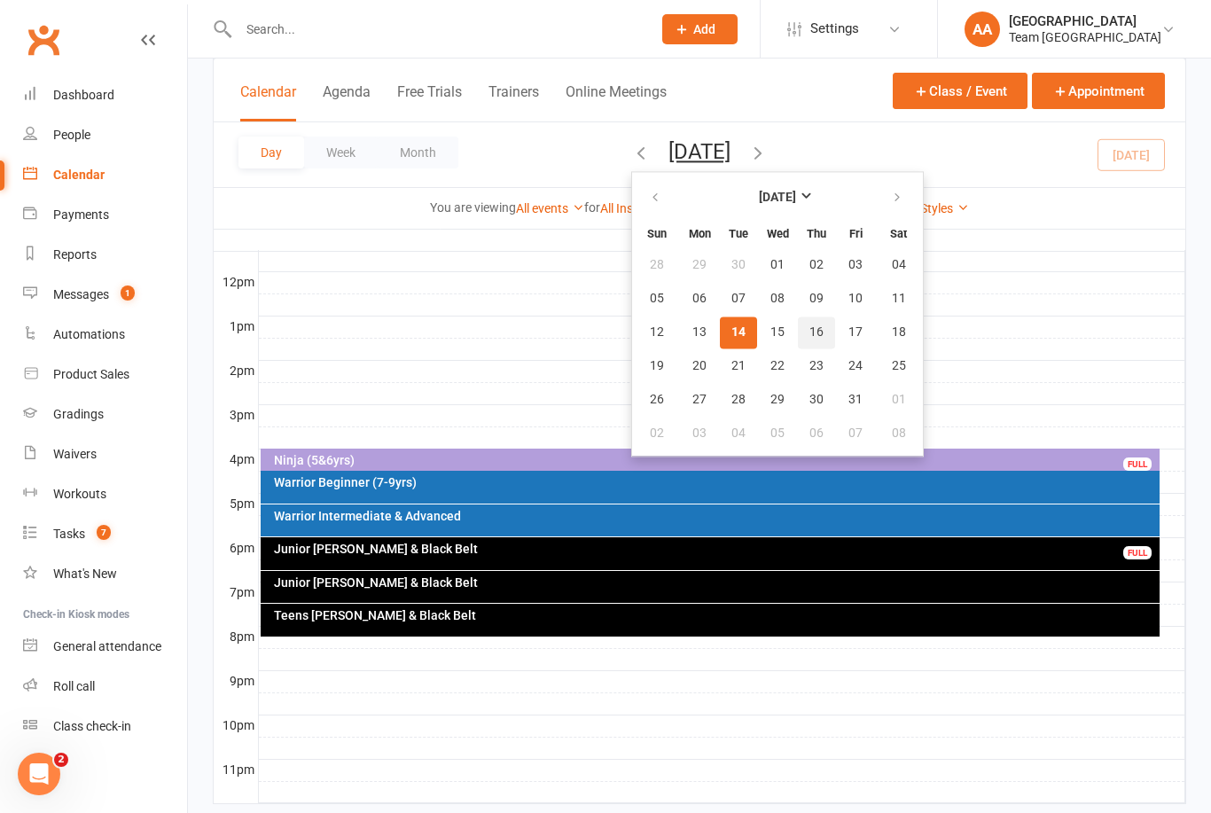
click at [798, 341] on button "16" at bounding box center [816, 332] width 37 height 32
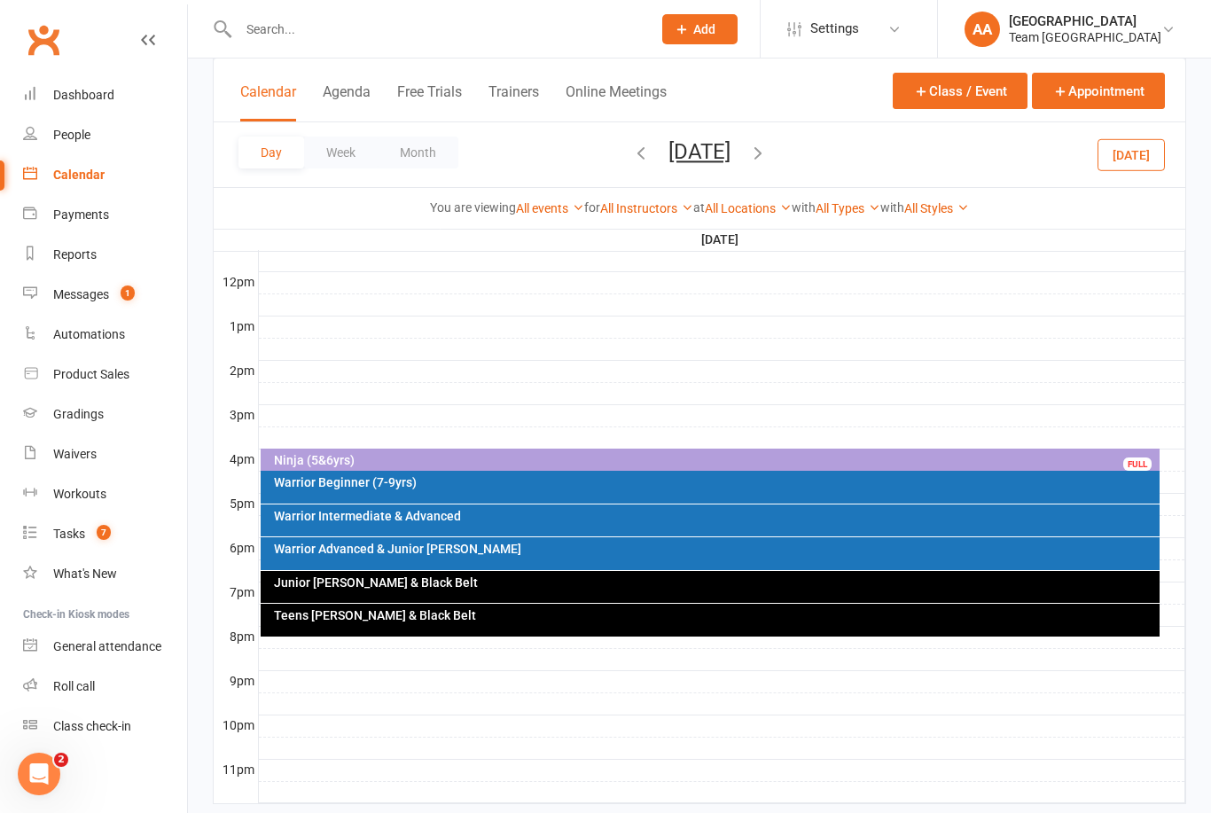
click at [521, 553] on div "Warrior Advanced & Junior Cho Dan Bo" at bounding box center [715, 548] width 884 height 12
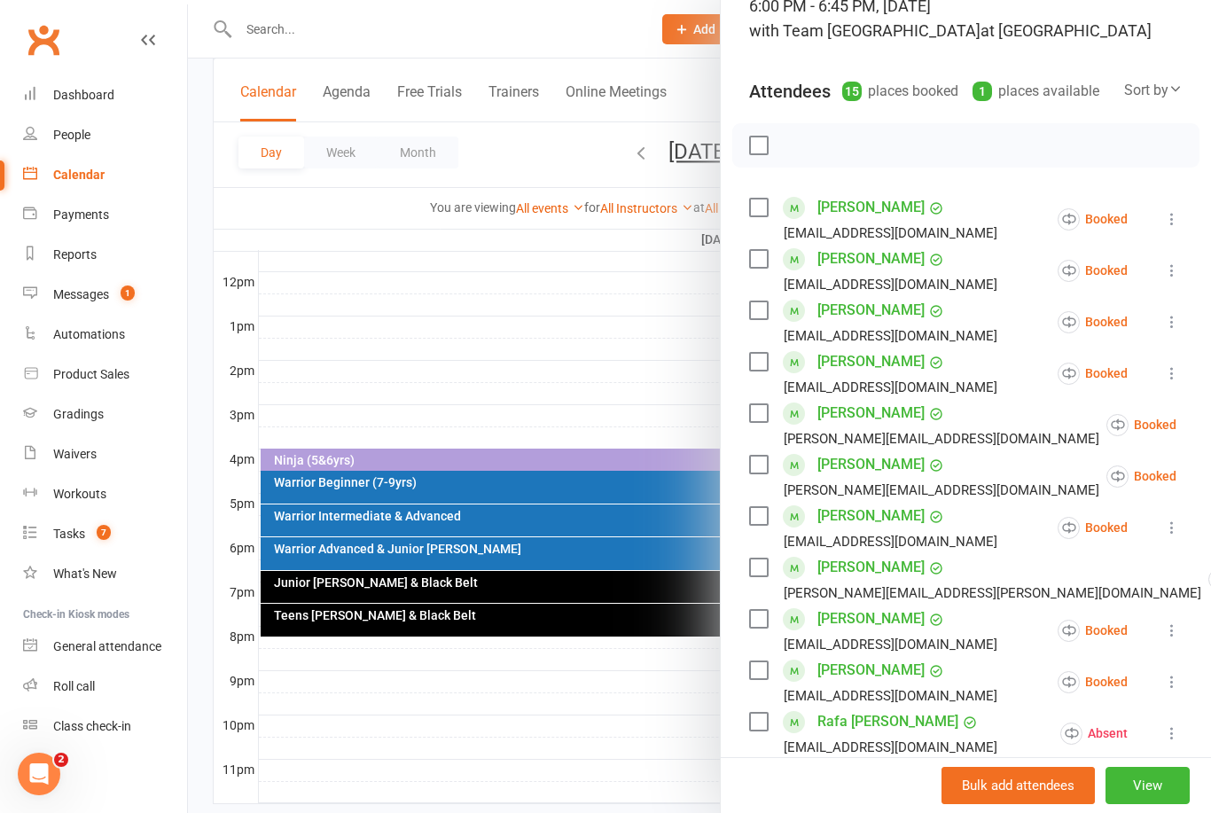
scroll to position [166, 0]
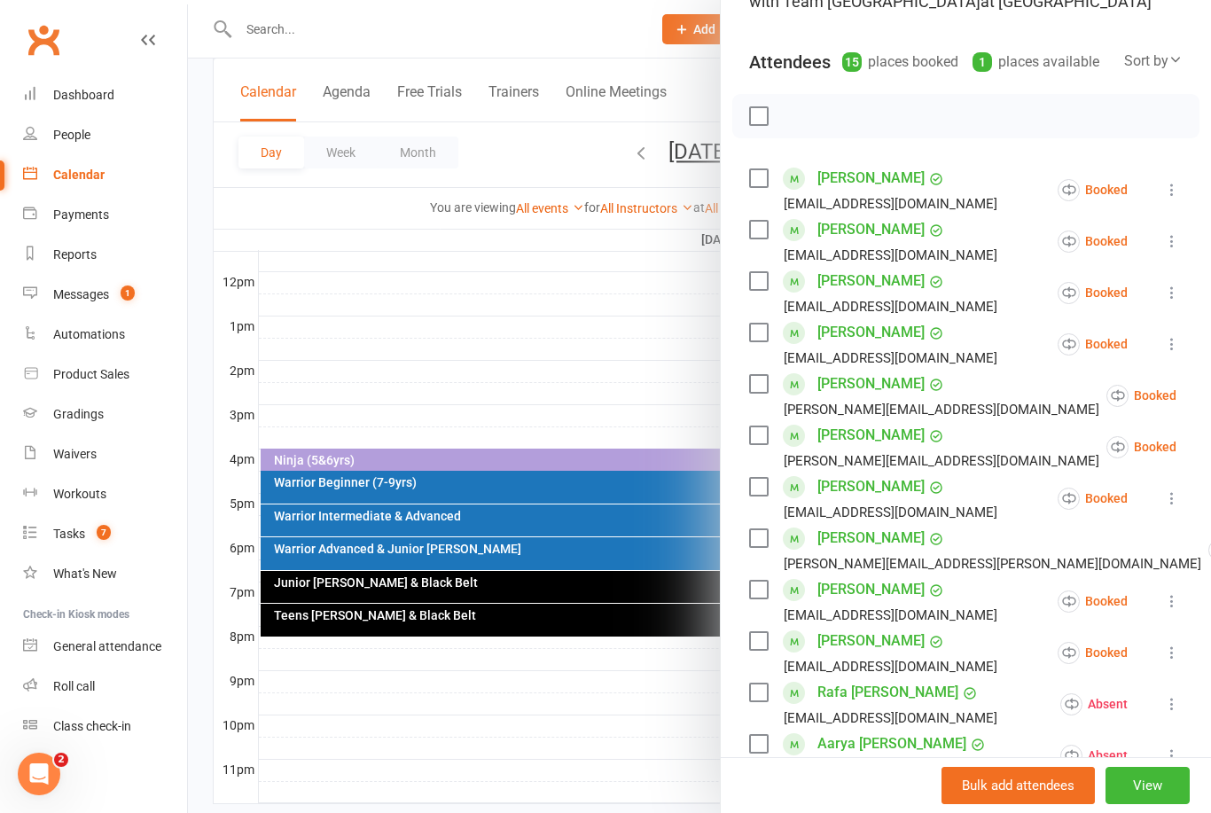
click at [1203, 184] on div "Class kiosk mode Roll call 6:00 PM - 6:45 PM, Thursday, October, 16, 2025 with …" at bounding box center [966, 582] width 490 height 1344
click at [509, 264] on div at bounding box center [699, 406] width 1023 height 813
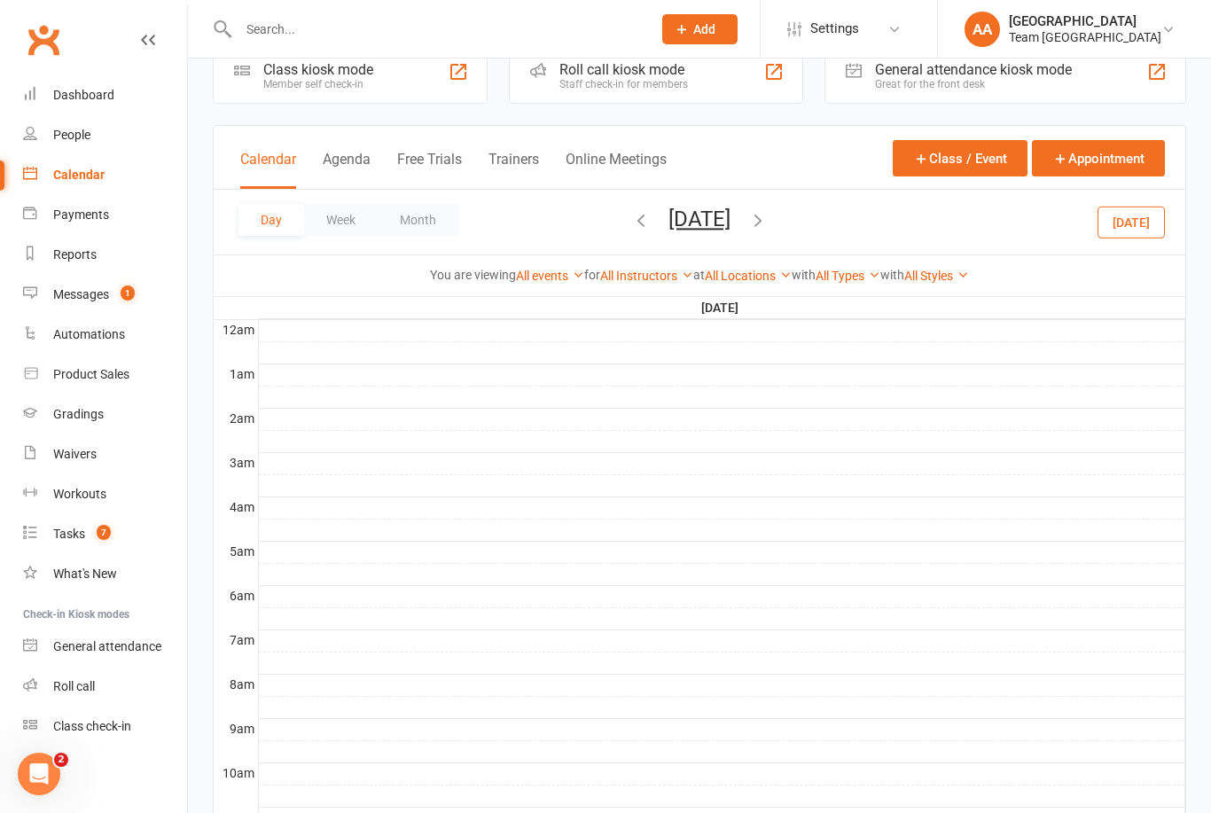
scroll to position [0, 0]
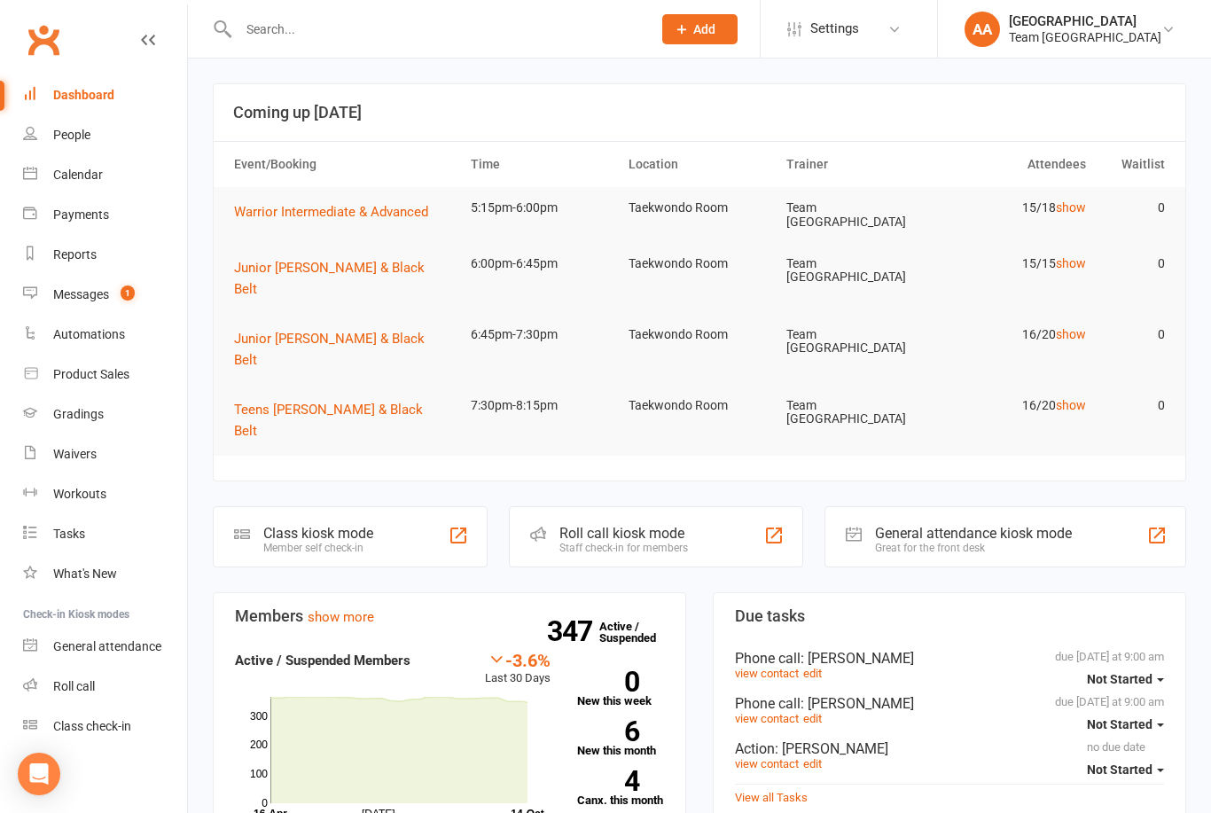
click at [86, 170] on div "Calendar" at bounding box center [78, 175] width 50 height 14
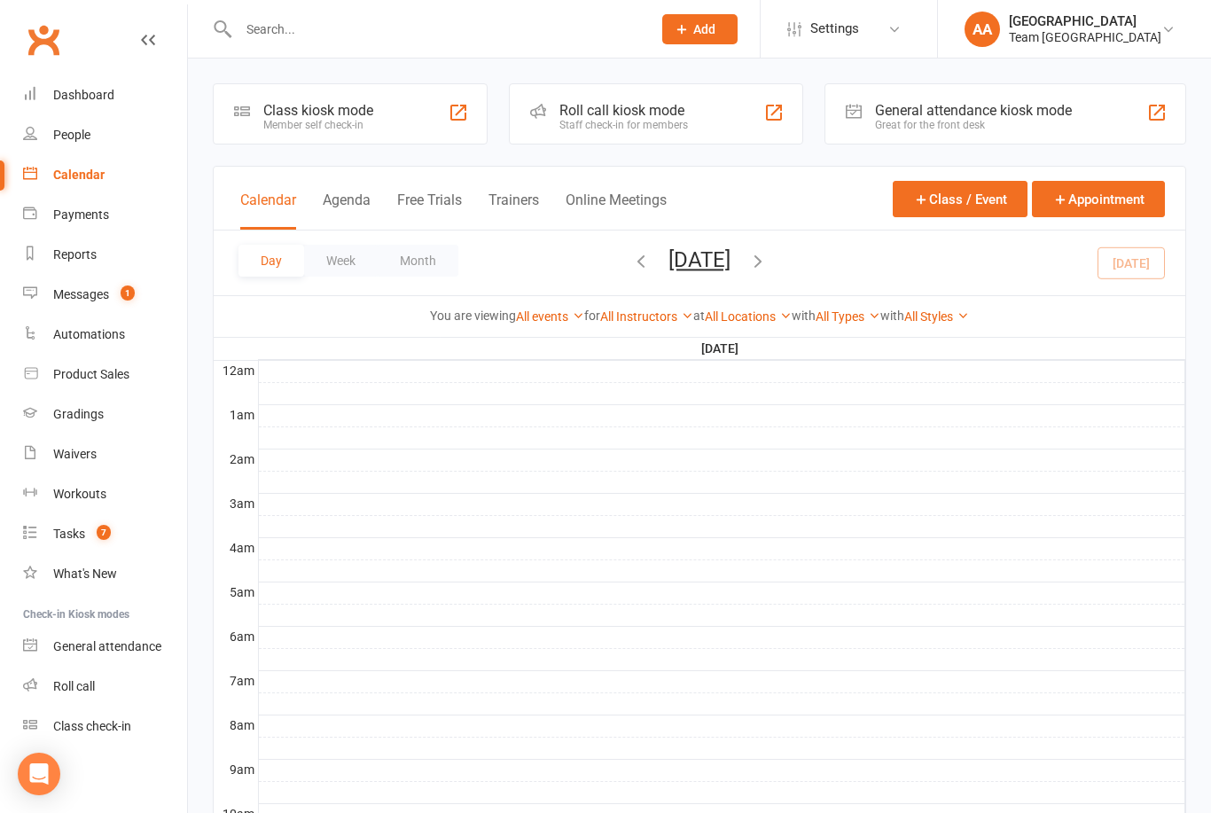
click at [674, 258] on button "[DATE]" at bounding box center [699, 259] width 62 height 25
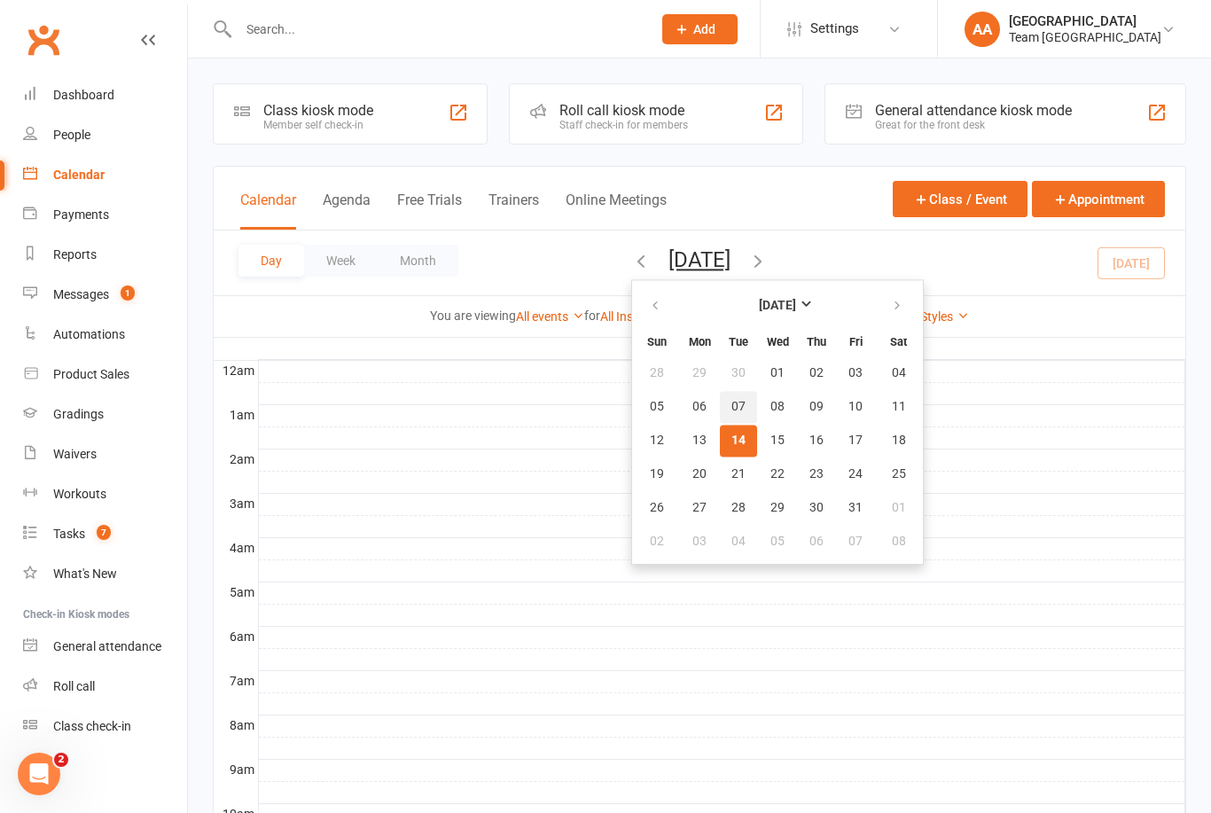
click at [720, 420] on button "07" at bounding box center [738, 407] width 37 height 32
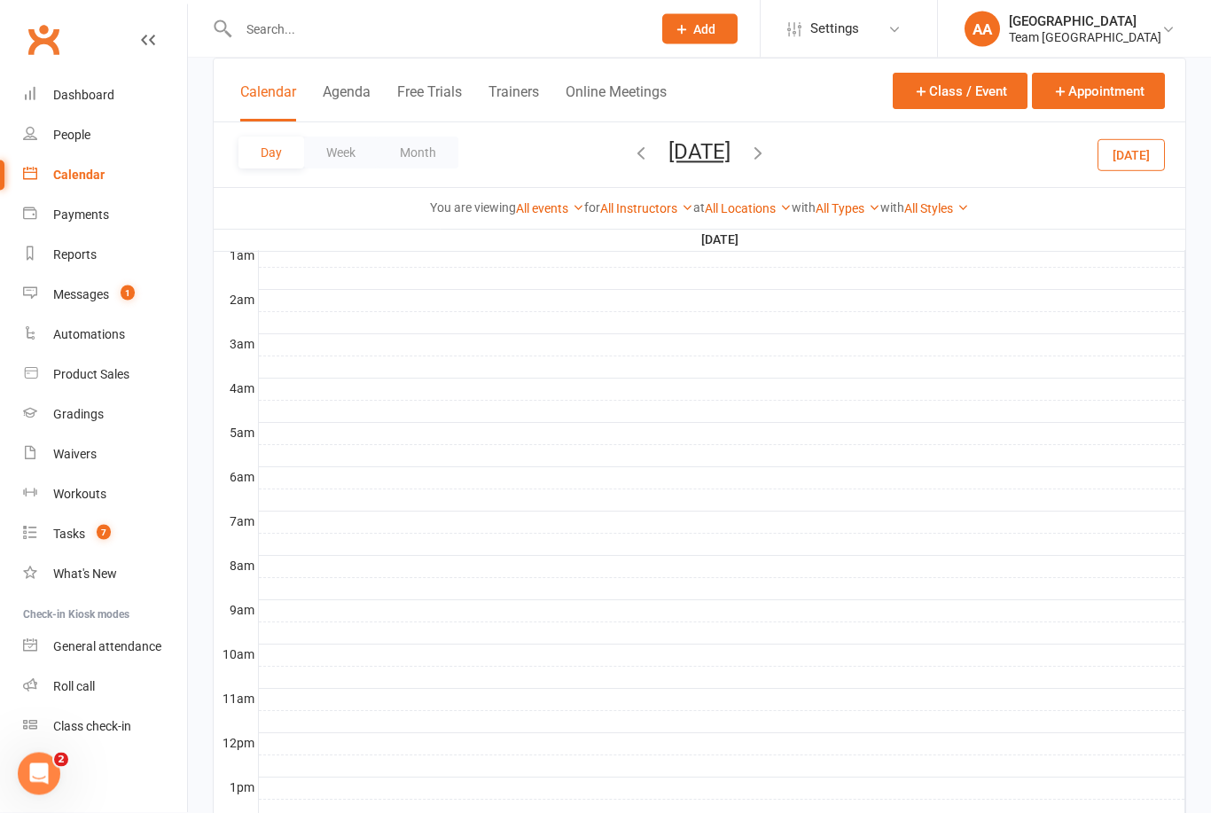
click at [730, 152] on button "[DATE]" at bounding box center [699, 151] width 62 height 25
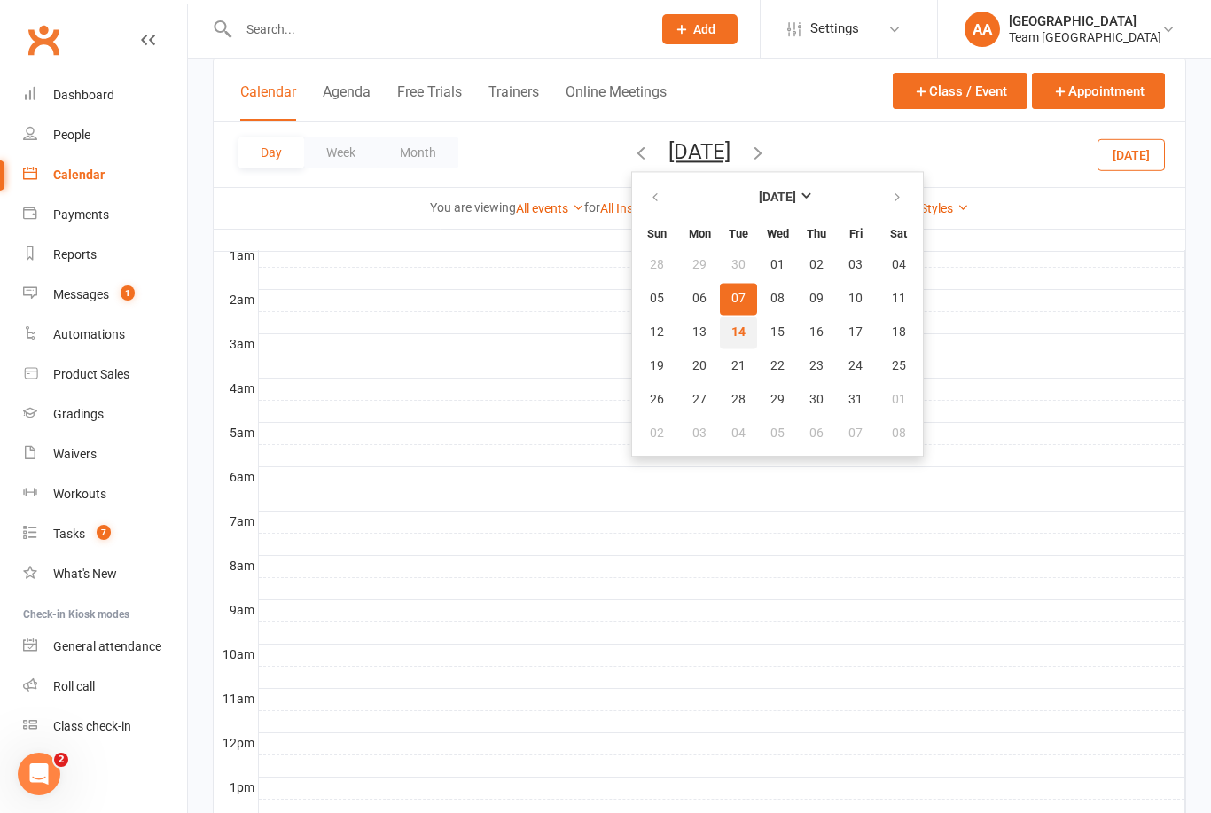
click at [731, 327] on span "14" at bounding box center [738, 332] width 14 height 14
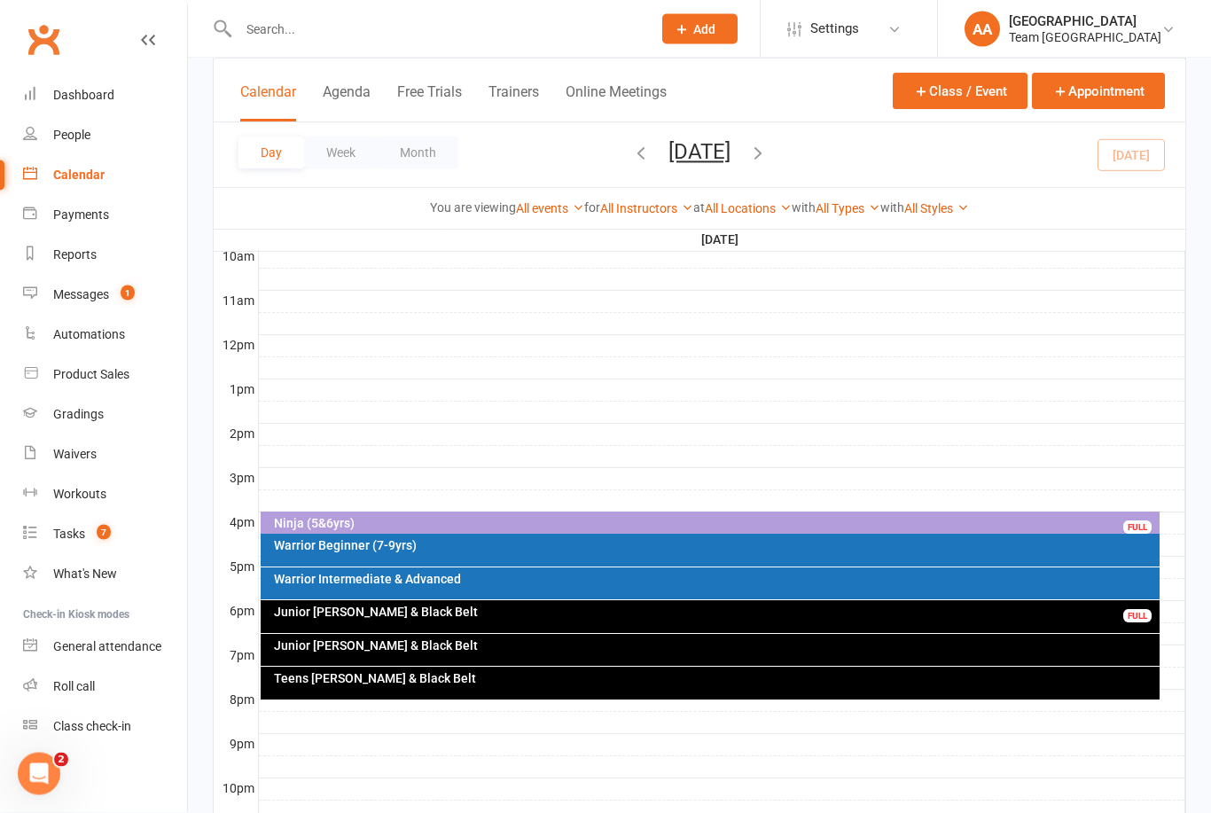
scroll to position [620, 0]
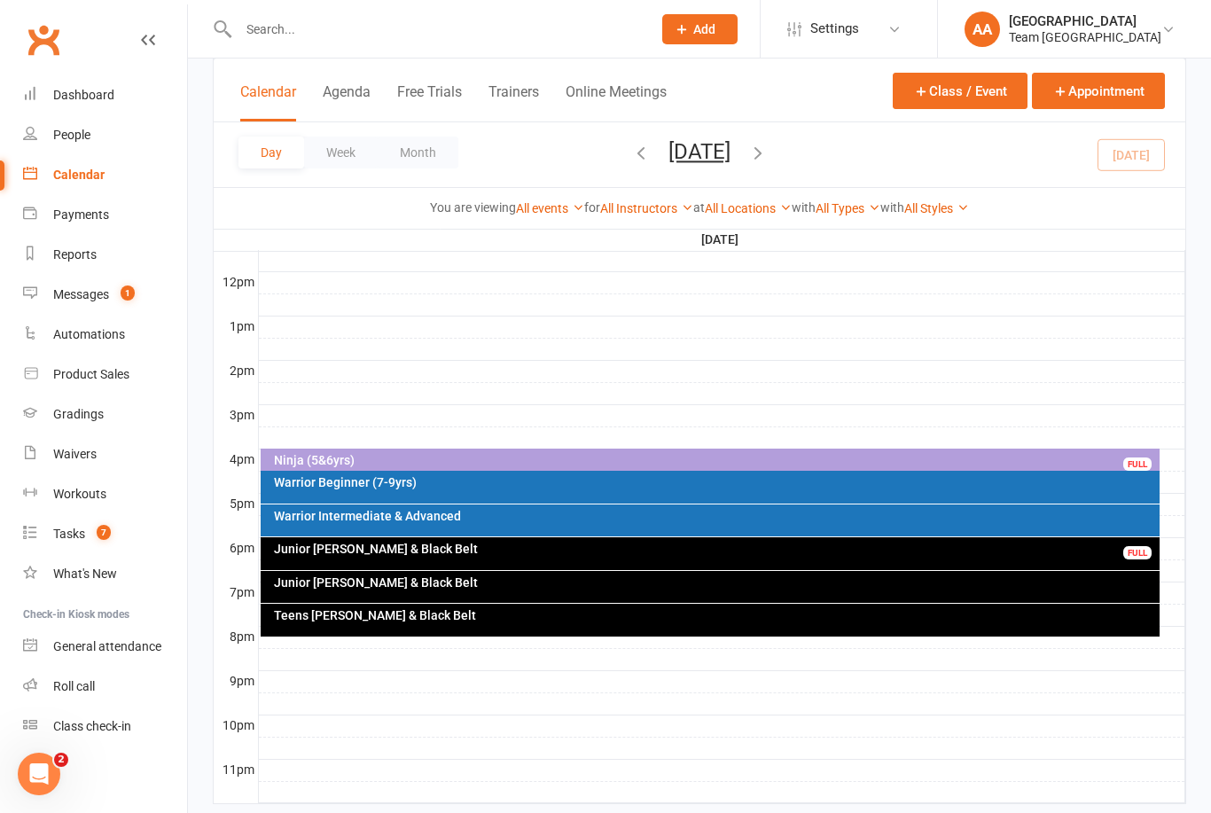
click at [476, 484] on div "Warrior Beginner (7-9yrs)" at bounding box center [715, 482] width 884 height 12
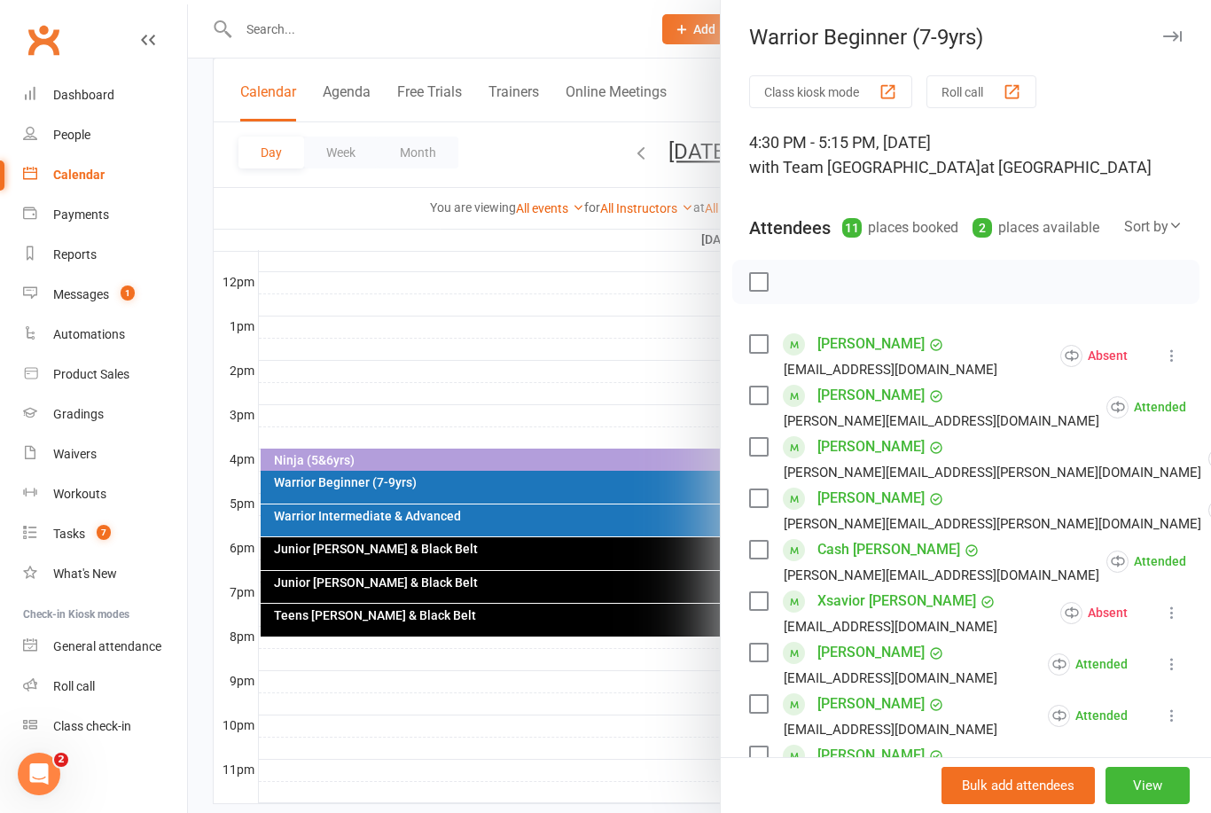
click at [1141, 804] on button "View" at bounding box center [1147, 785] width 84 height 37
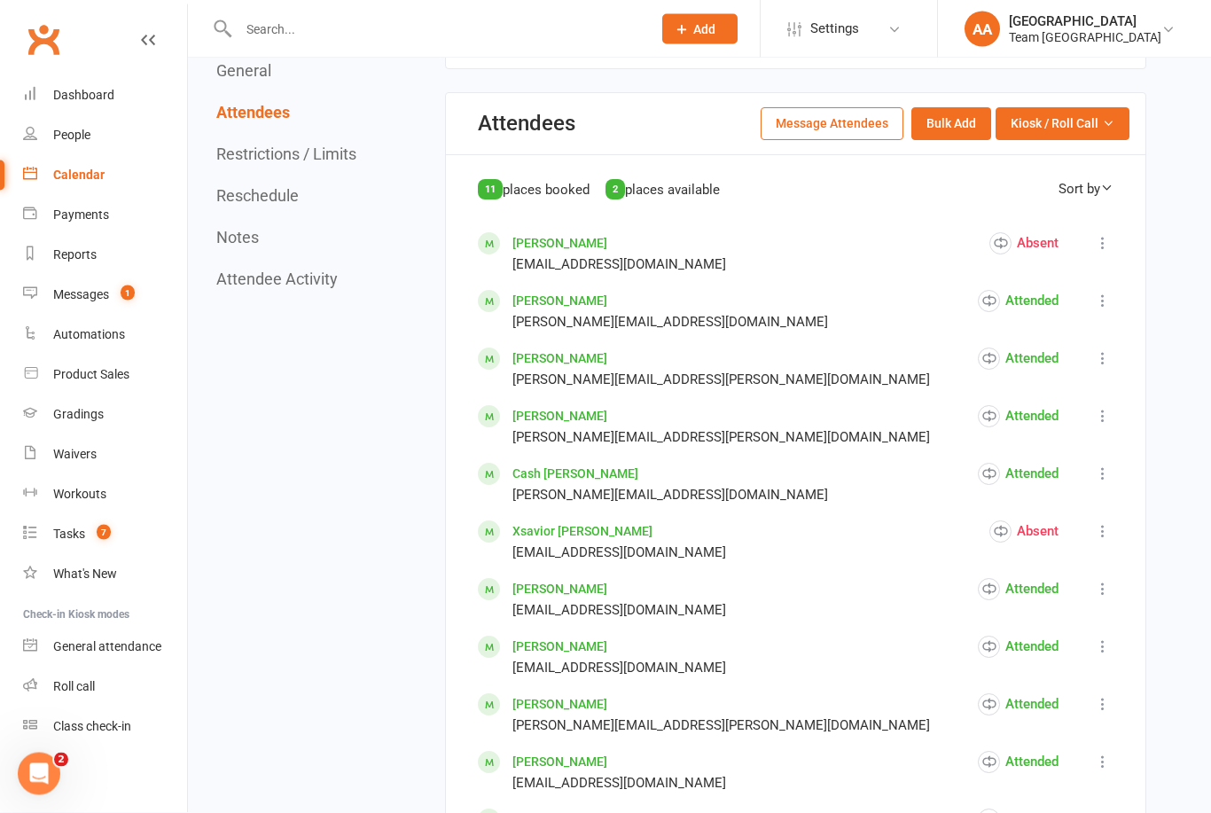
click at [1077, 134] on span "Kiosk / Roll Call" at bounding box center [1054, 123] width 88 height 19
click at [1065, 217] on link "Enter Roll Call" at bounding box center [1040, 199] width 175 height 35
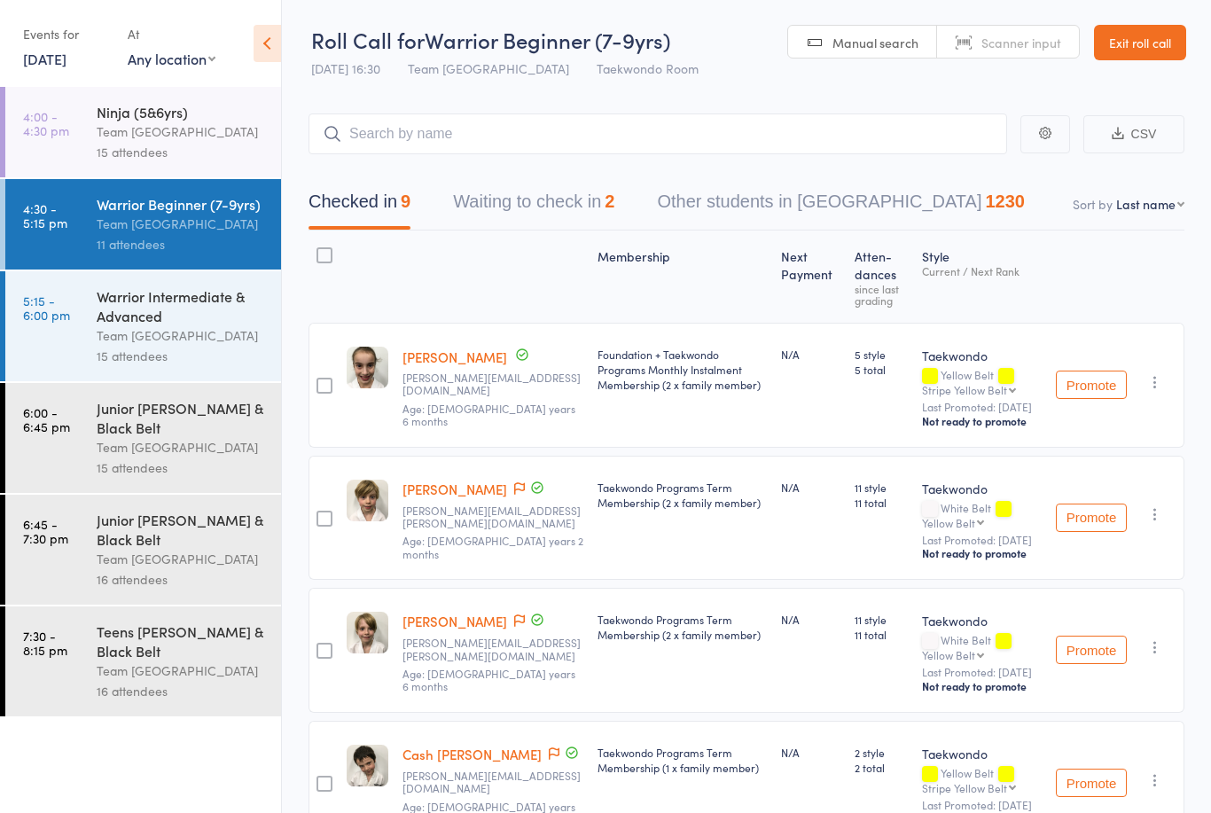
click at [566, 199] on button "Waiting to check in 2" at bounding box center [533, 206] width 161 height 47
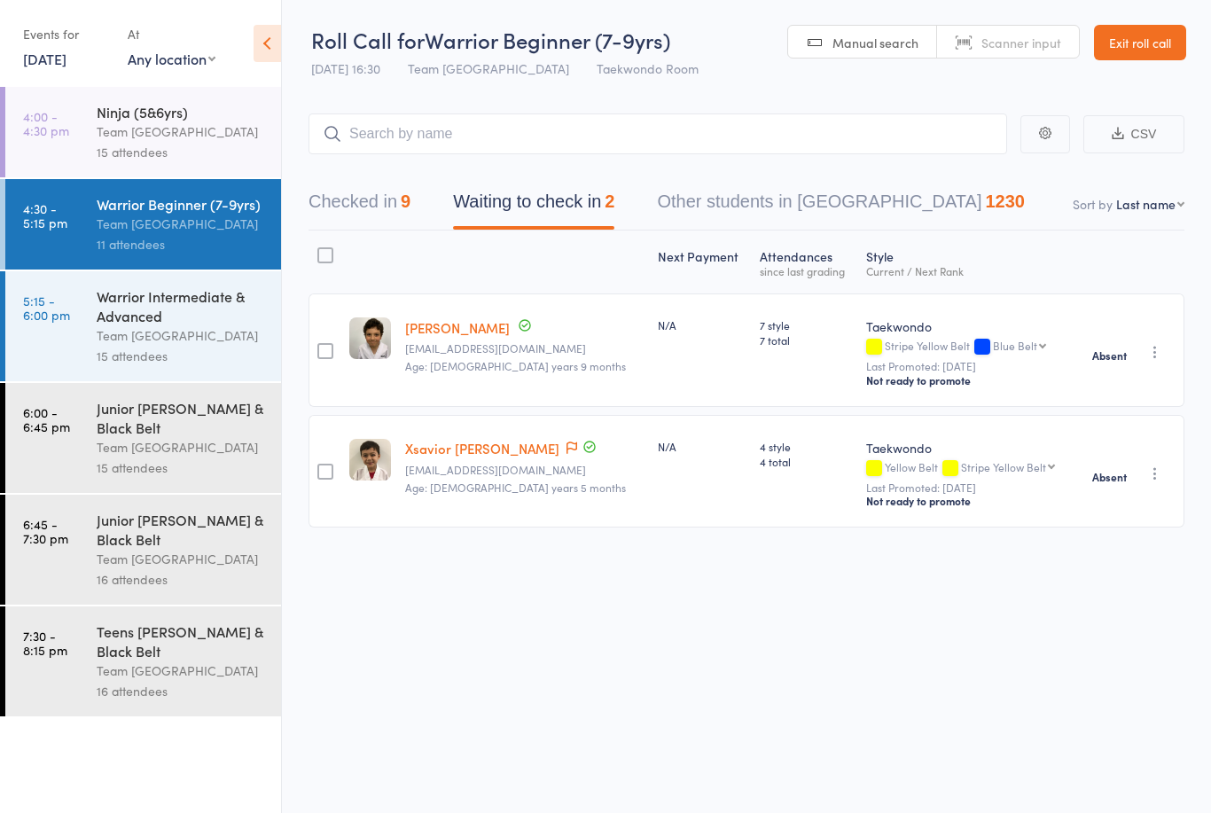
click at [66, 67] on link "14 Oct, 2025" at bounding box center [44, 58] width 43 height 19
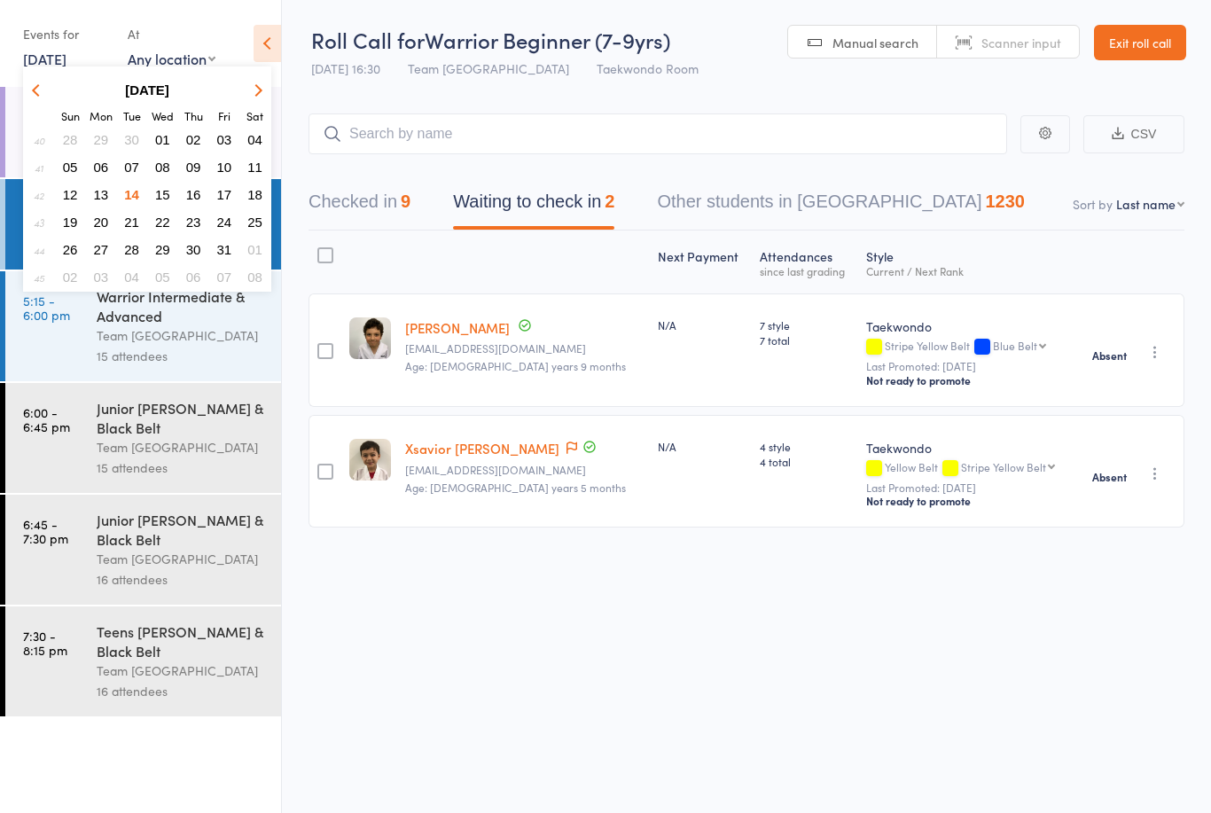
click at [168, 201] on span "15" at bounding box center [162, 194] width 15 height 15
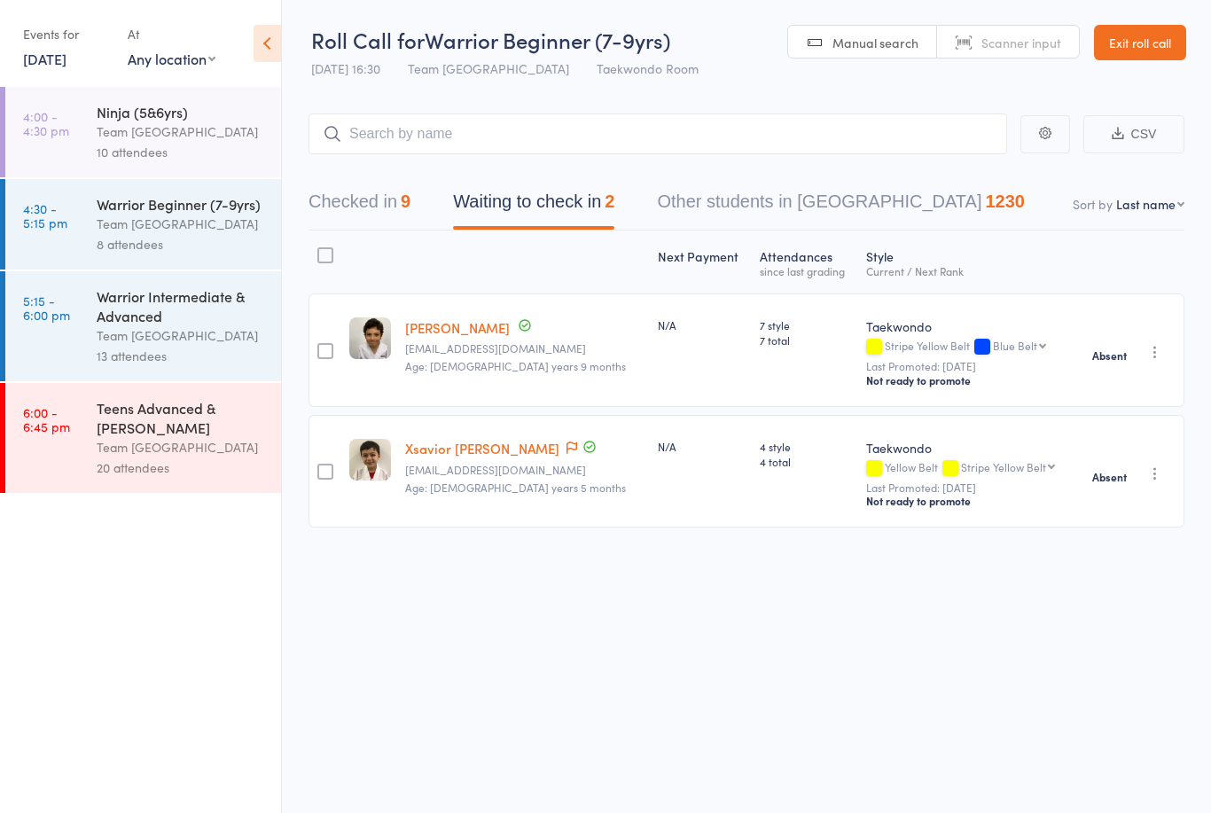
click at [161, 136] on div "Team [GEOGRAPHIC_DATA]" at bounding box center [181, 131] width 169 height 20
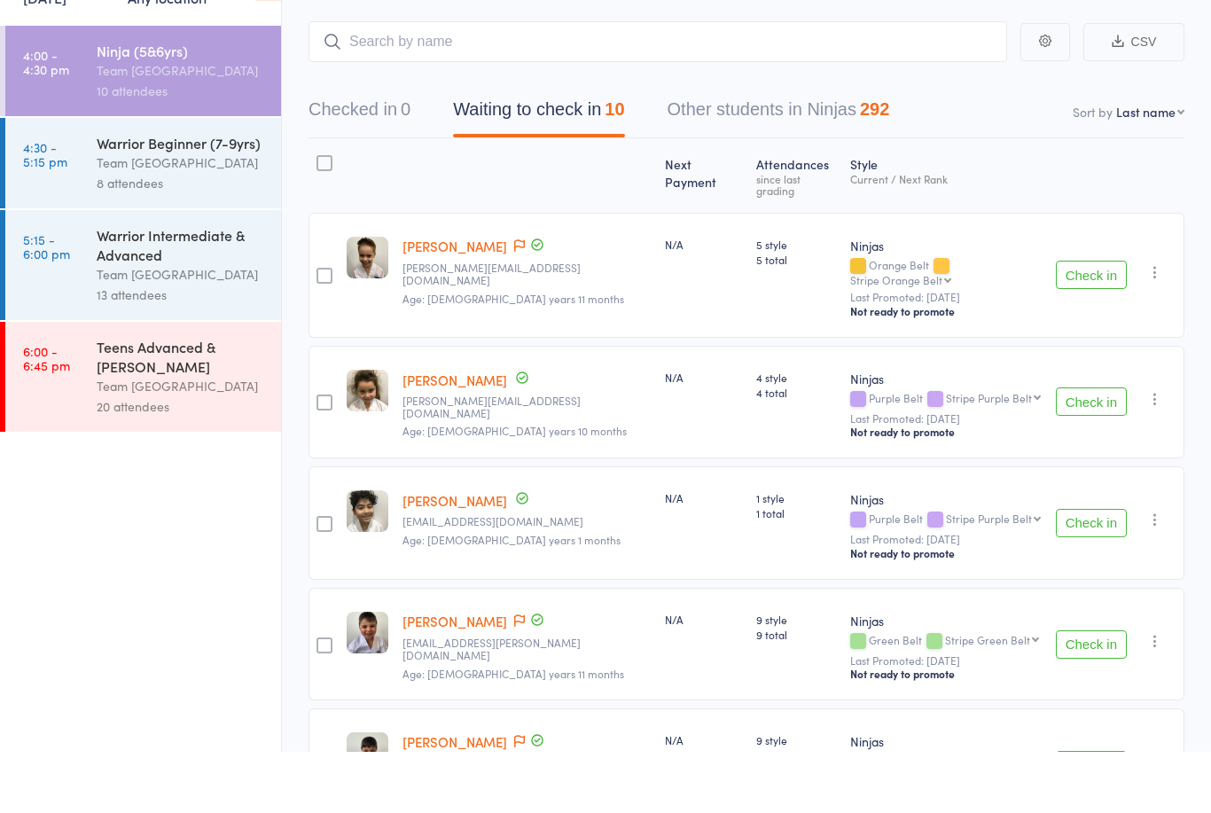
scroll to position [316, 0]
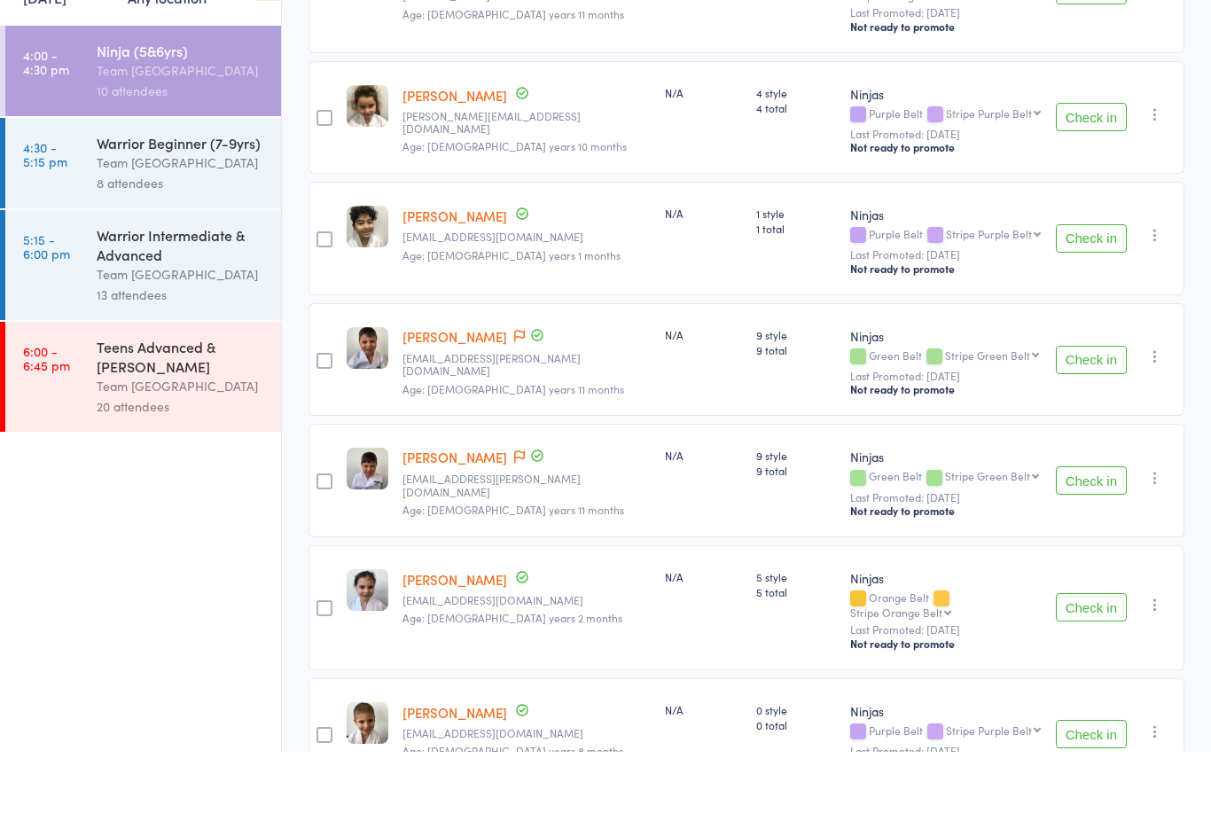
click at [180, 214] on div "Team [GEOGRAPHIC_DATA]" at bounding box center [181, 224] width 169 height 20
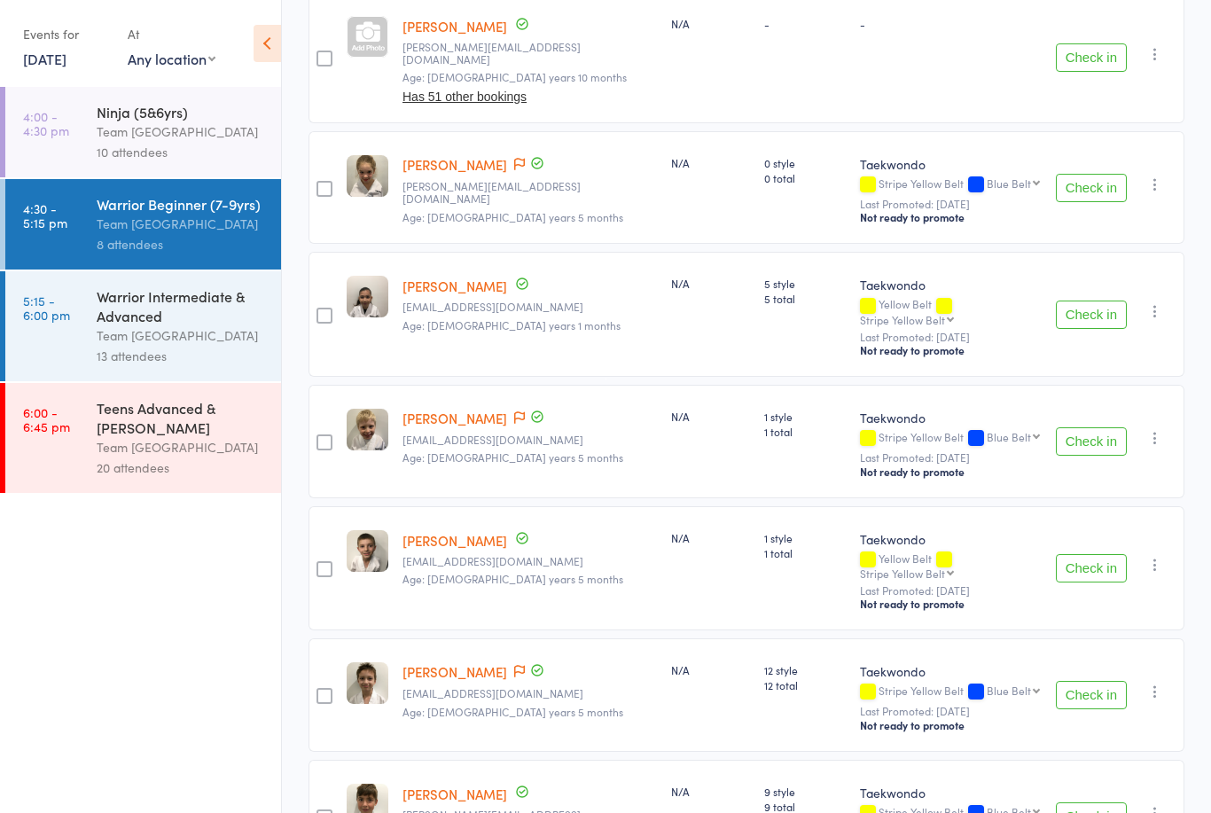
scroll to position [410, 0]
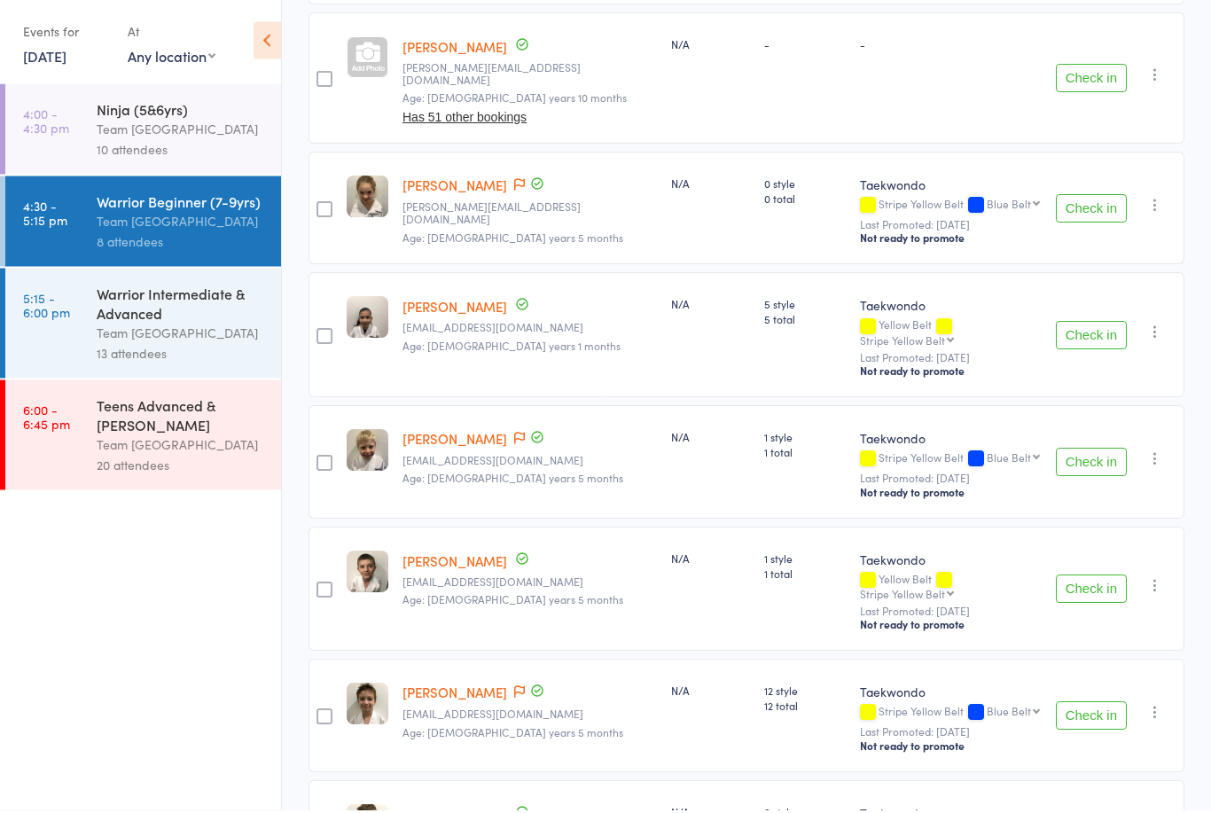
click at [66, 64] on link "15 Oct, 2025" at bounding box center [44, 58] width 43 height 19
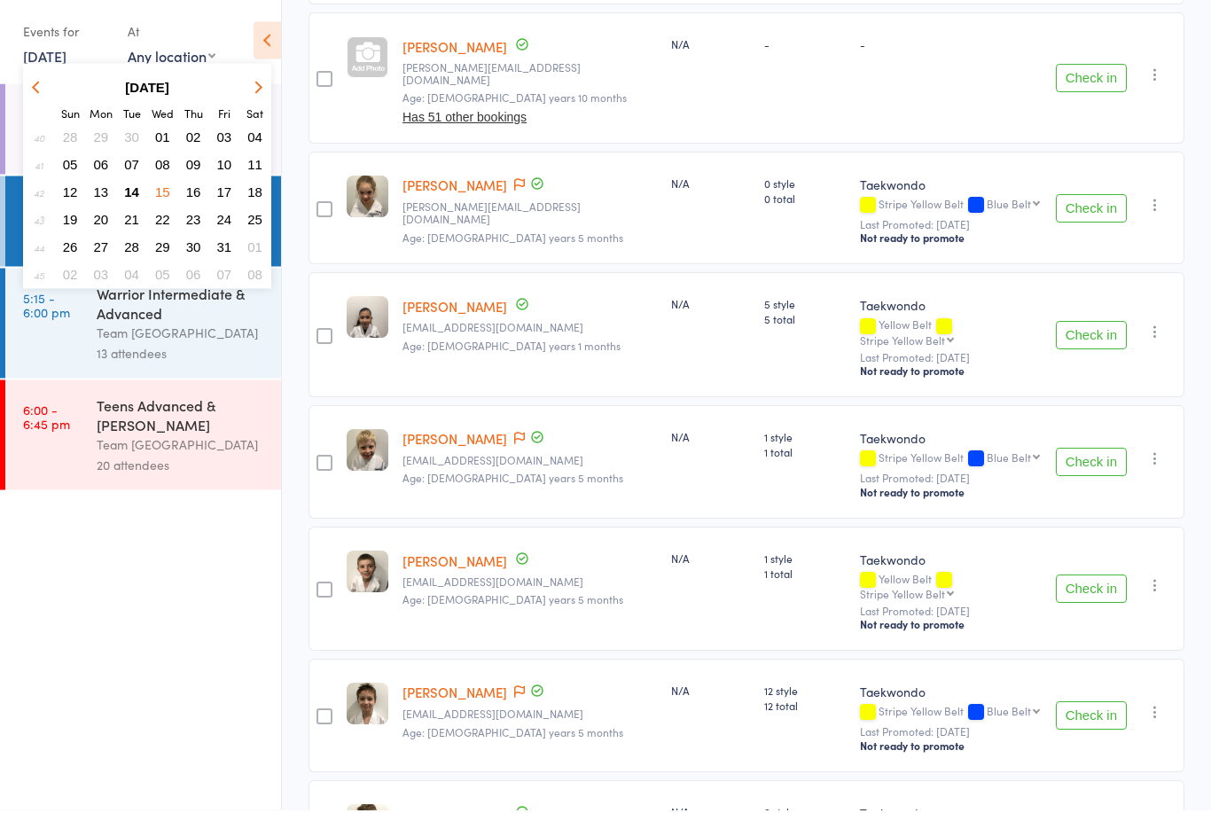
scroll to position [414, 0]
click at [193, 201] on span "16" at bounding box center [193, 194] width 15 height 15
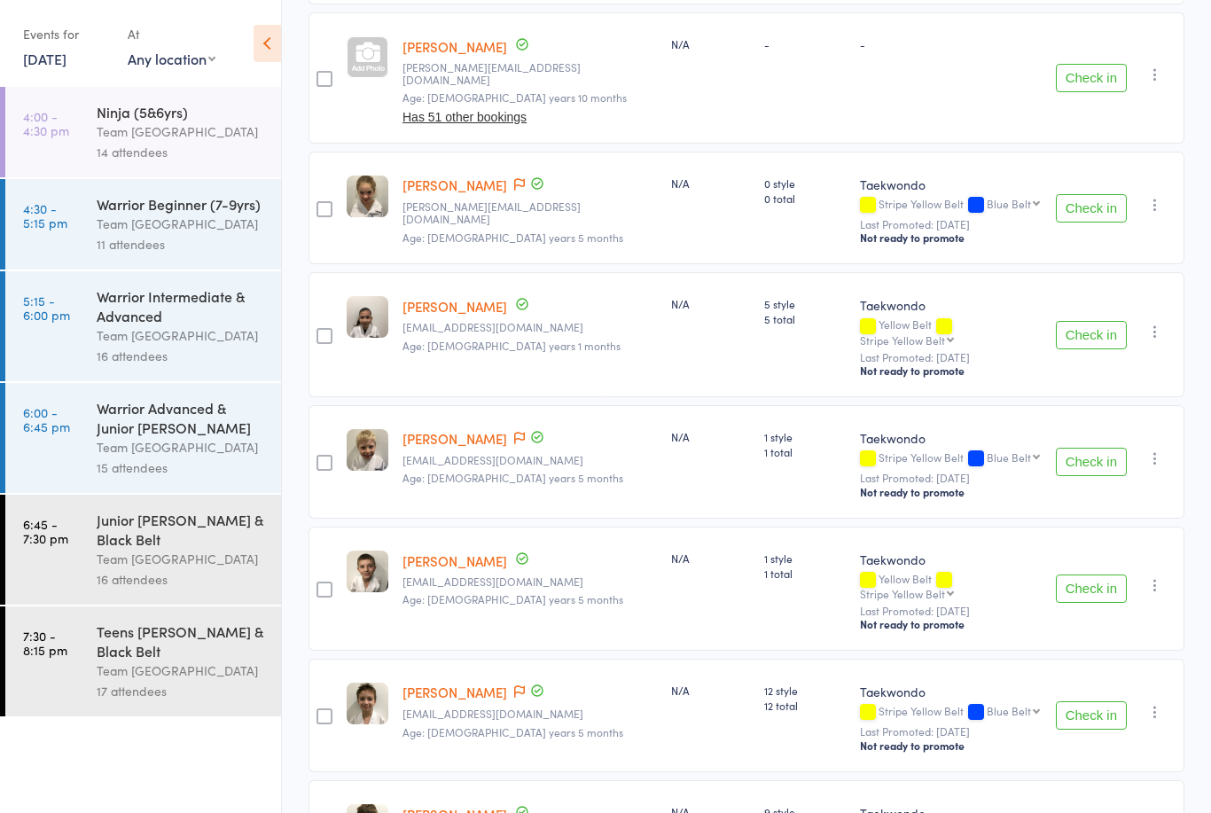
click at [121, 135] on div "Team [GEOGRAPHIC_DATA]" at bounding box center [181, 131] width 169 height 20
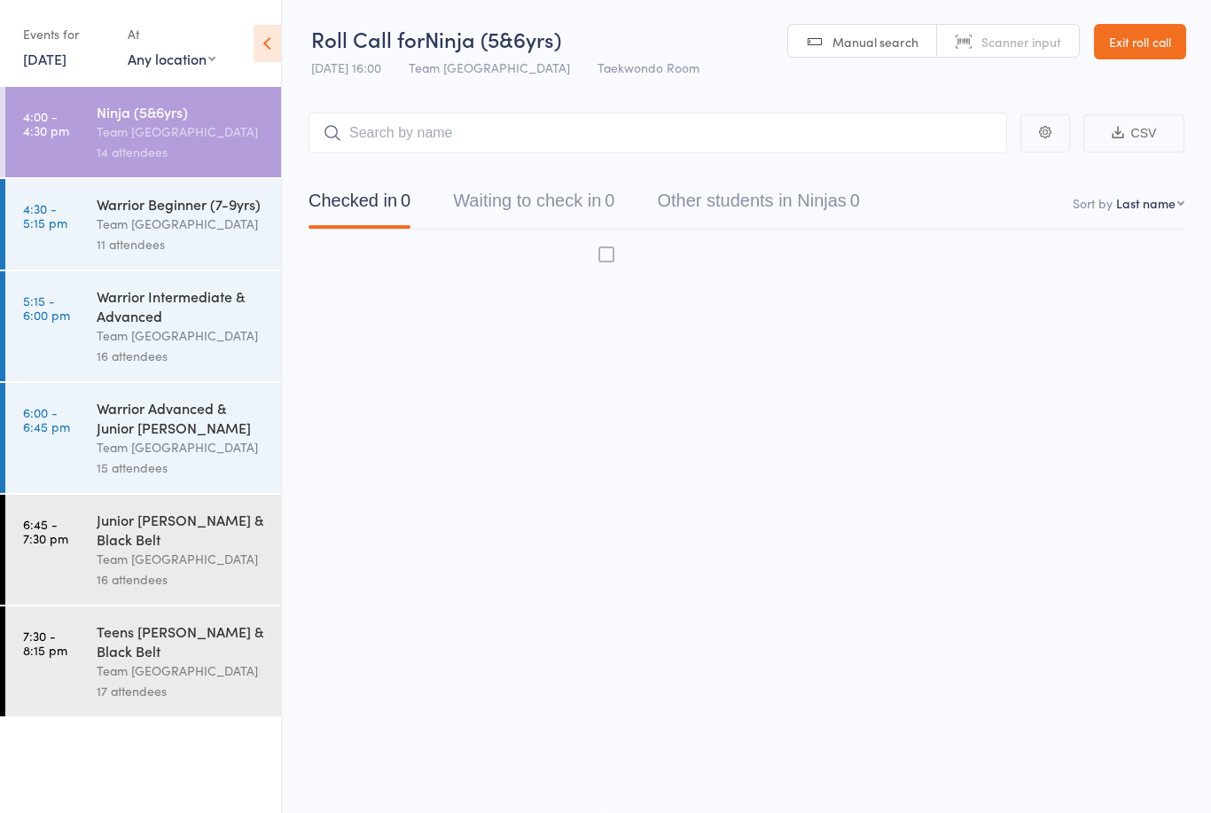
scroll to position [1, 0]
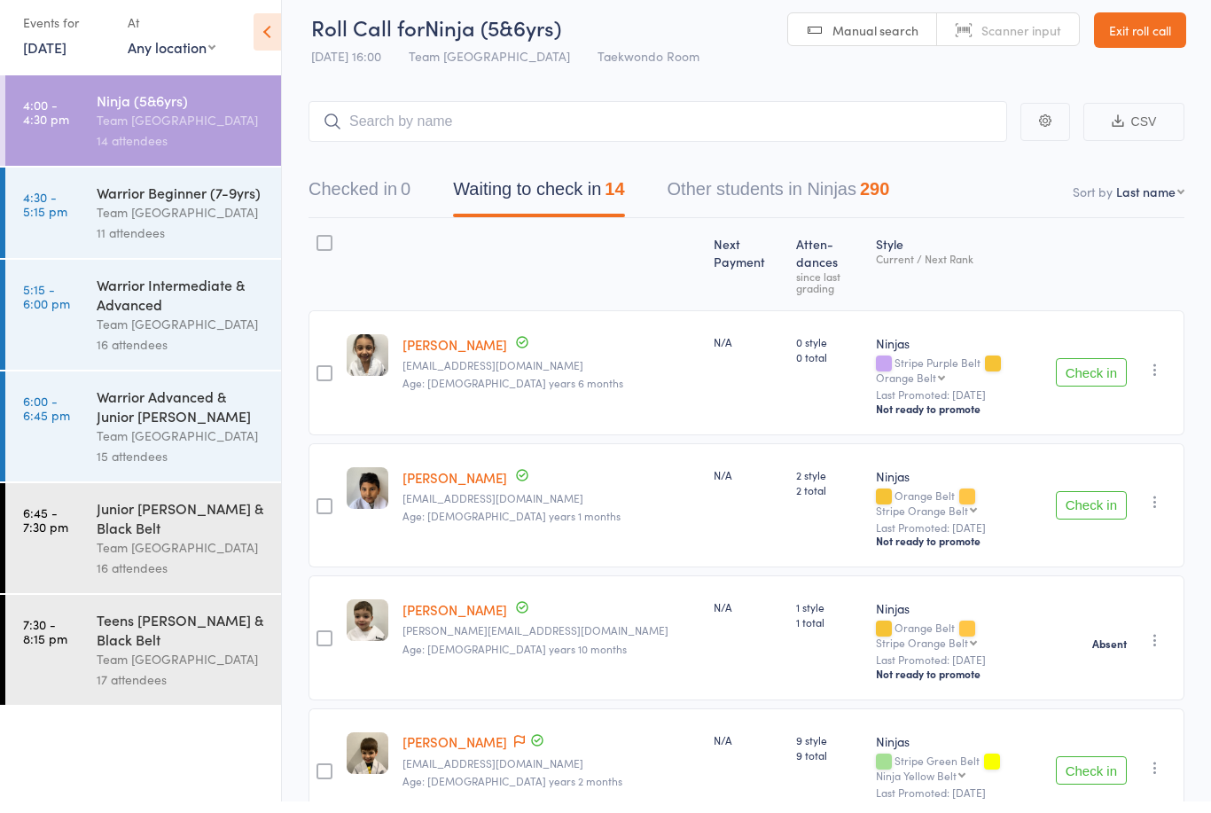
click at [168, 214] on div "Team [GEOGRAPHIC_DATA]" at bounding box center [181, 224] width 169 height 20
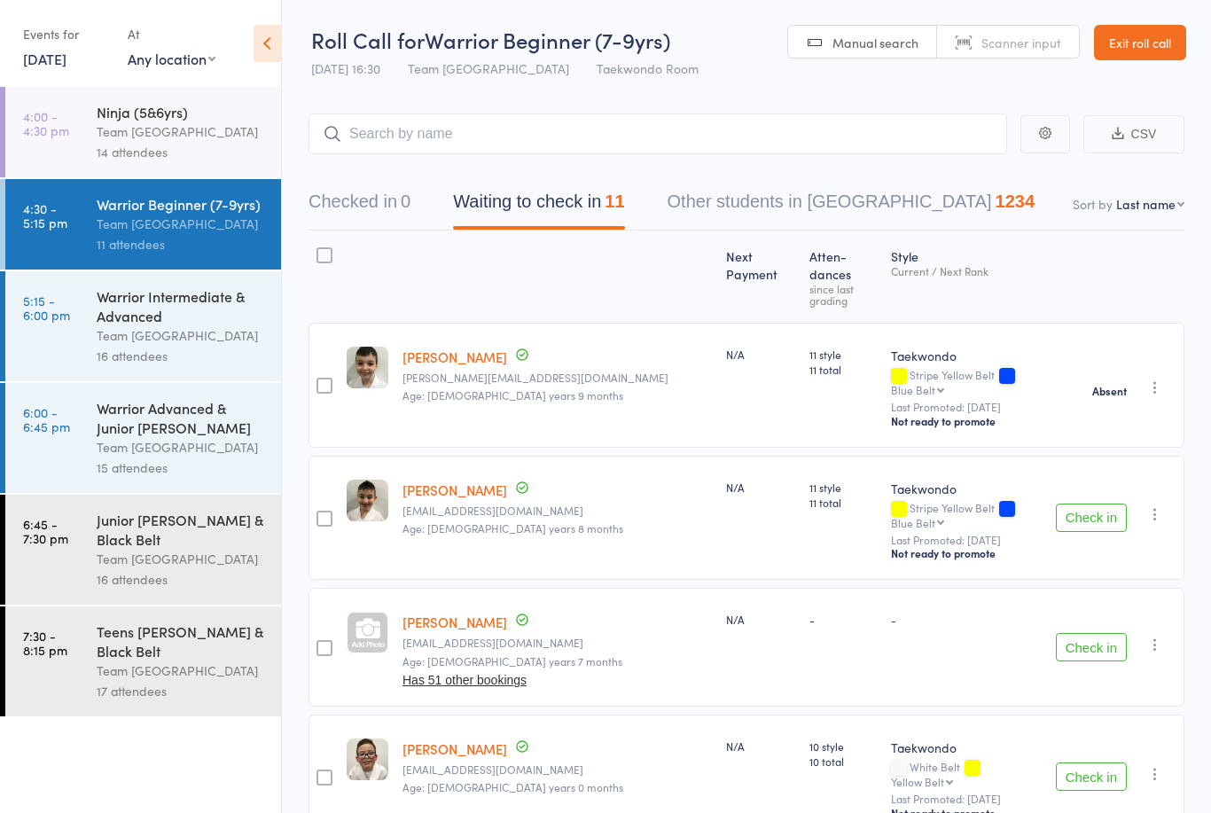
click at [57, 58] on link "16 Oct, 2025" at bounding box center [44, 58] width 43 height 19
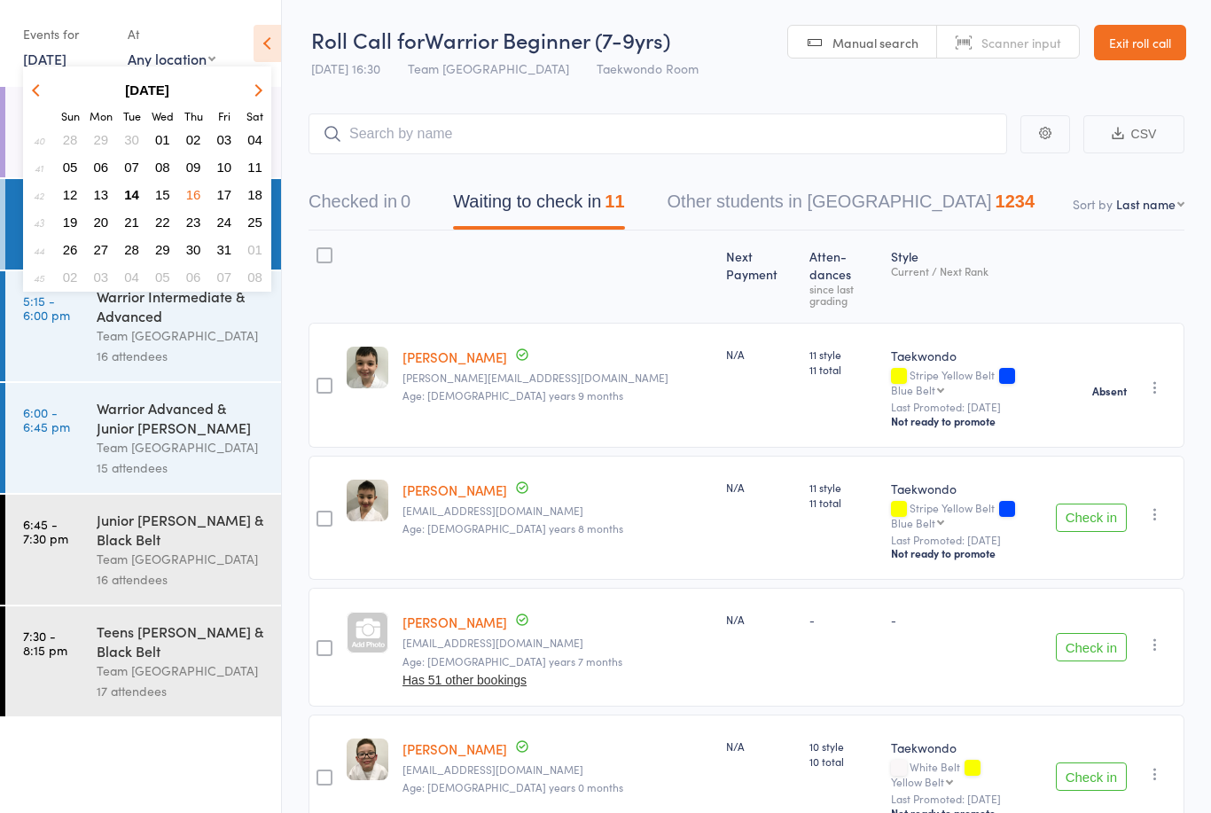
click at [194, 196] on span "16" at bounding box center [193, 194] width 15 height 15
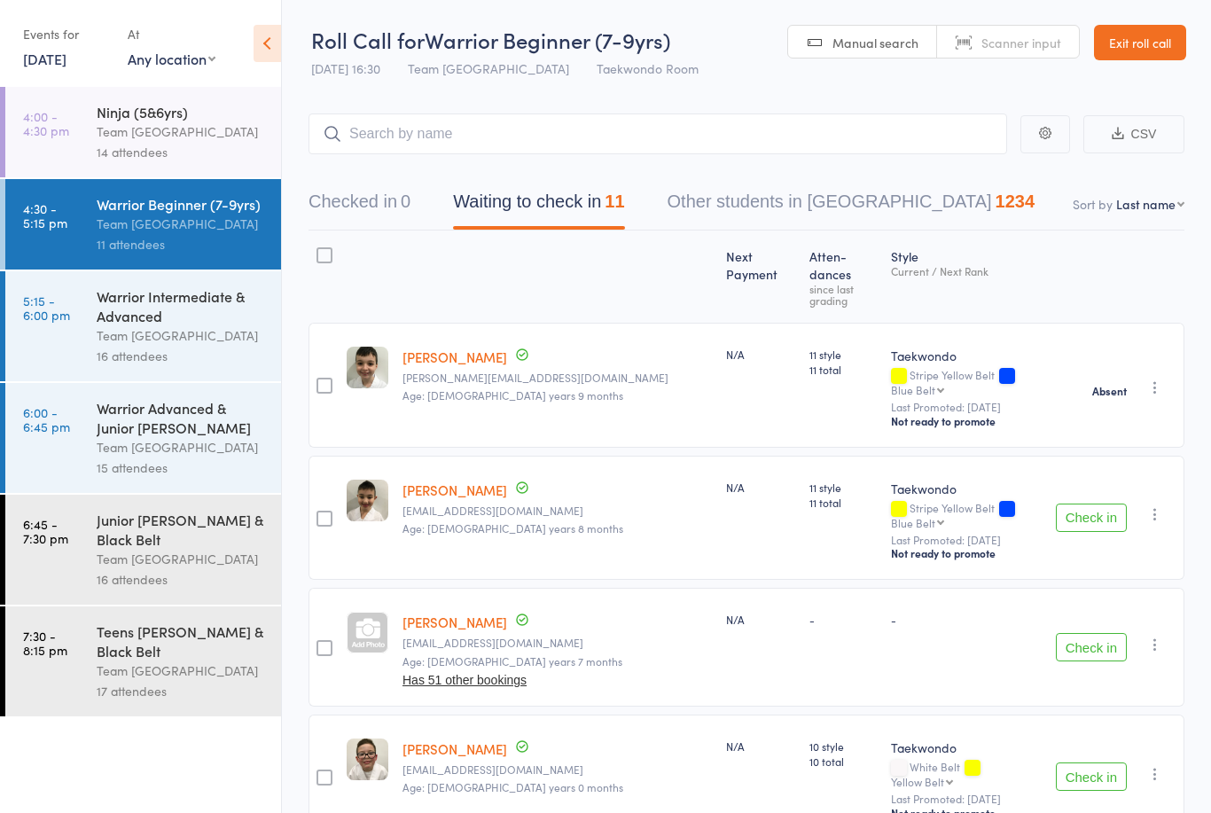
click at [66, 67] on link "16 Oct, 2025" at bounding box center [44, 58] width 43 height 19
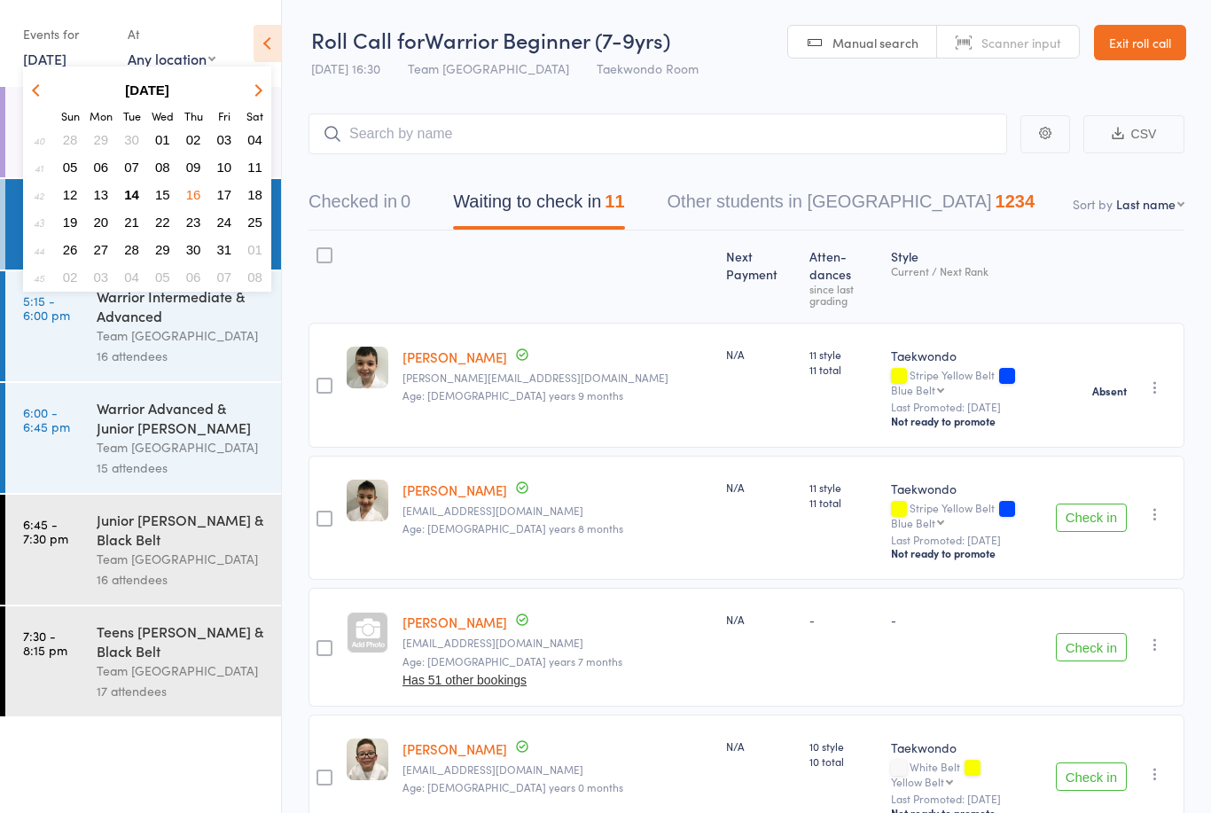
click at [225, 206] on button "17" at bounding box center [224, 195] width 27 height 24
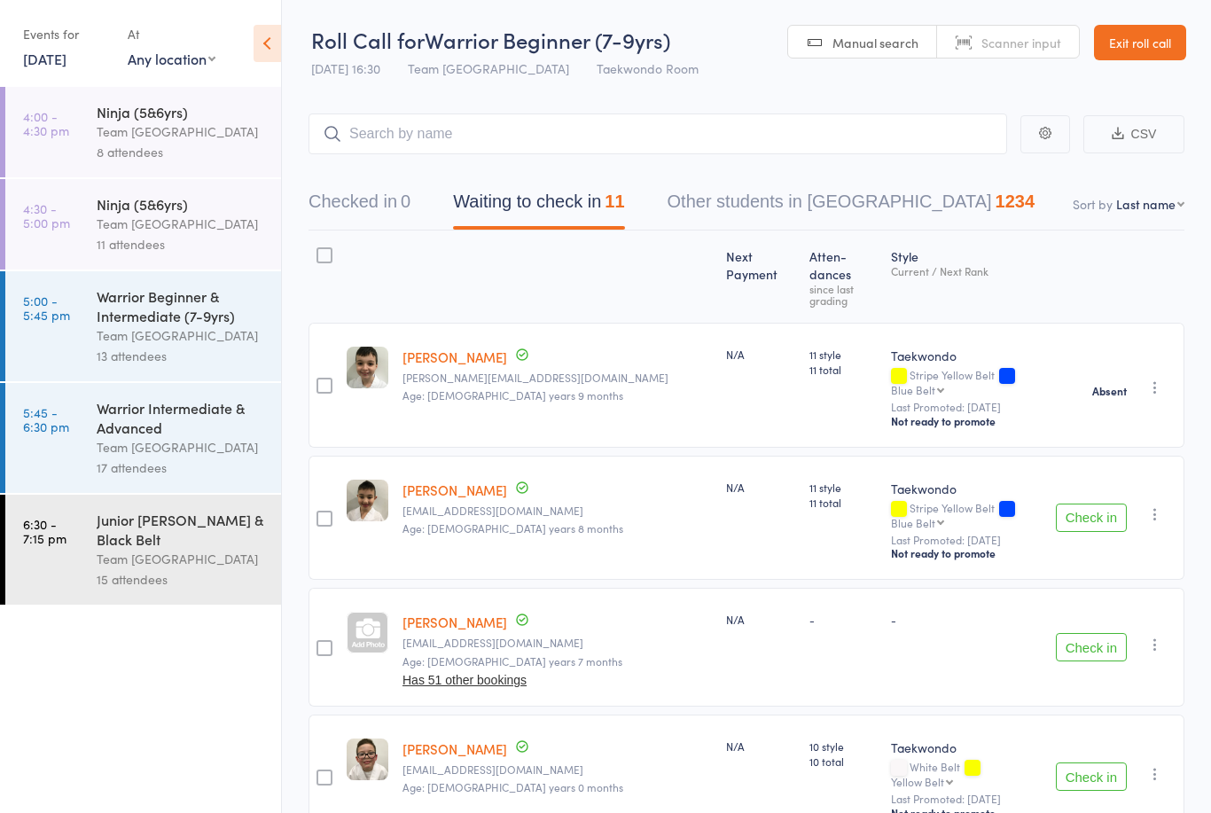
click at [144, 140] on div "Team [GEOGRAPHIC_DATA]" at bounding box center [181, 131] width 169 height 20
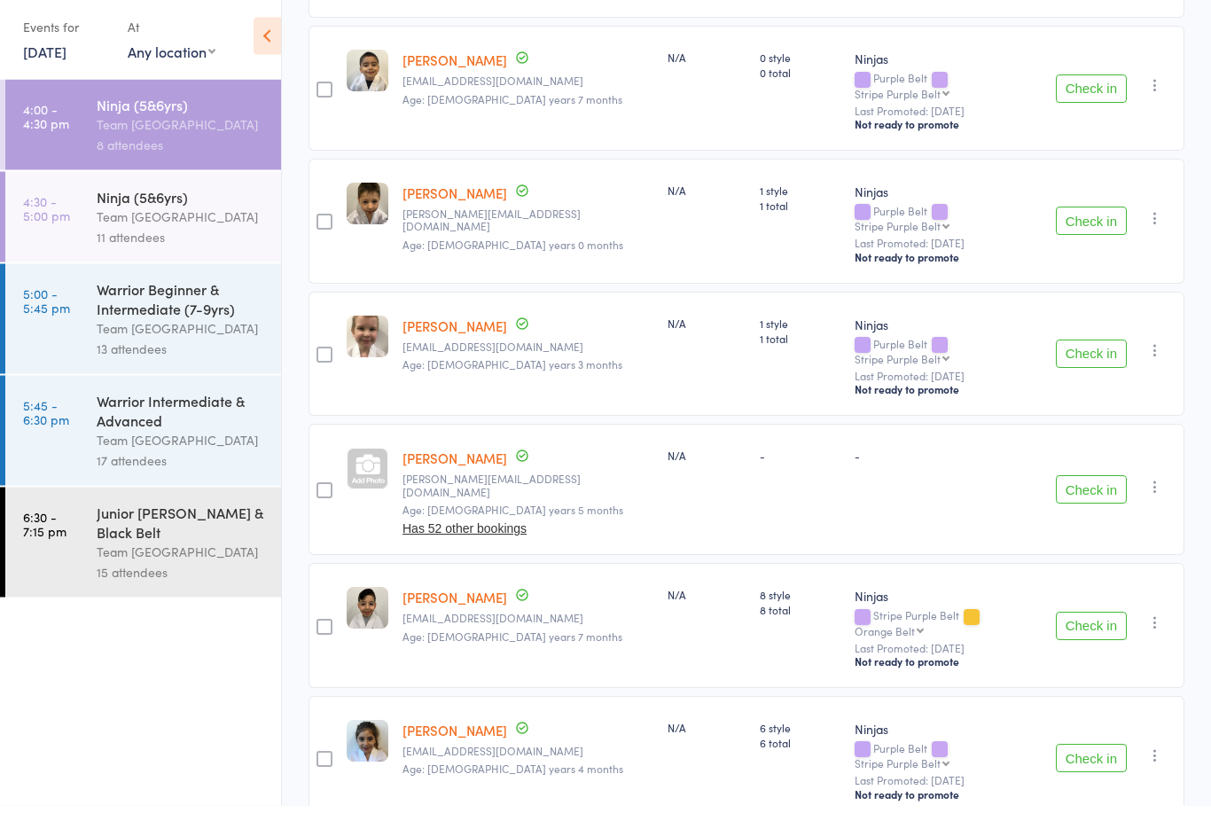
scroll to position [541, 0]
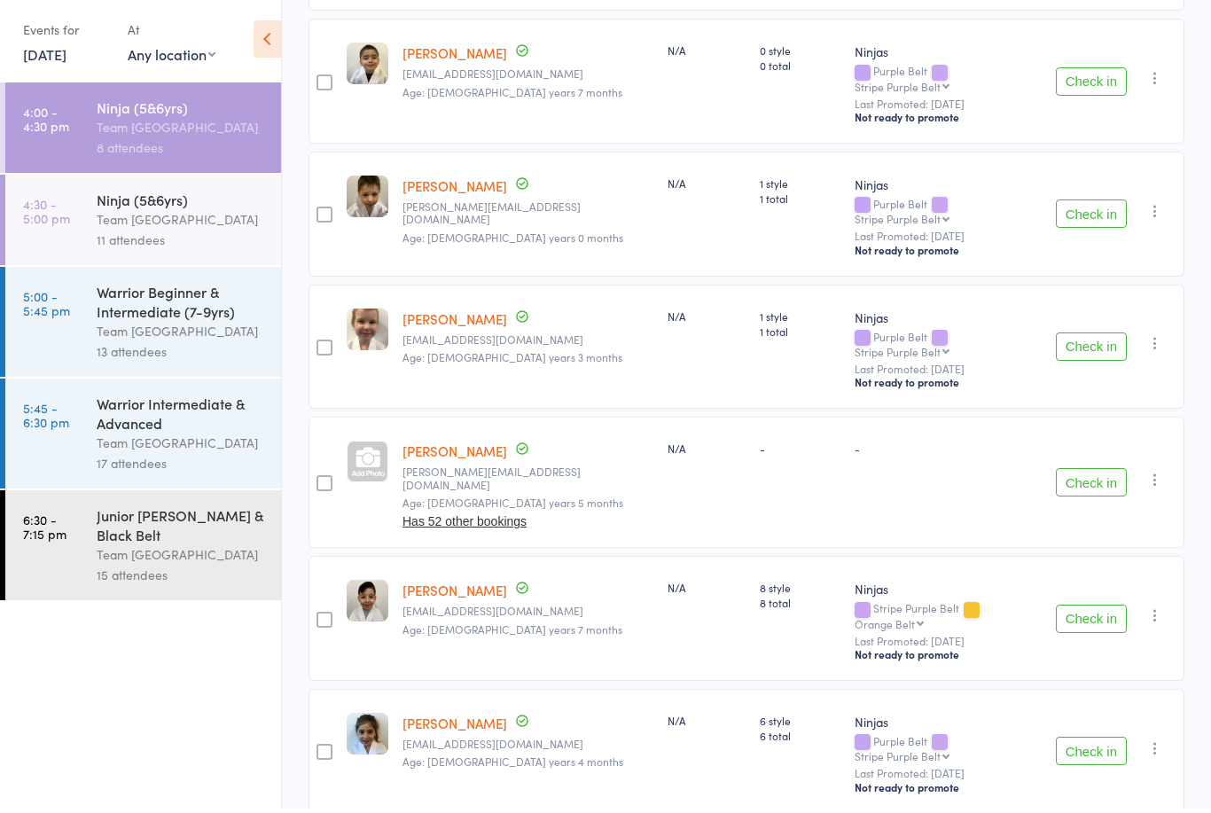
click at [183, 211] on div "Ninja (5&6yrs)" at bounding box center [181, 203] width 169 height 19
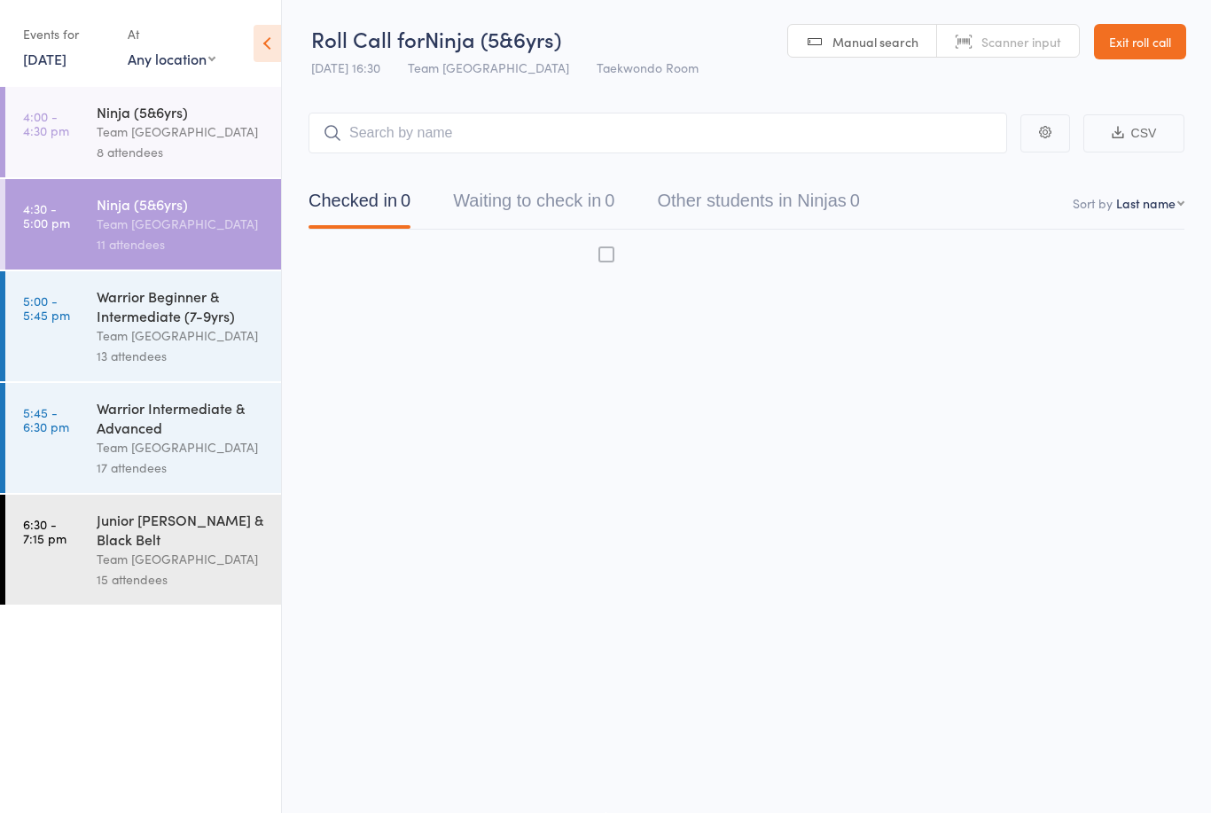
scroll to position [3, 0]
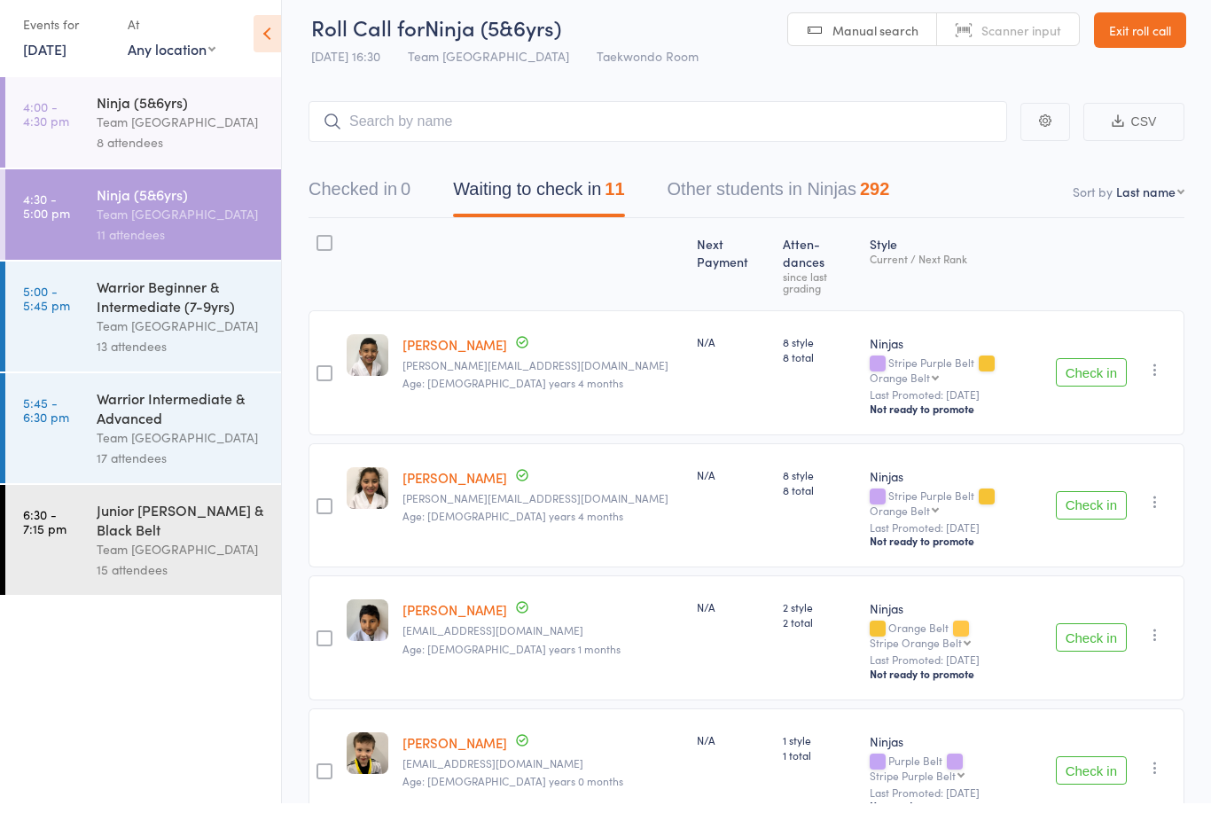
click at [222, 333] on div "Team [GEOGRAPHIC_DATA]" at bounding box center [181, 335] width 169 height 20
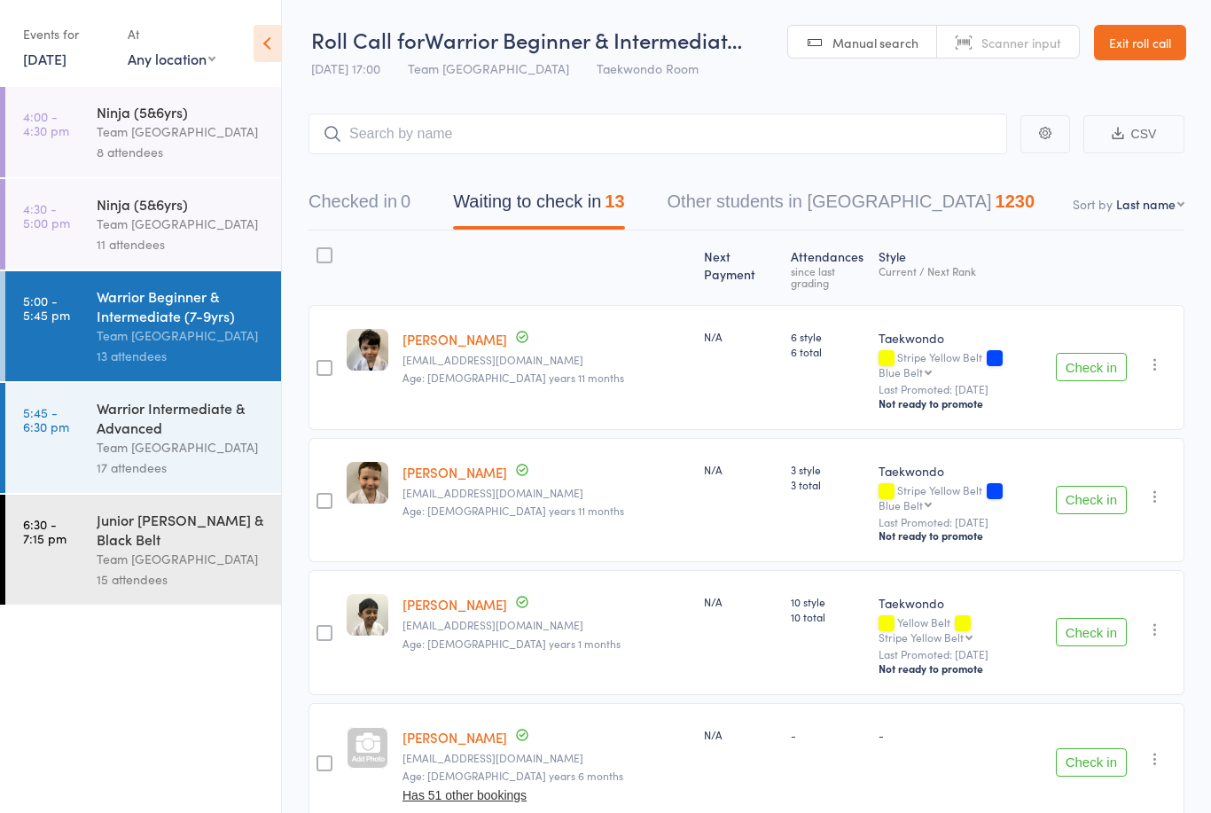
click at [66, 58] on link "17 Oct, 2025" at bounding box center [44, 58] width 43 height 19
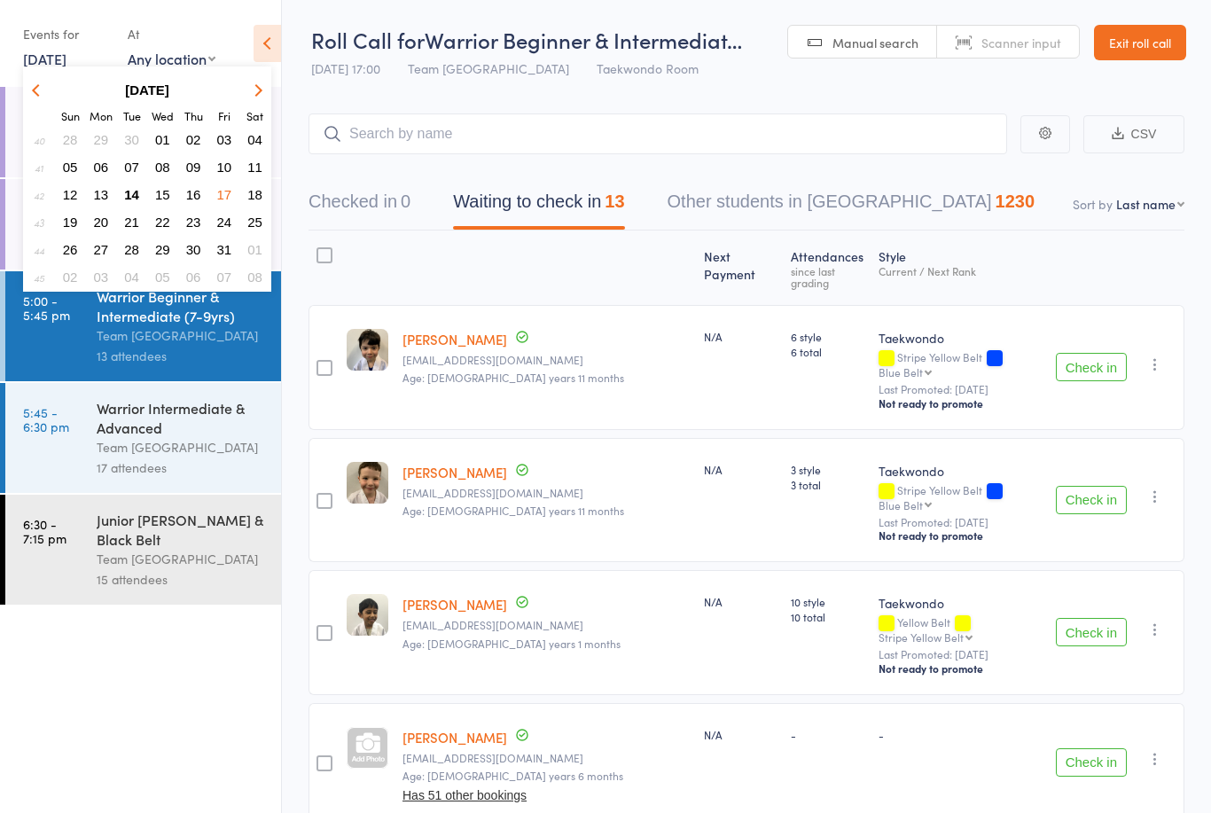
click at [253, 202] on span "18" at bounding box center [254, 194] width 15 height 15
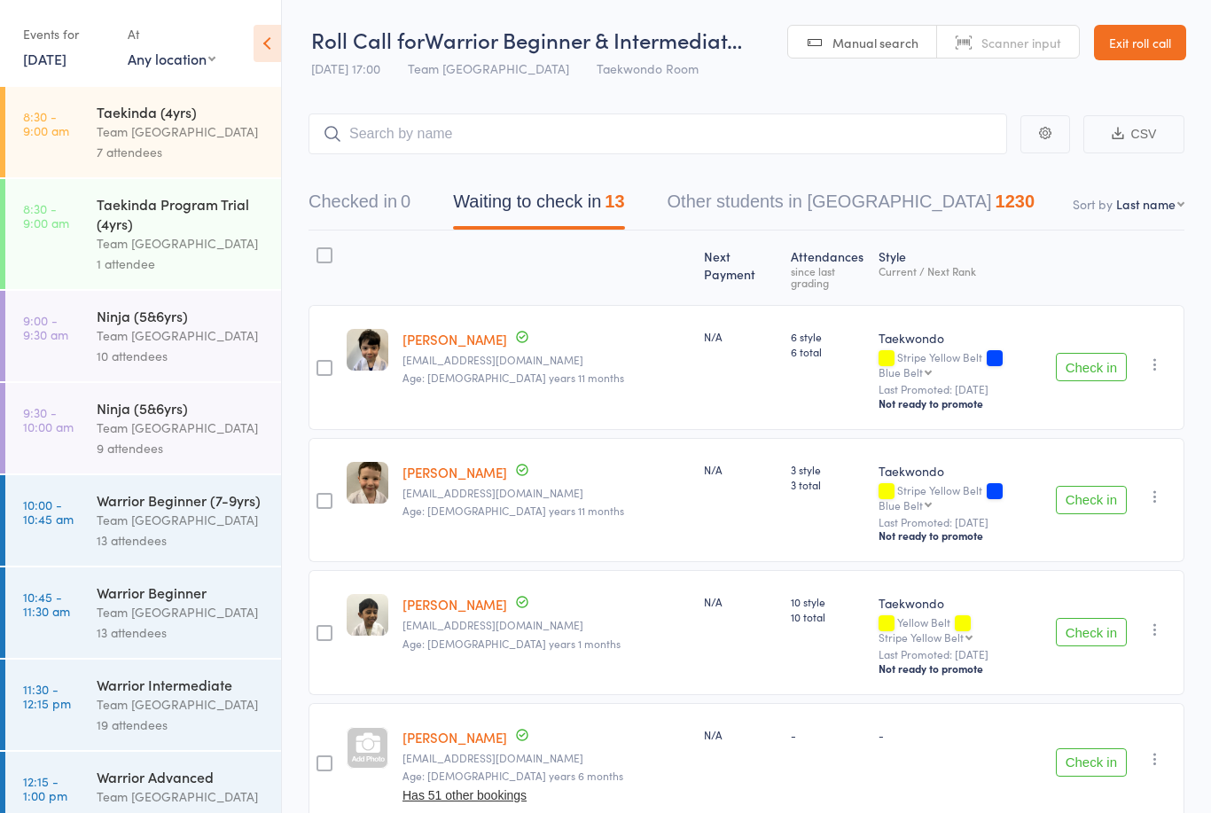
click at [160, 542] on div "13 attendees" at bounding box center [181, 540] width 169 height 20
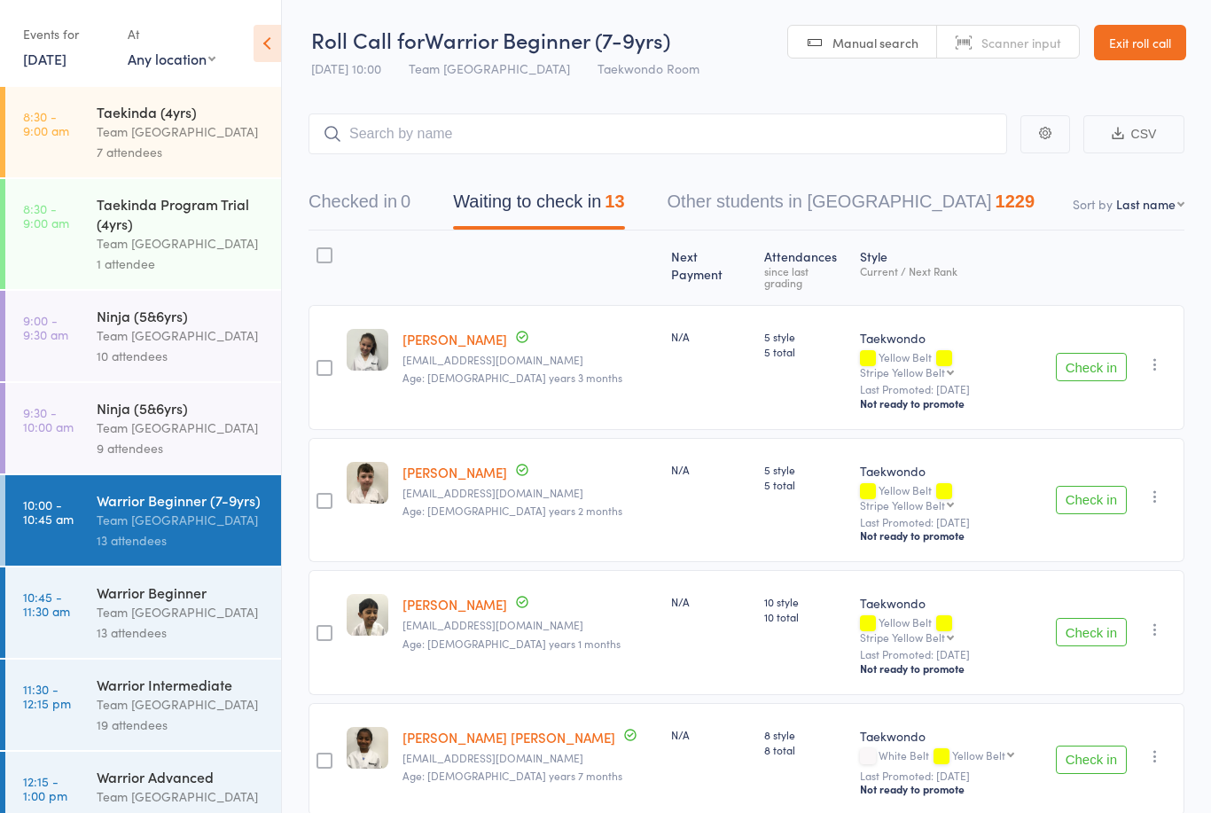
click at [1142, 202] on select "First name Last name Birthday today? Behind on payments? Check in time Next pay…" at bounding box center [1150, 204] width 68 height 18
select select "10"
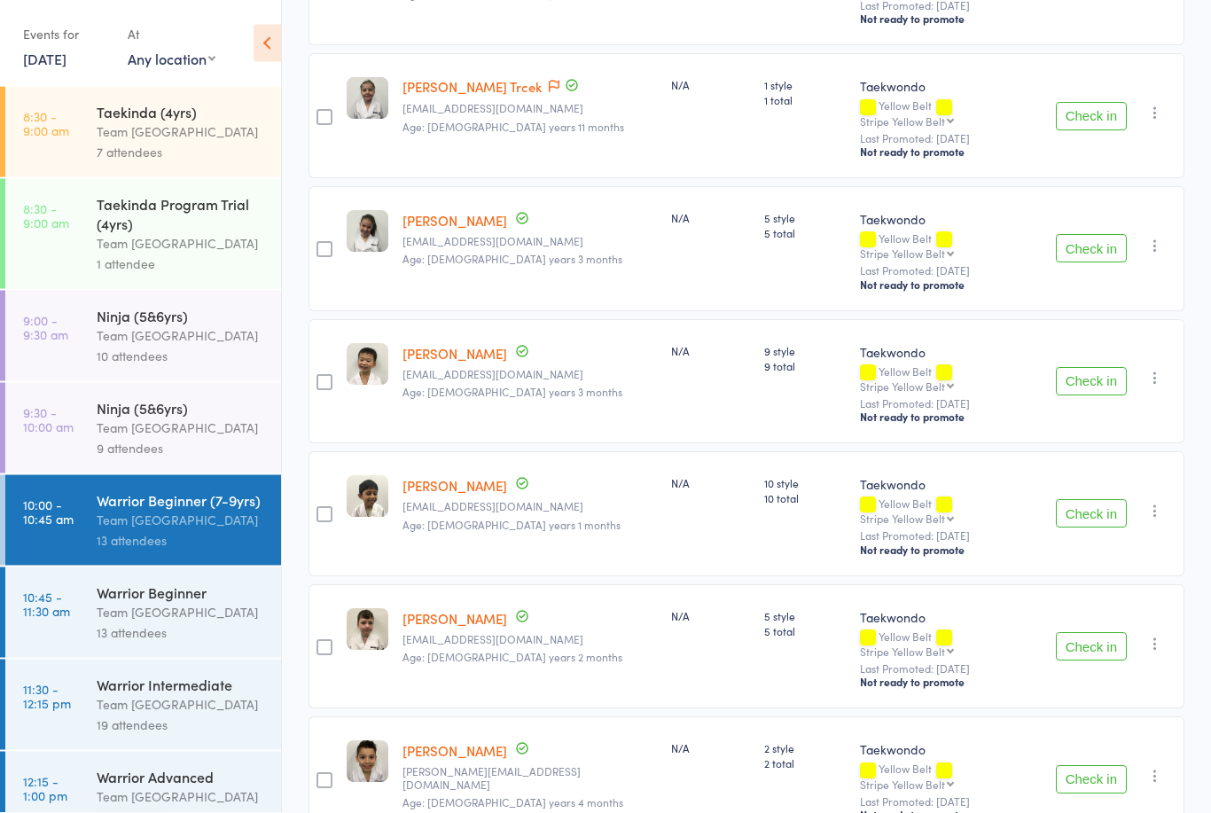
scroll to position [745, 0]
click at [166, 635] on div "13 attendees" at bounding box center [181, 632] width 169 height 20
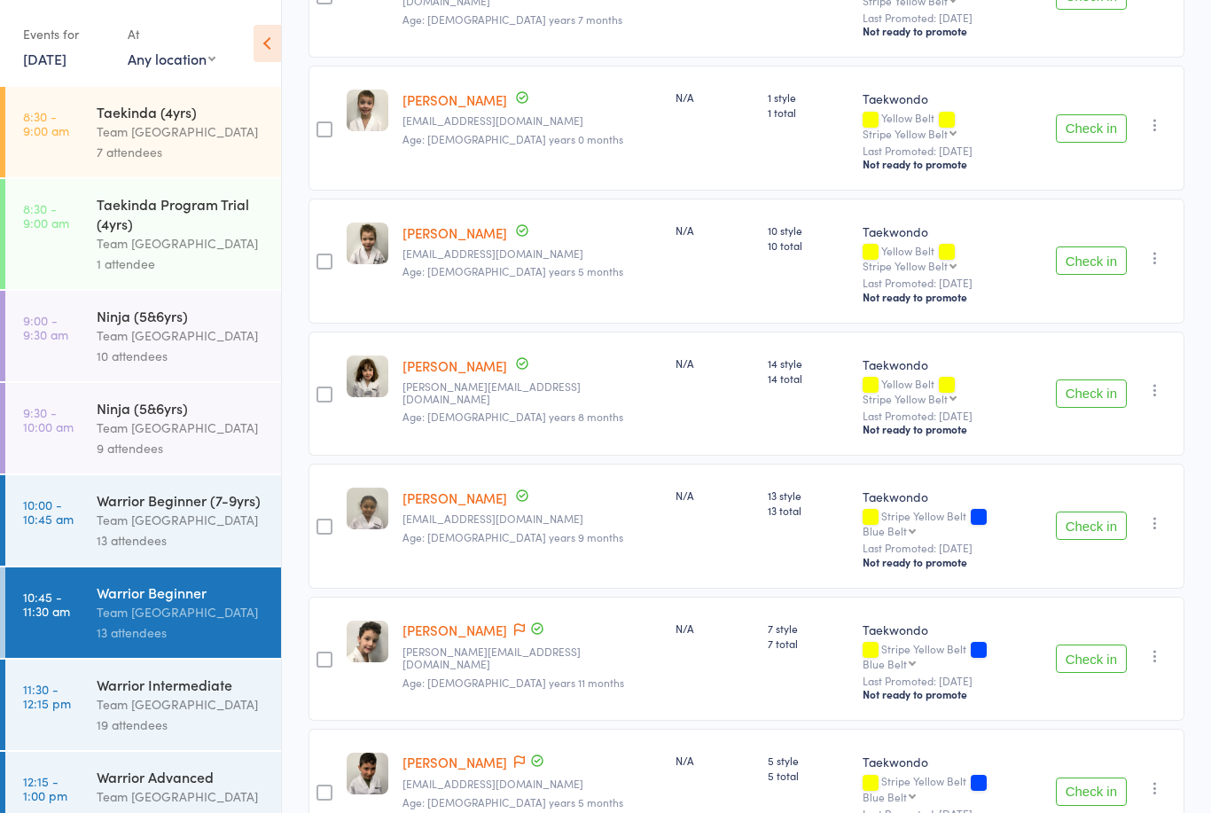
scroll to position [739, 0]
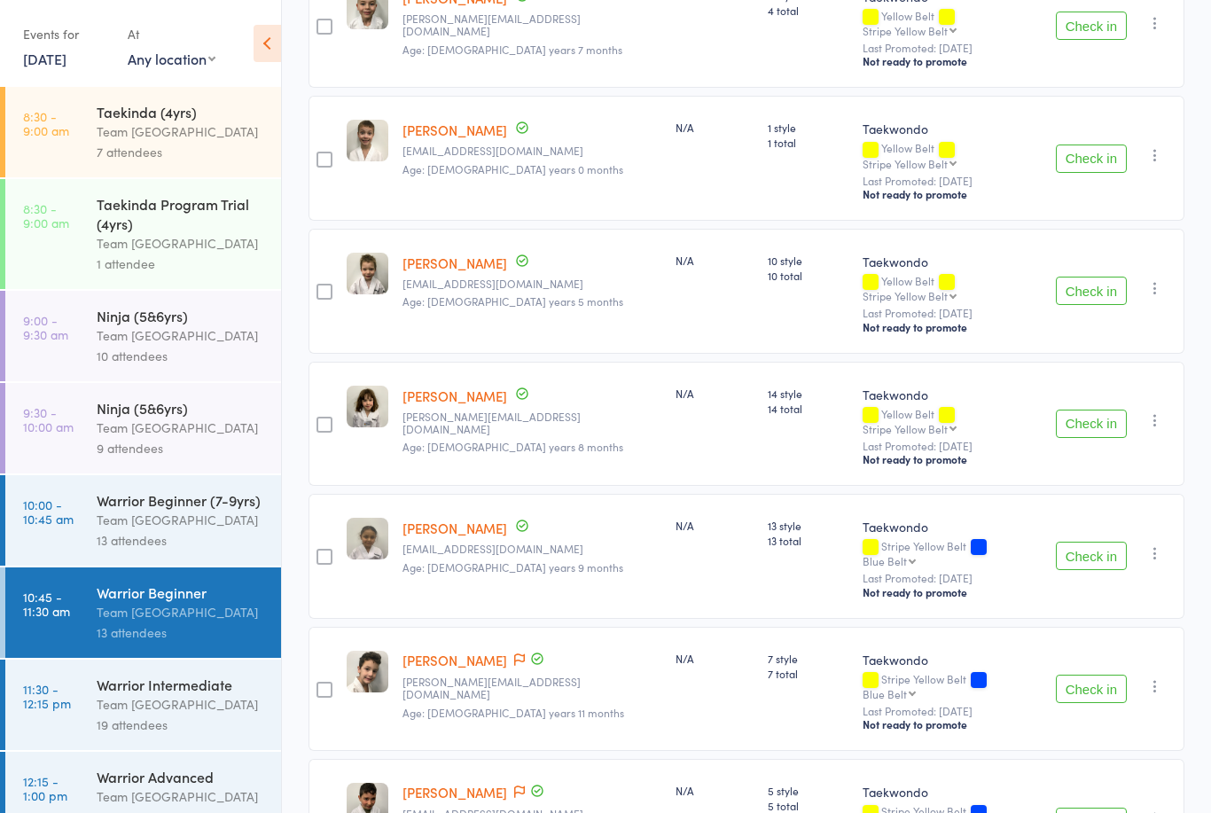
click at [175, 530] on div "Team [GEOGRAPHIC_DATA]" at bounding box center [181, 520] width 169 height 20
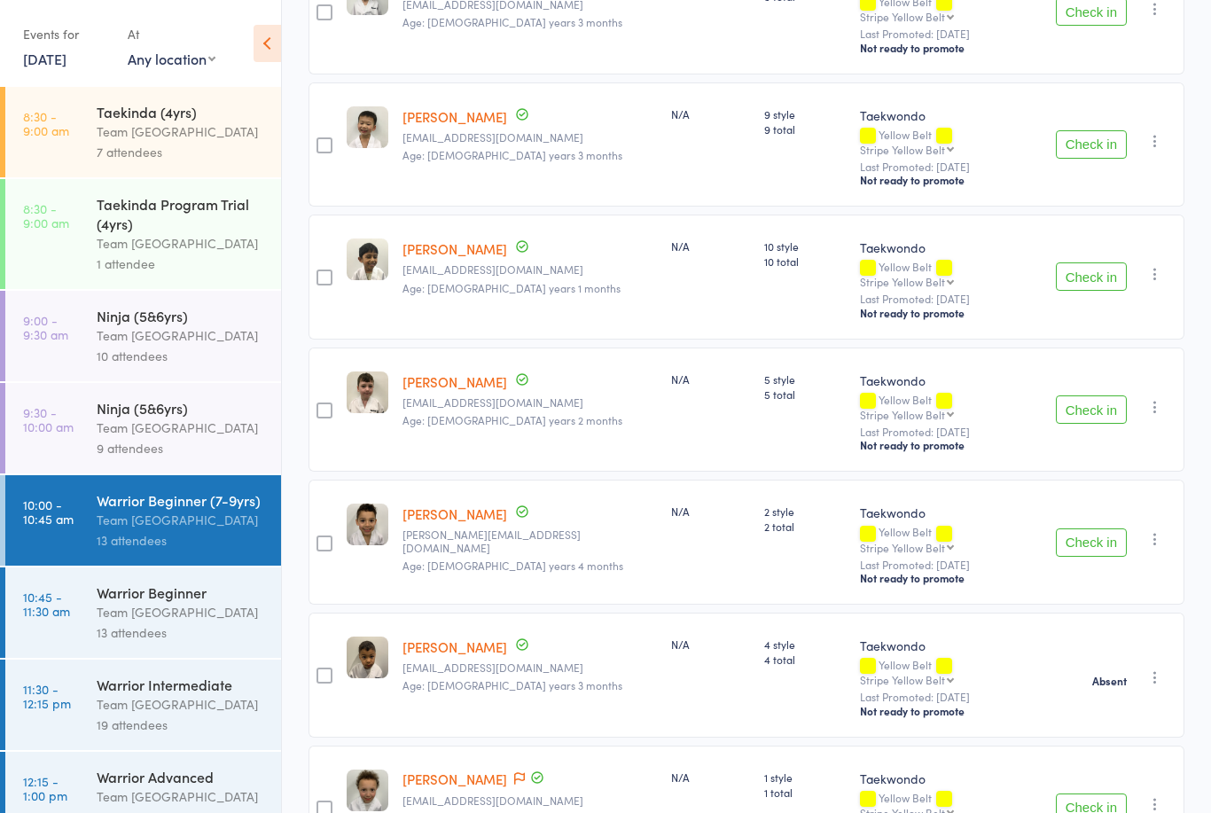
scroll to position [790, 0]
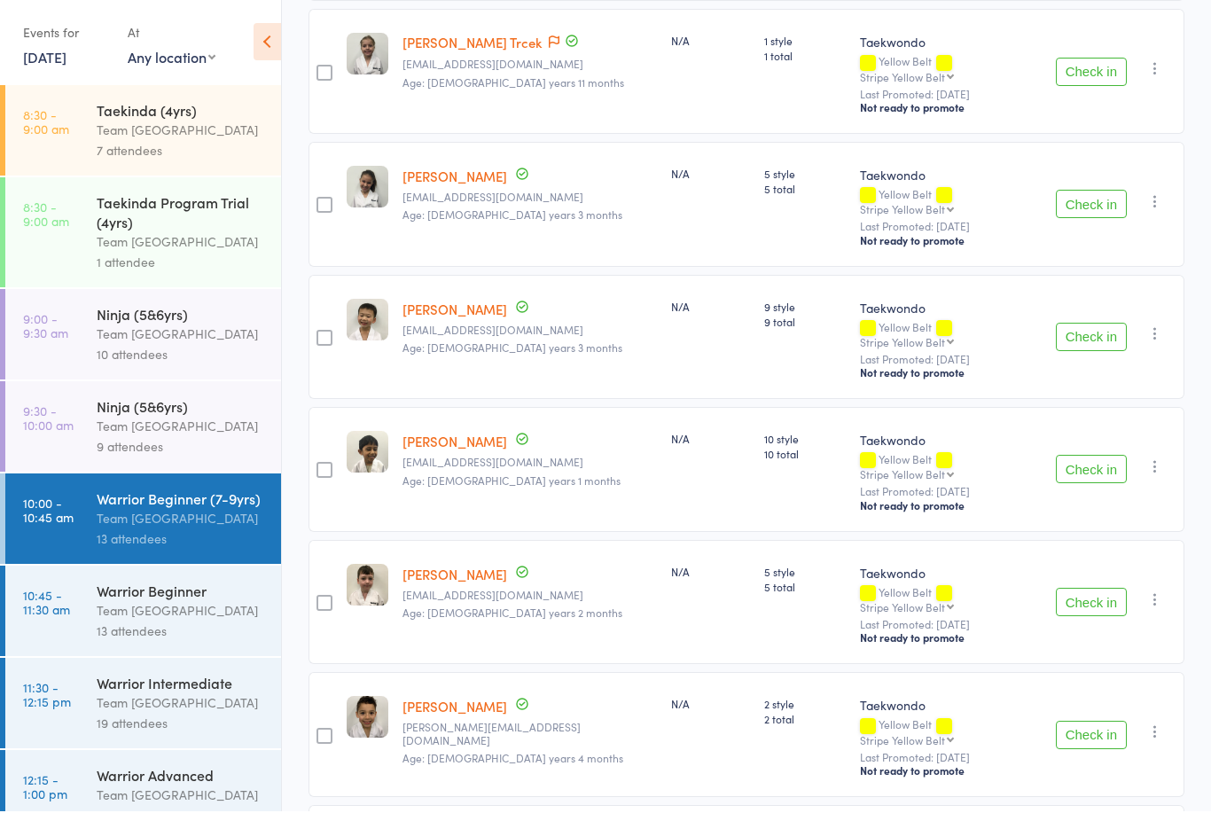
click at [112, 61] on div "Events for 18 Oct, 2025 18 Oct, 2025 October 2025 Sun Mon Tue Wed Thu Fri Sat 4…" at bounding box center [119, 45] width 192 height 52
click at [184, 66] on select "Any location Taekwondo Room" at bounding box center [172, 58] width 88 height 19
click at [66, 58] on link "18 Oct, 2025" at bounding box center [44, 58] width 43 height 19
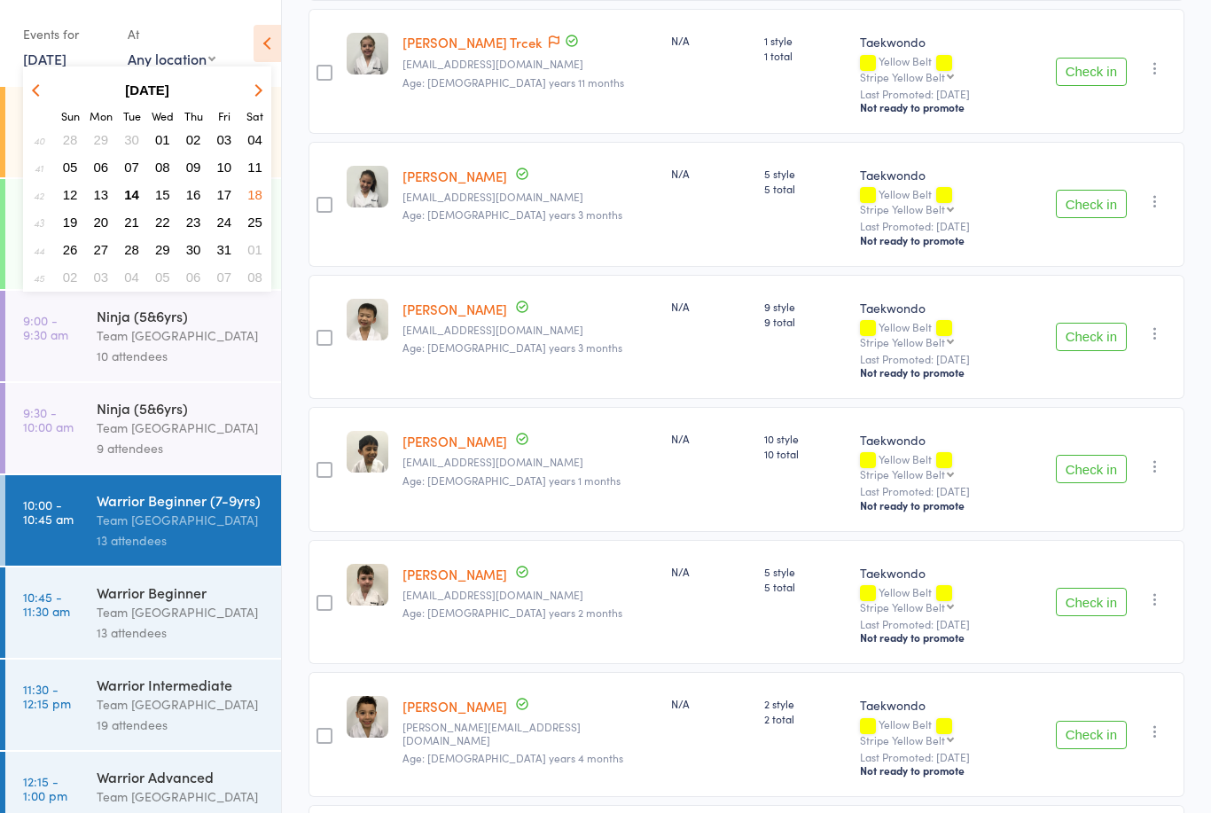
click at [228, 202] on span "17" at bounding box center [224, 194] width 15 height 15
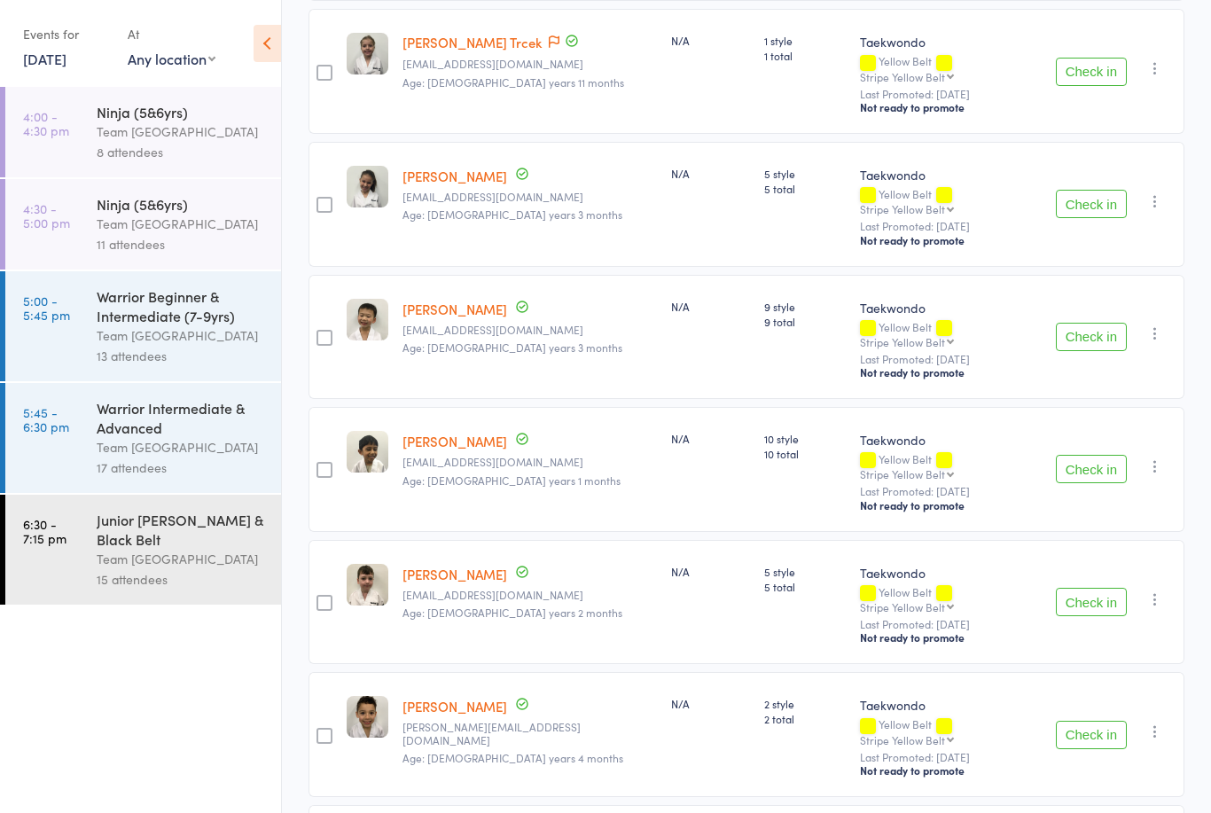
click at [129, 318] on div "Warrior Beginner & Intermediate (7-9yrs)" at bounding box center [181, 305] width 169 height 39
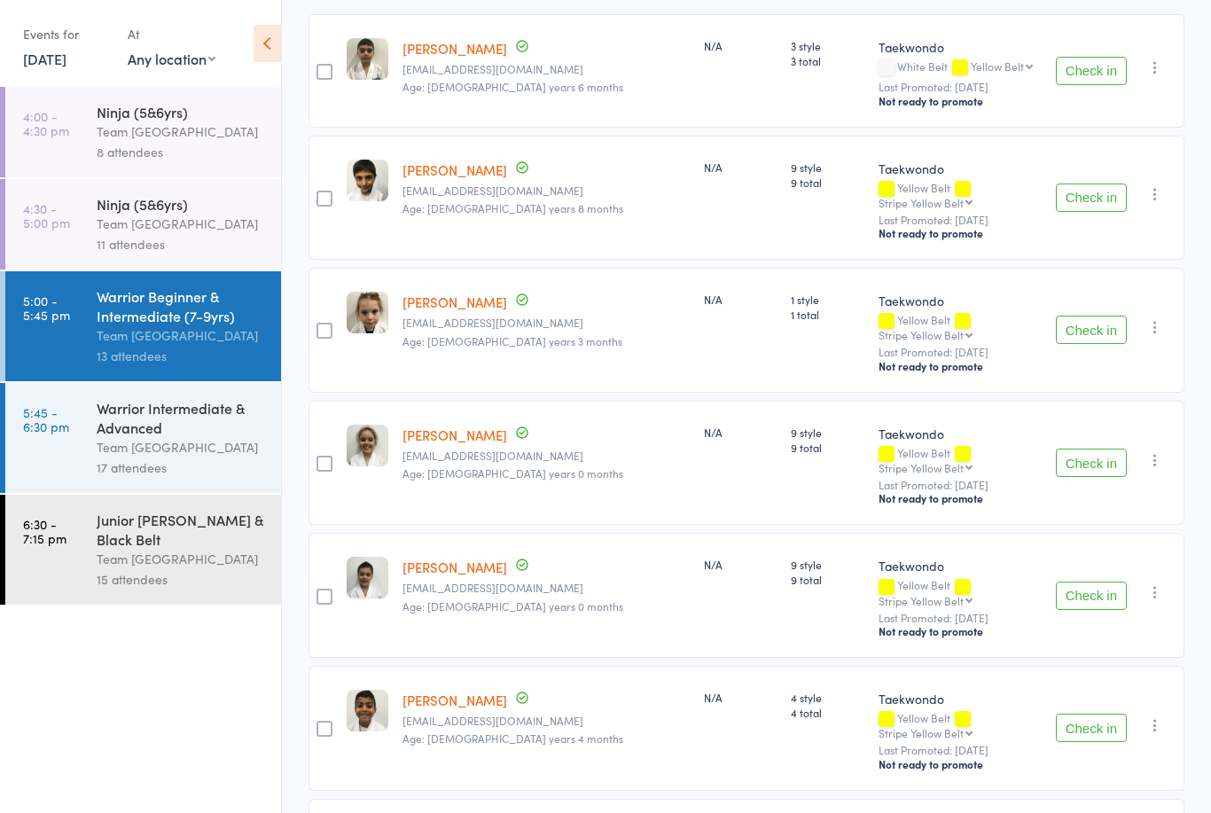
scroll to position [106, 0]
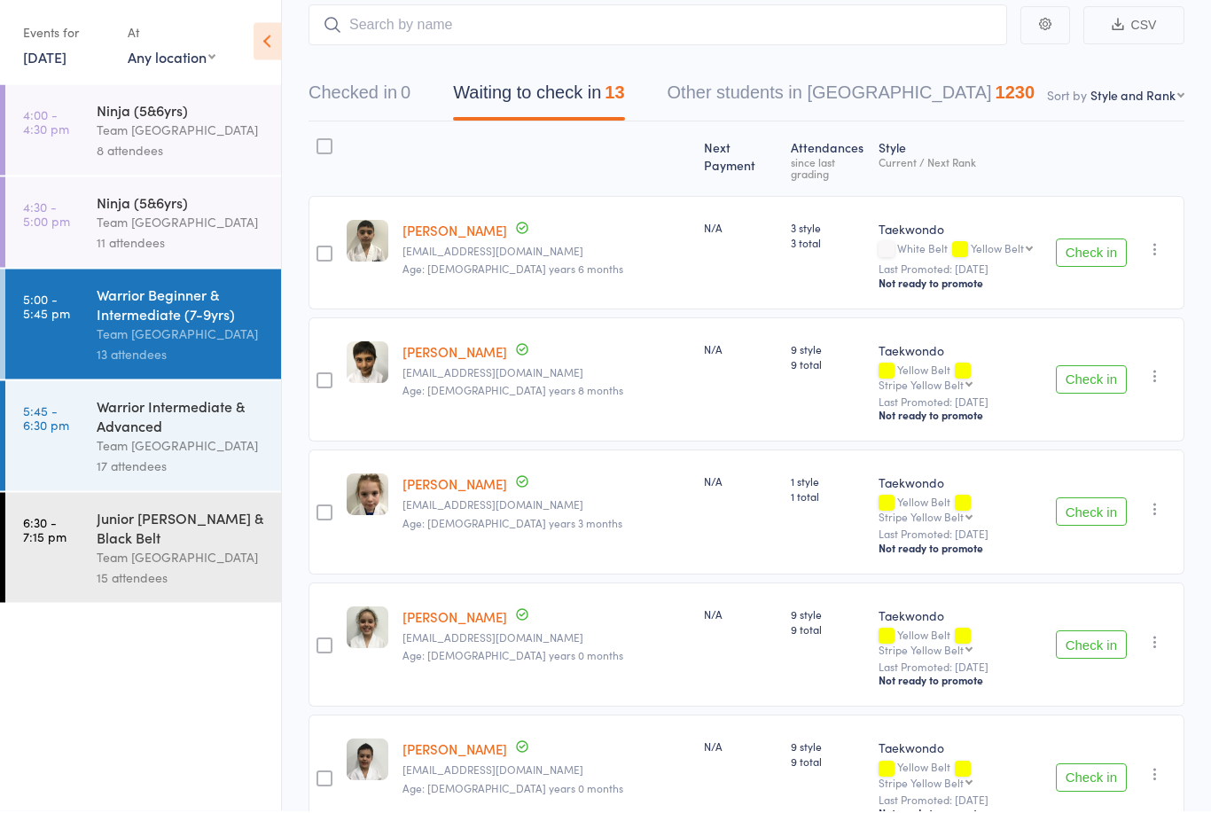
click at [66, 66] on link "17 Oct, 2025" at bounding box center [44, 58] width 43 height 19
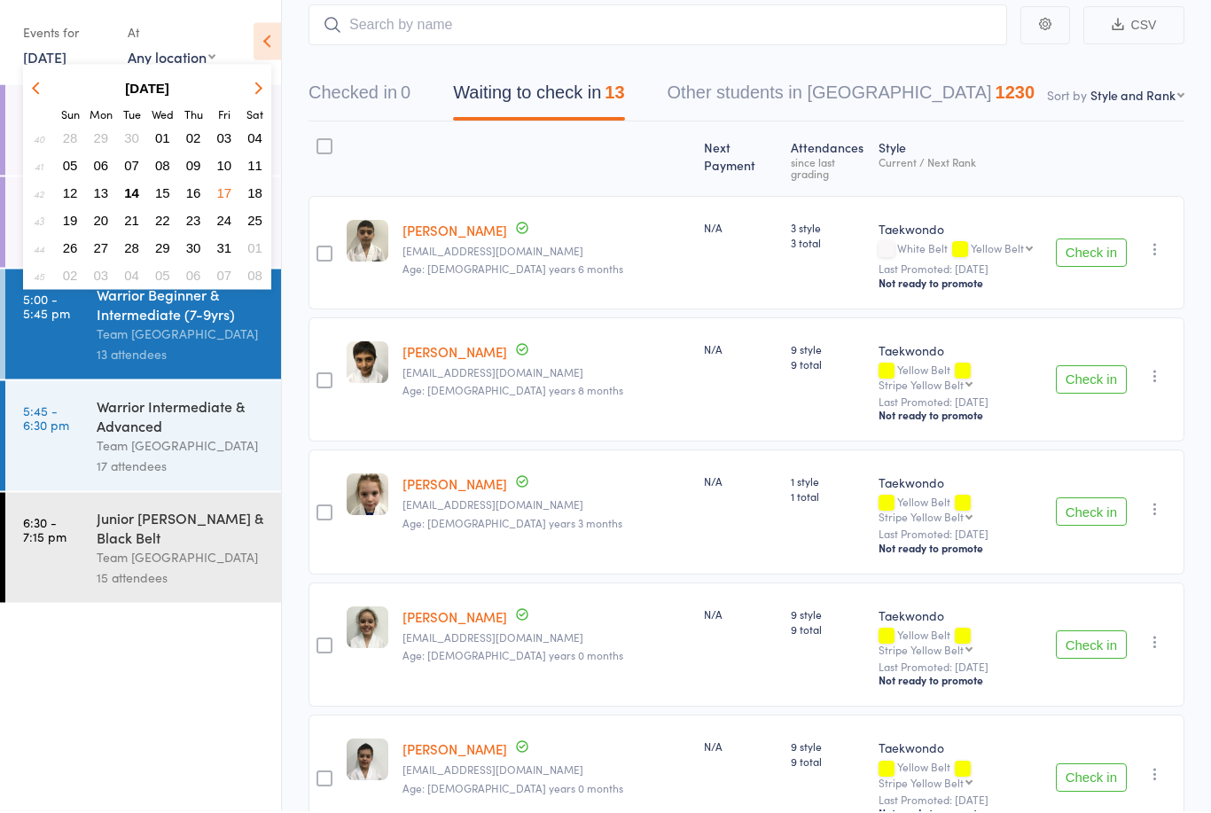
scroll to position [109, 0]
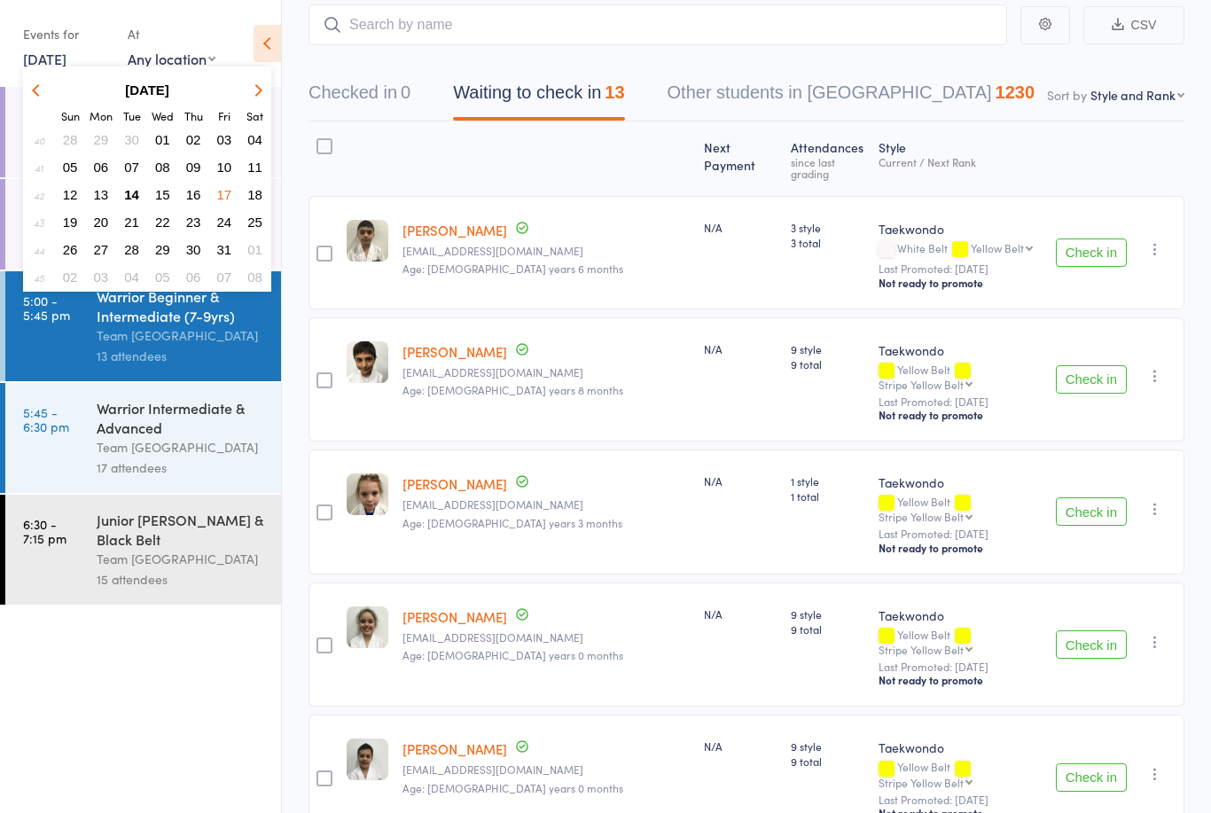
click at [199, 205] on button "16" at bounding box center [193, 195] width 27 height 24
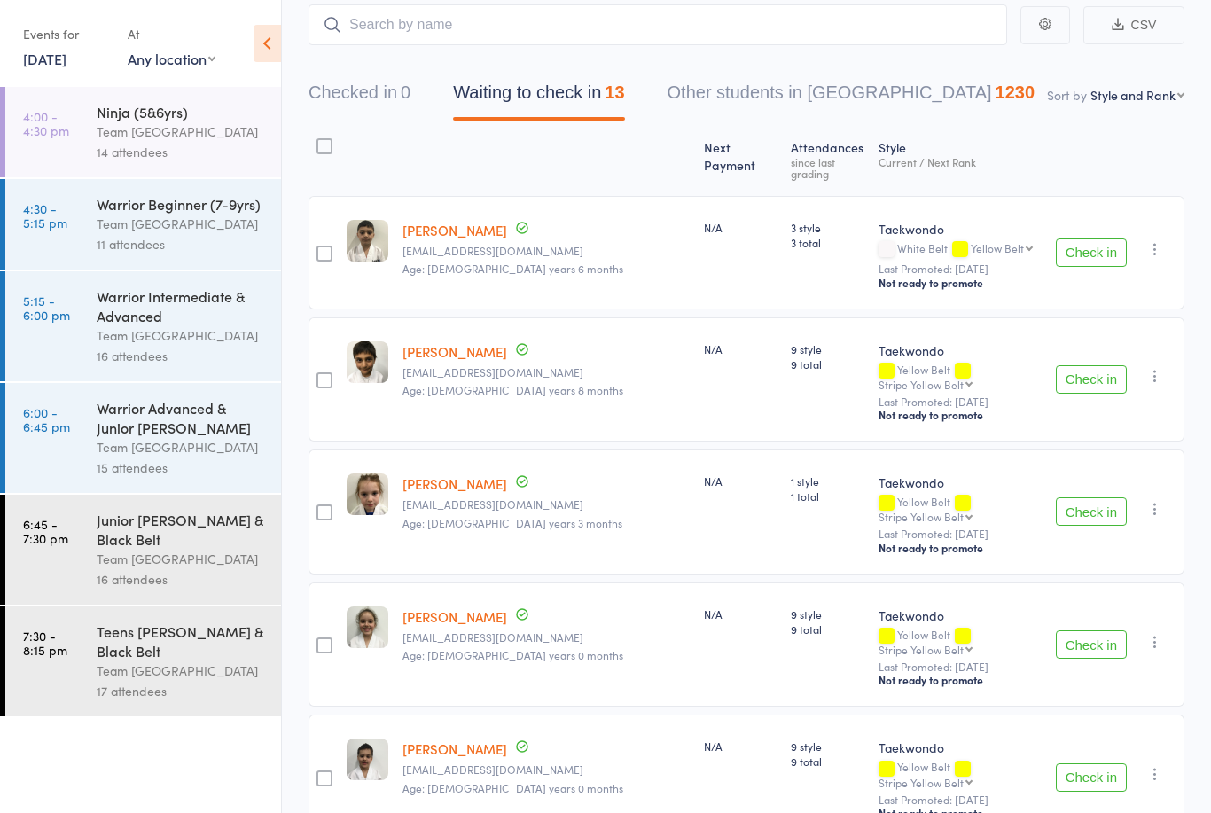
click at [136, 219] on div "Team [GEOGRAPHIC_DATA]" at bounding box center [181, 224] width 169 height 20
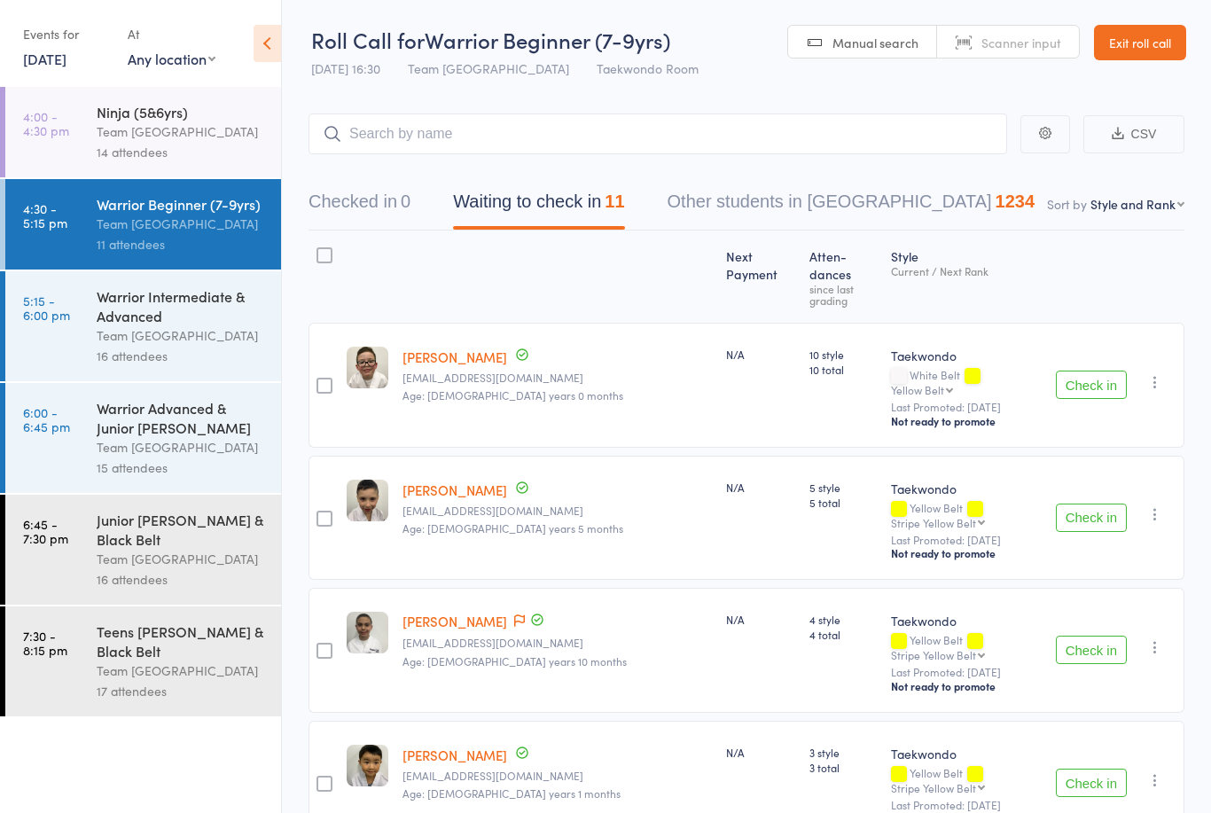
click at [66, 68] on link "16 Oct, 2025" at bounding box center [44, 58] width 43 height 19
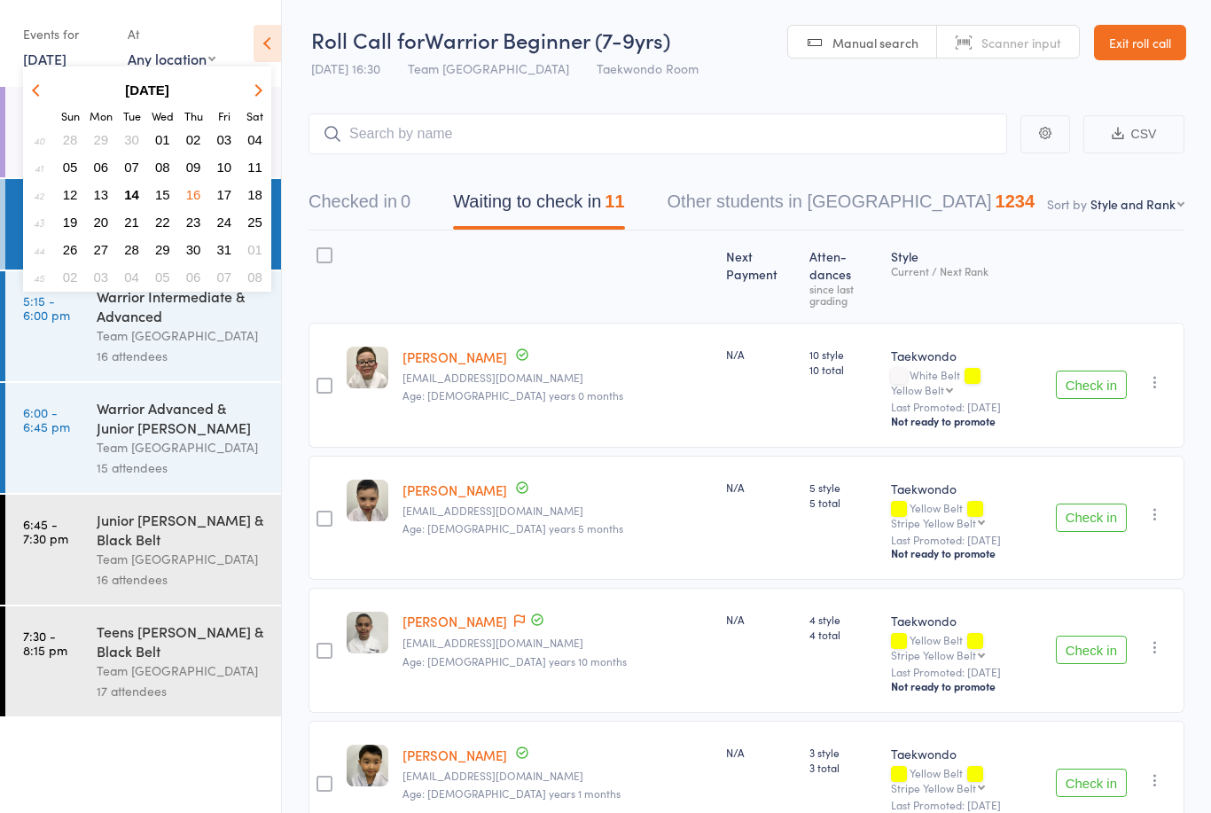
click at [169, 200] on span "15" at bounding box center [162, 194] width 15 height 15
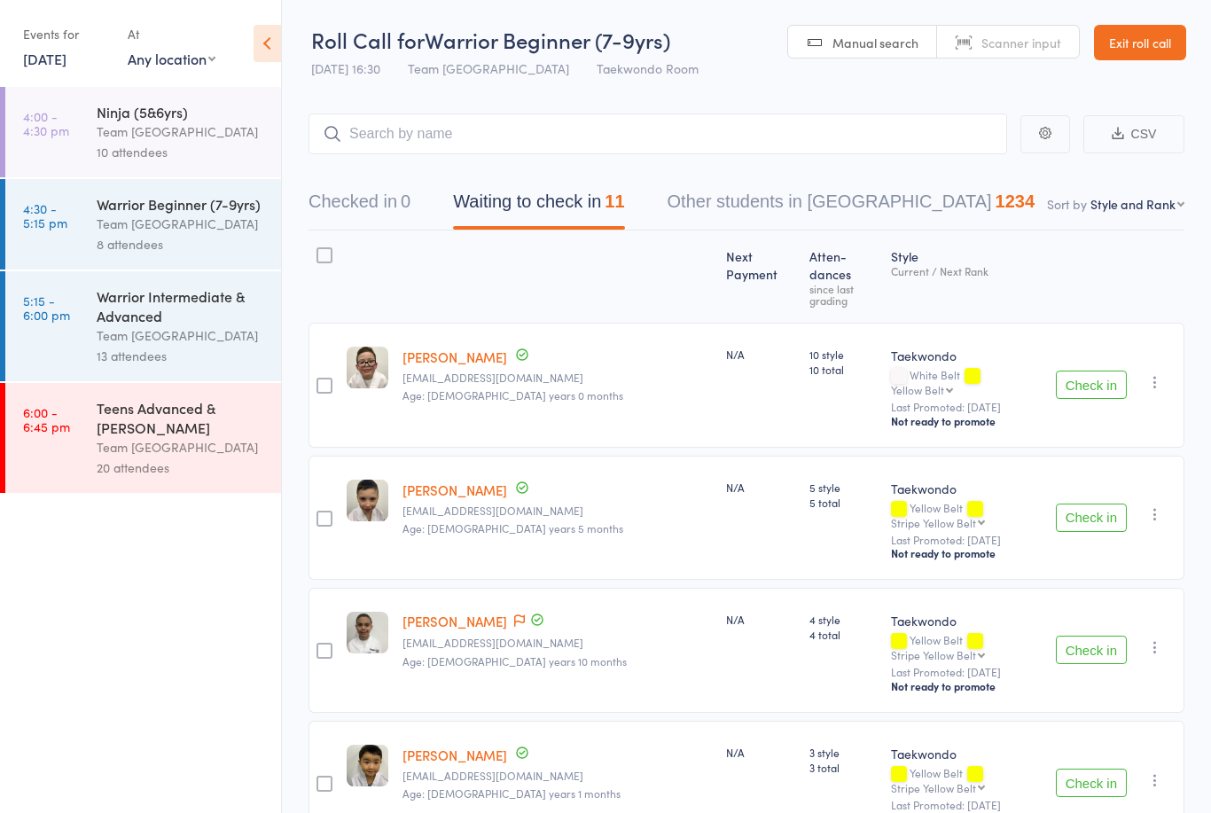
click at [140, 227] on div "Team [GEOGRAPHIC_DATA]" at bounding box center [181, 224] width 169 height 20
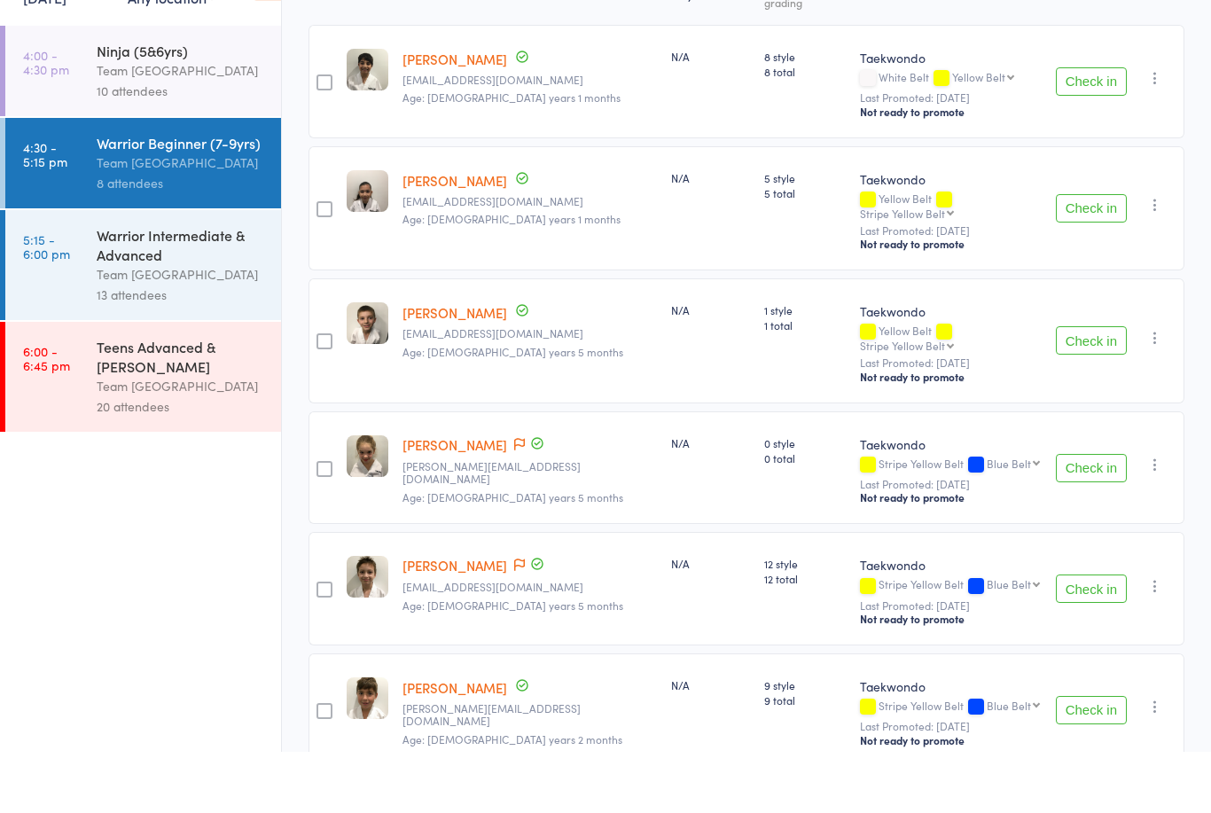
scroll to position [219, 0]
click at [201, 214] on div "Team [GEOGRAPHIC_DATA]" at bounding box center [181, 224] width 169 height 20
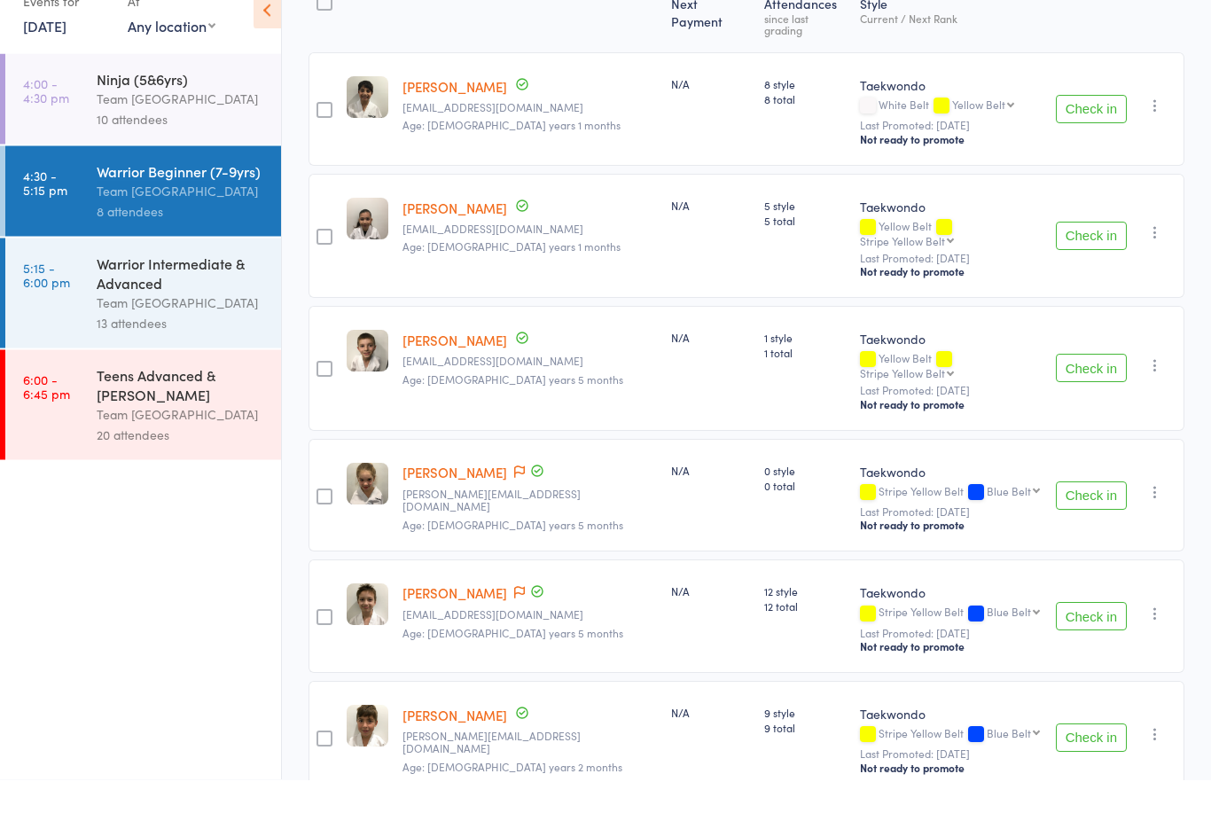
scroll to position [0, 0]
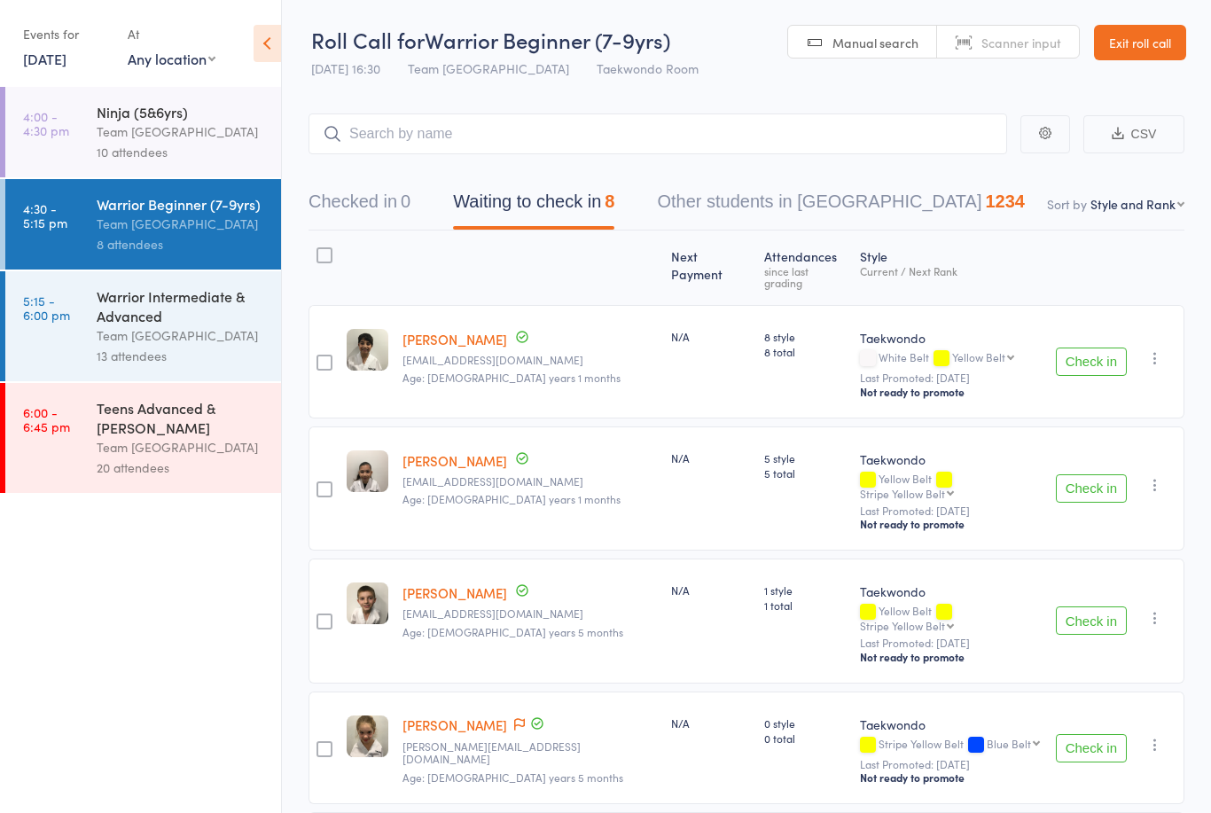
click at [278, 61] on icon at bounding box center [266, 43] width 27 height 37
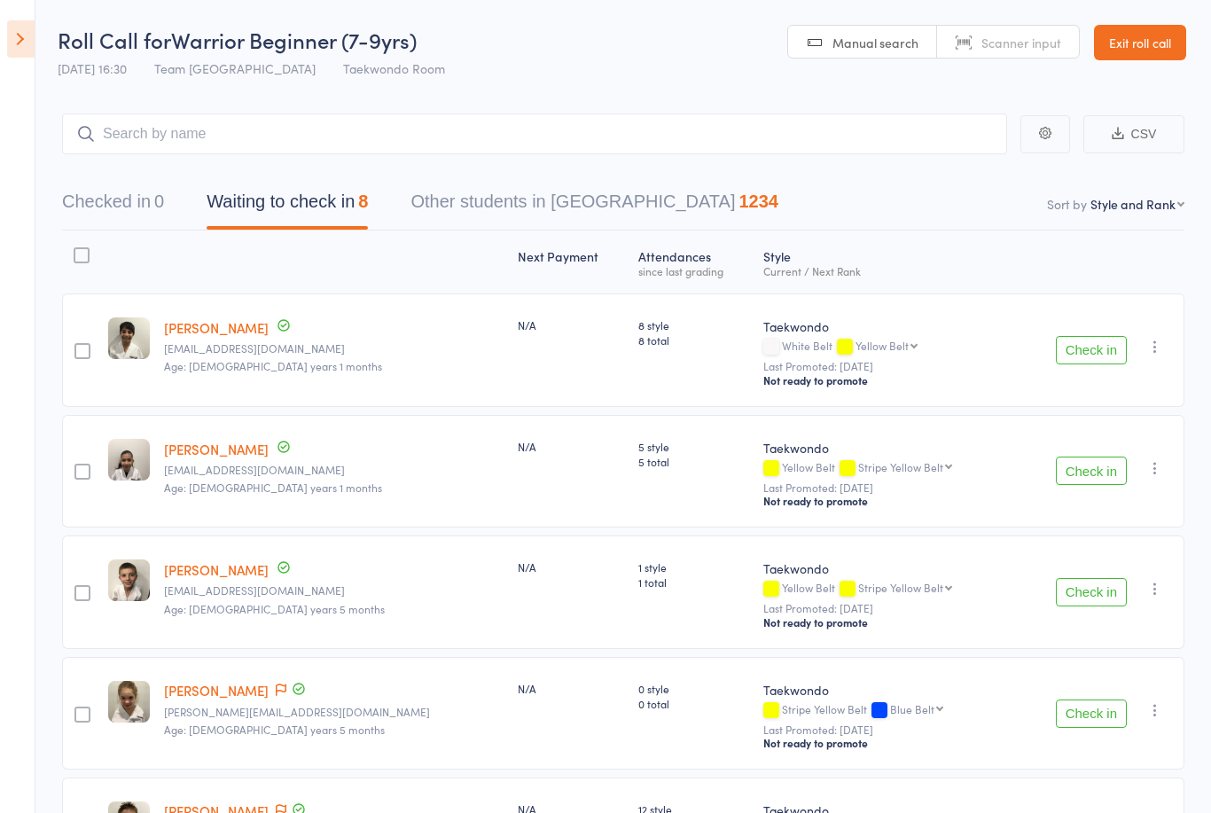
click at [1152, 35] on link "Exit roll call" at bounding box center [1140, 42] width 92 height 35
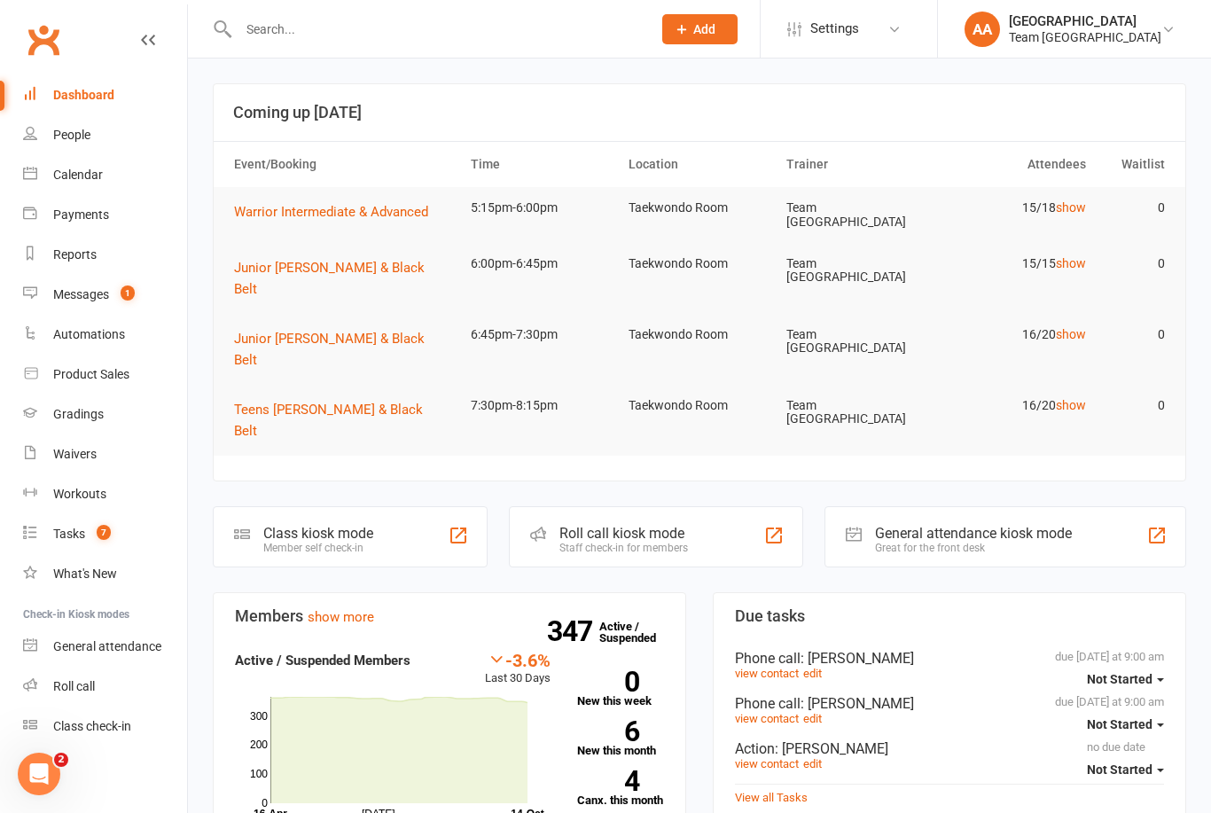
click at [82, 174] on div "Calendar" at bounding box center [78, 175] width 50 height 14
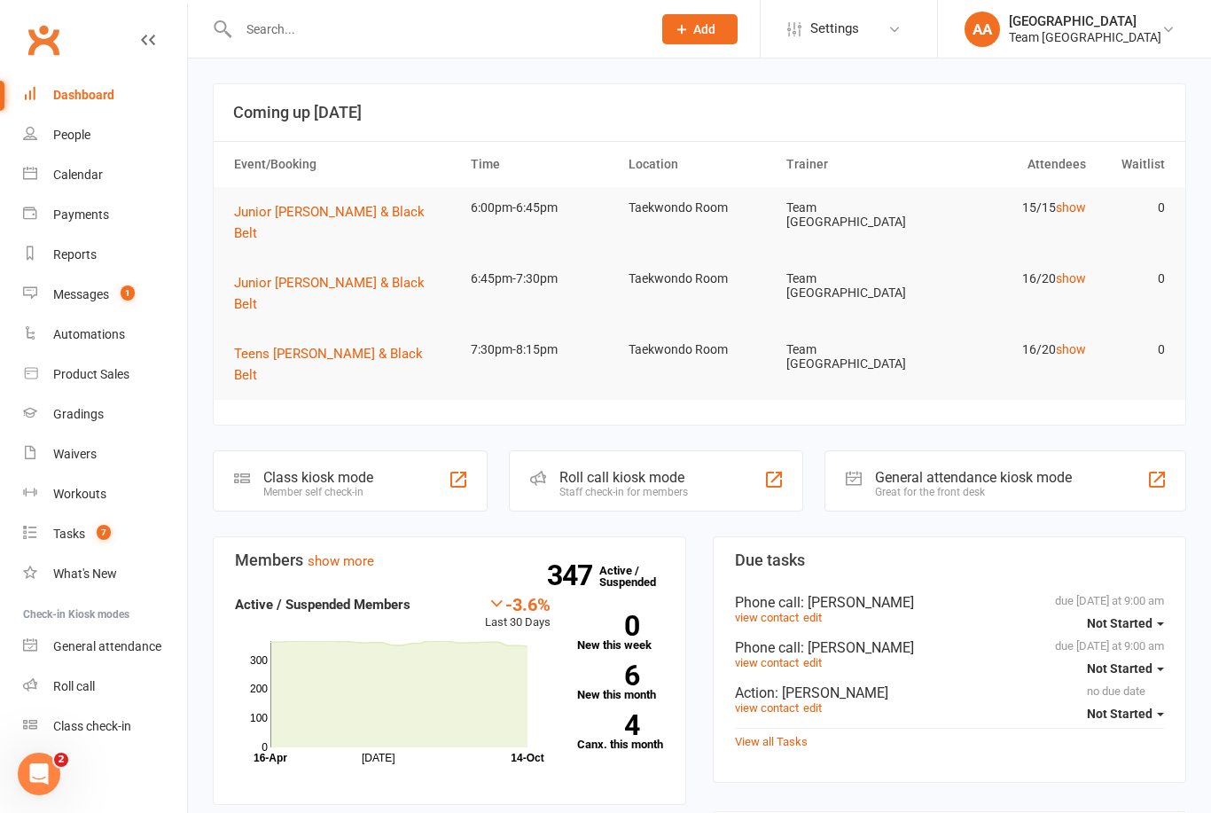
click at [72, 175] on div "Calendar" at bounding box center [78, 175] width 50 height 14
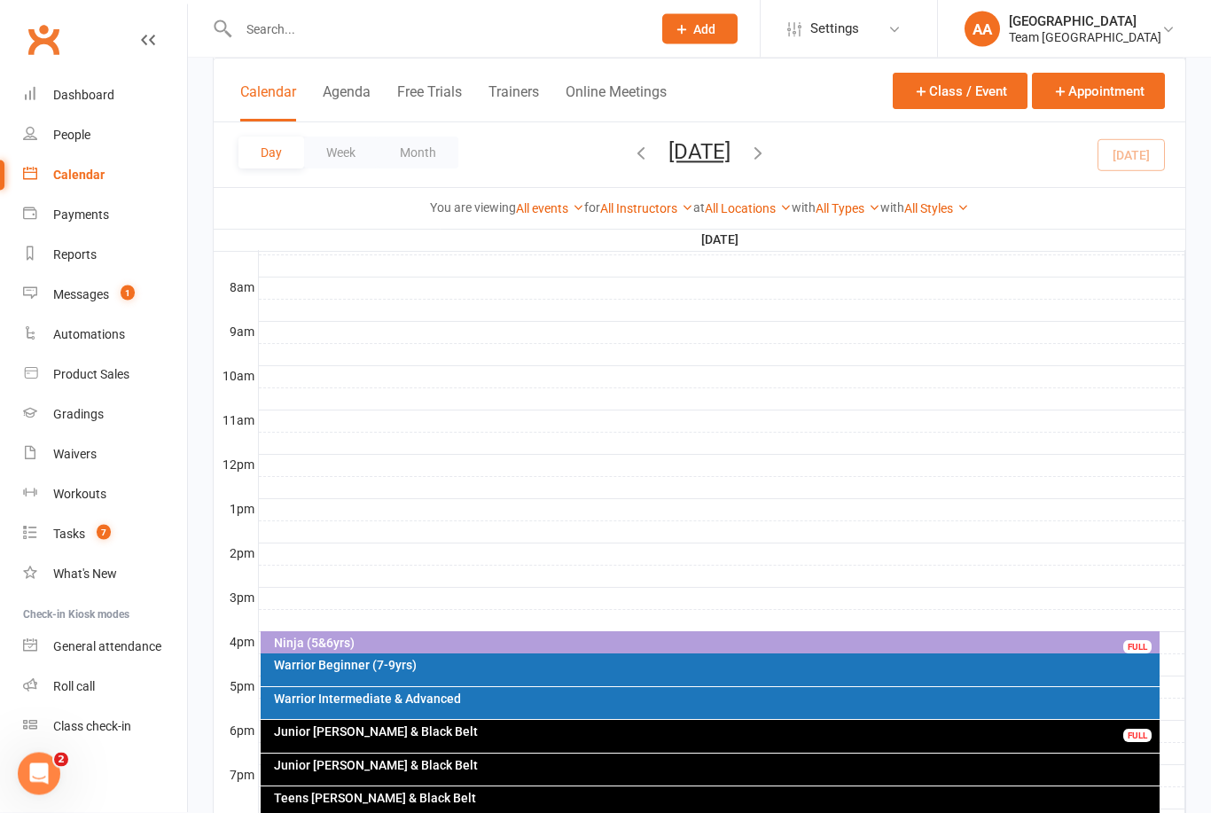
click at [730, 162] on button "Tuesday, Oct 14, 2025" at bounding box center [699, 151] width 62 height 25
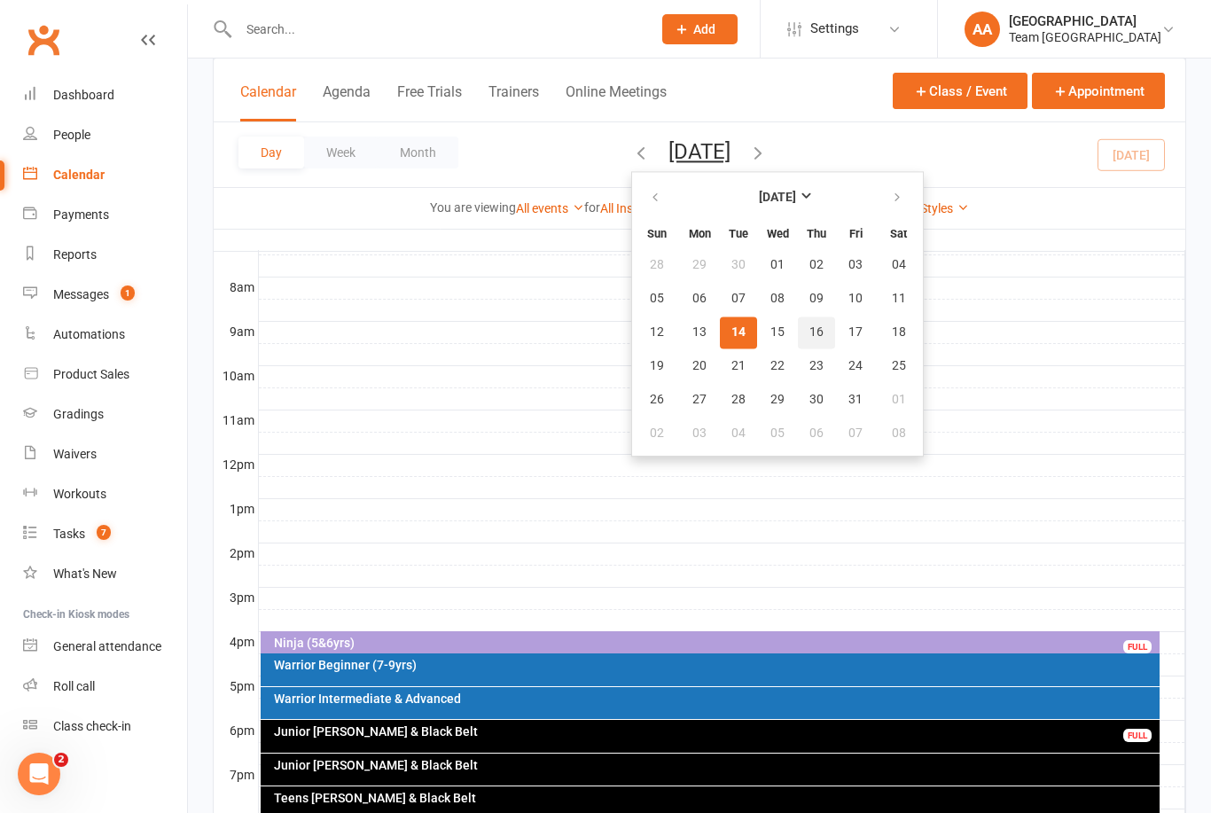
click at [809, 338] on span "16" at bounding box center [816, 332] width 14 height 14
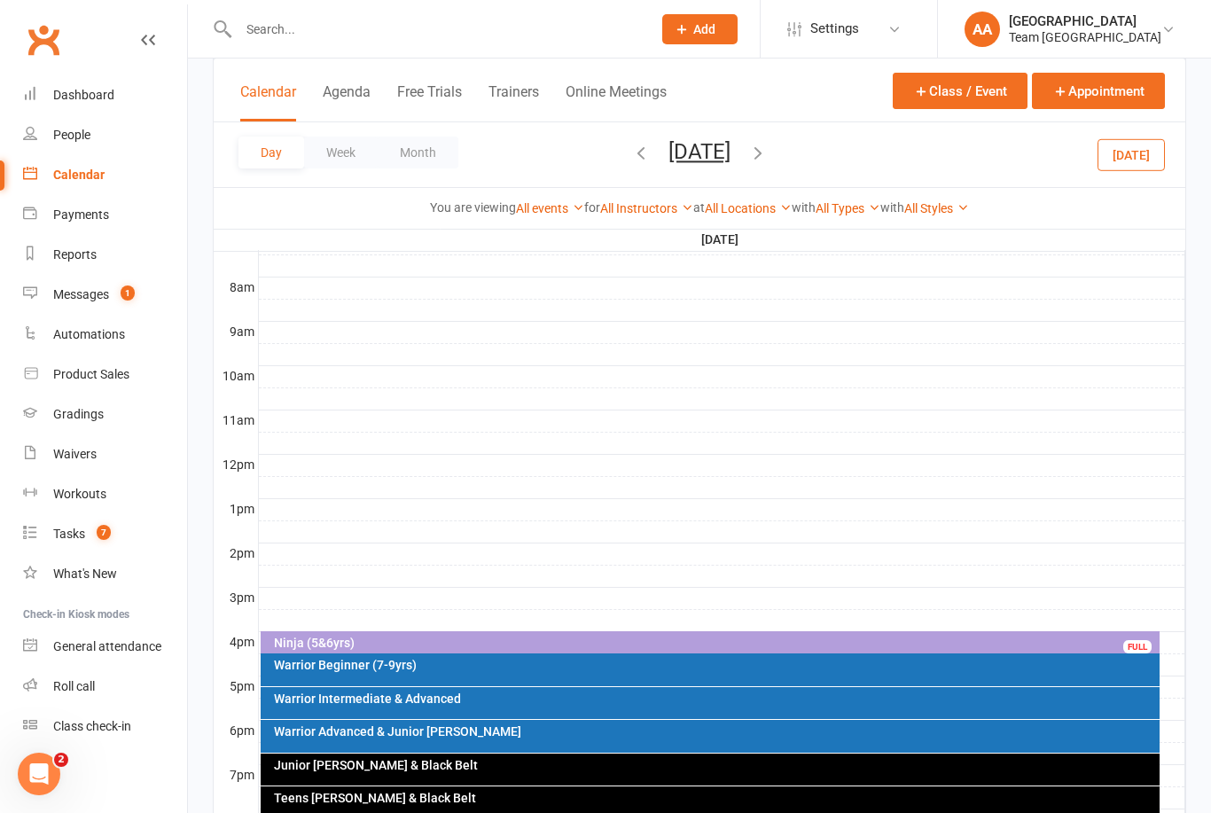
click at [523, 804] on div "Teens [PERSON_NAME] & Black Belt" at bounding box center [711, 802] width 900 height 33
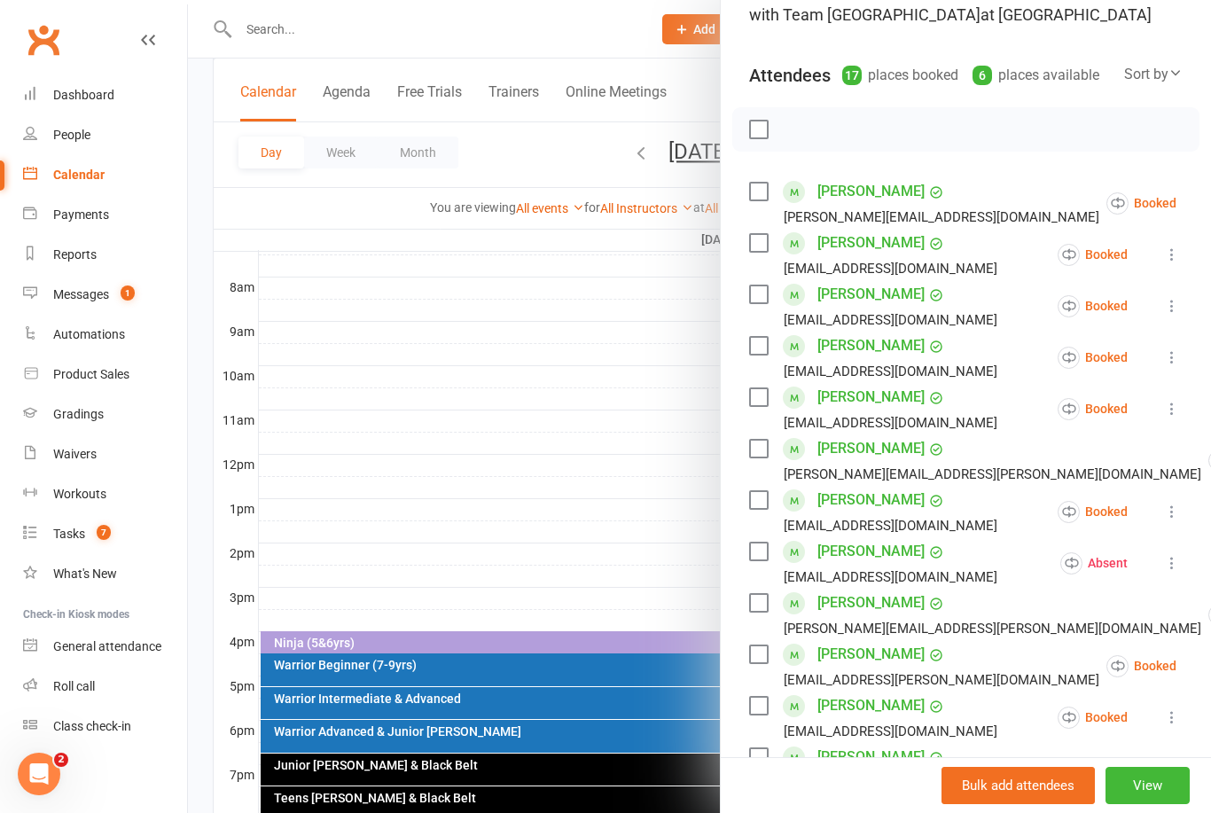
scroll to position [582, 0]
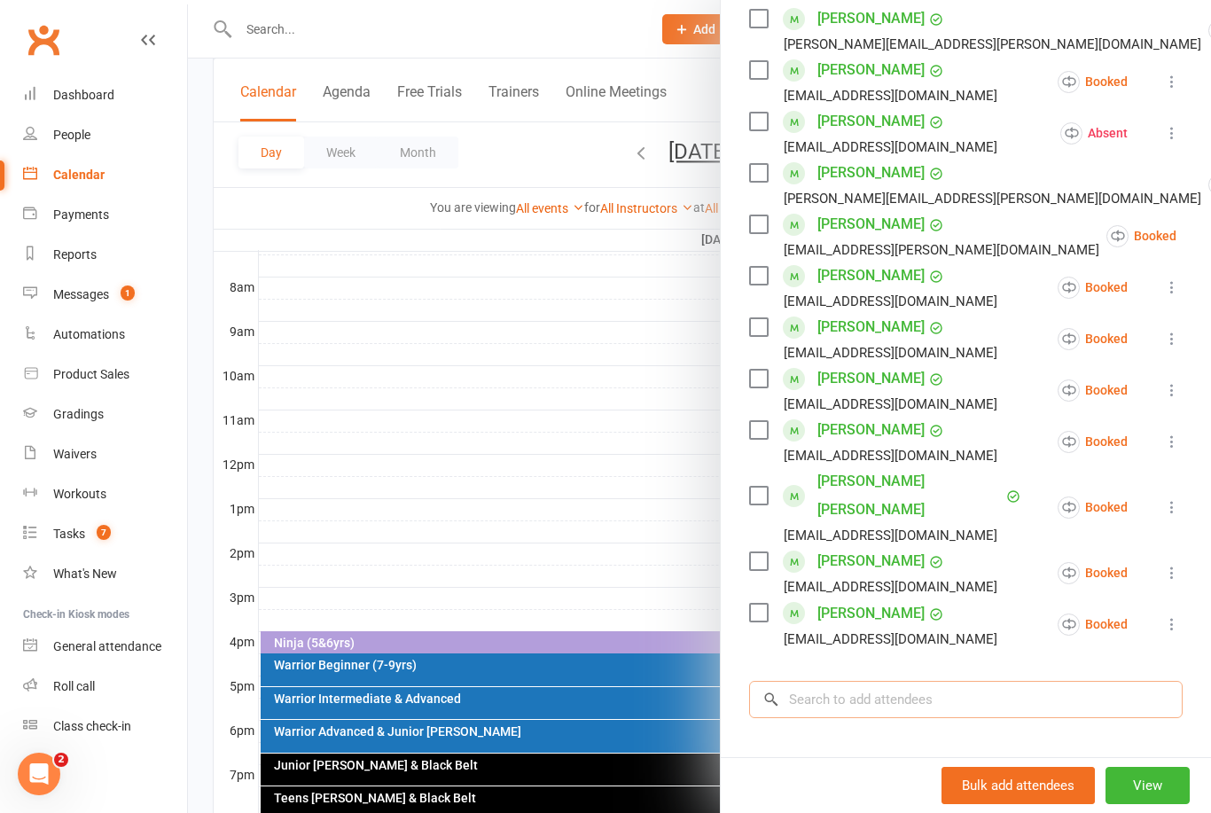
click at [873, 682] on input "search" at bounding box center [965, 699] width 433 height 37
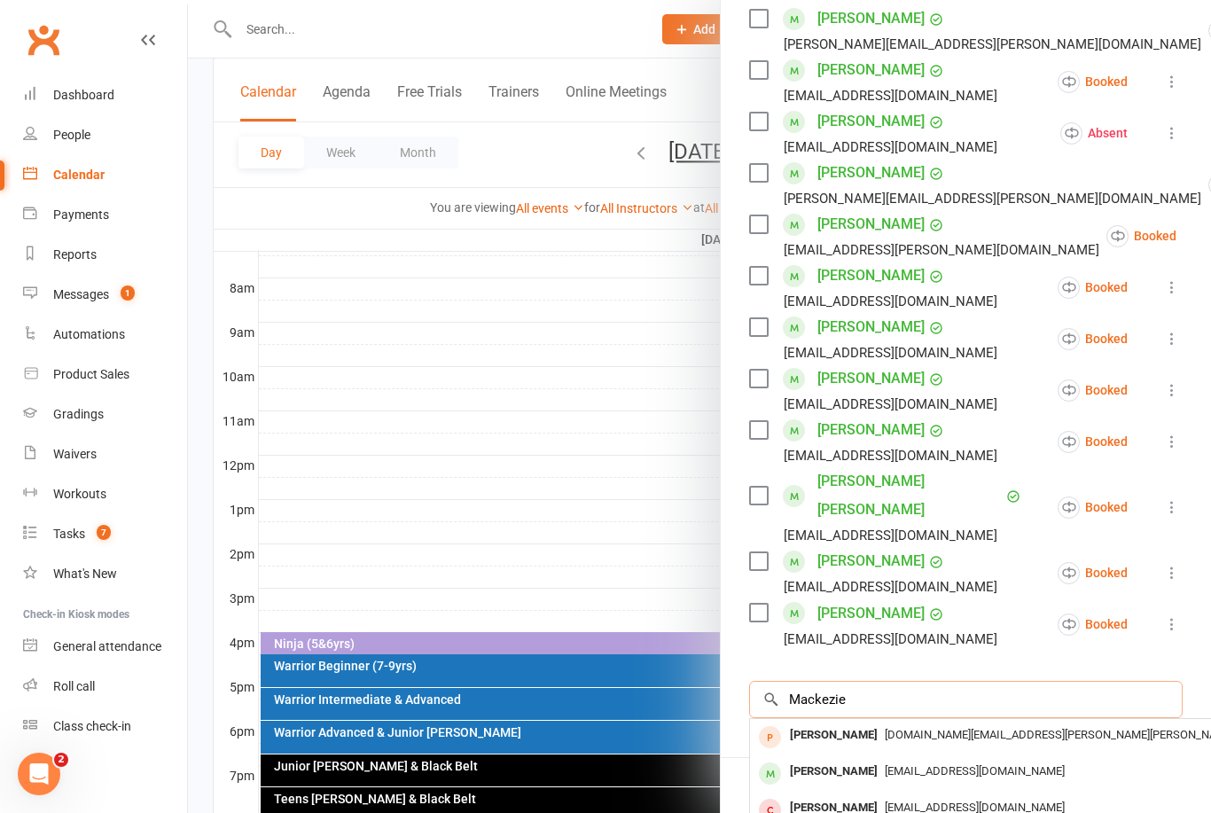
type input "Mackezie"
click at [862, 759] on div "[PERSON_NAME]" at bounding box center [834, 772] width 102 height 26
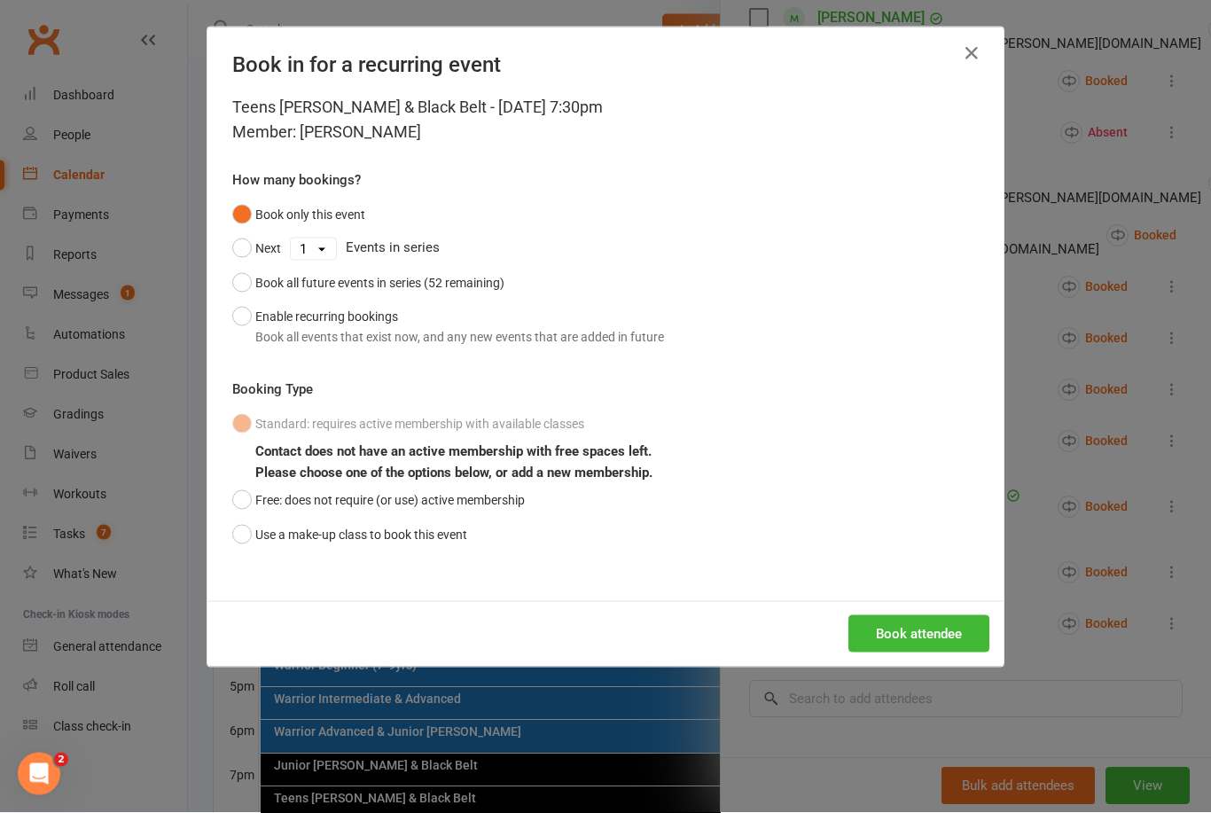
click at [237, 544] on button "Use a make-up class to book this event" at bounding box center [349, 535] width 235 height 34
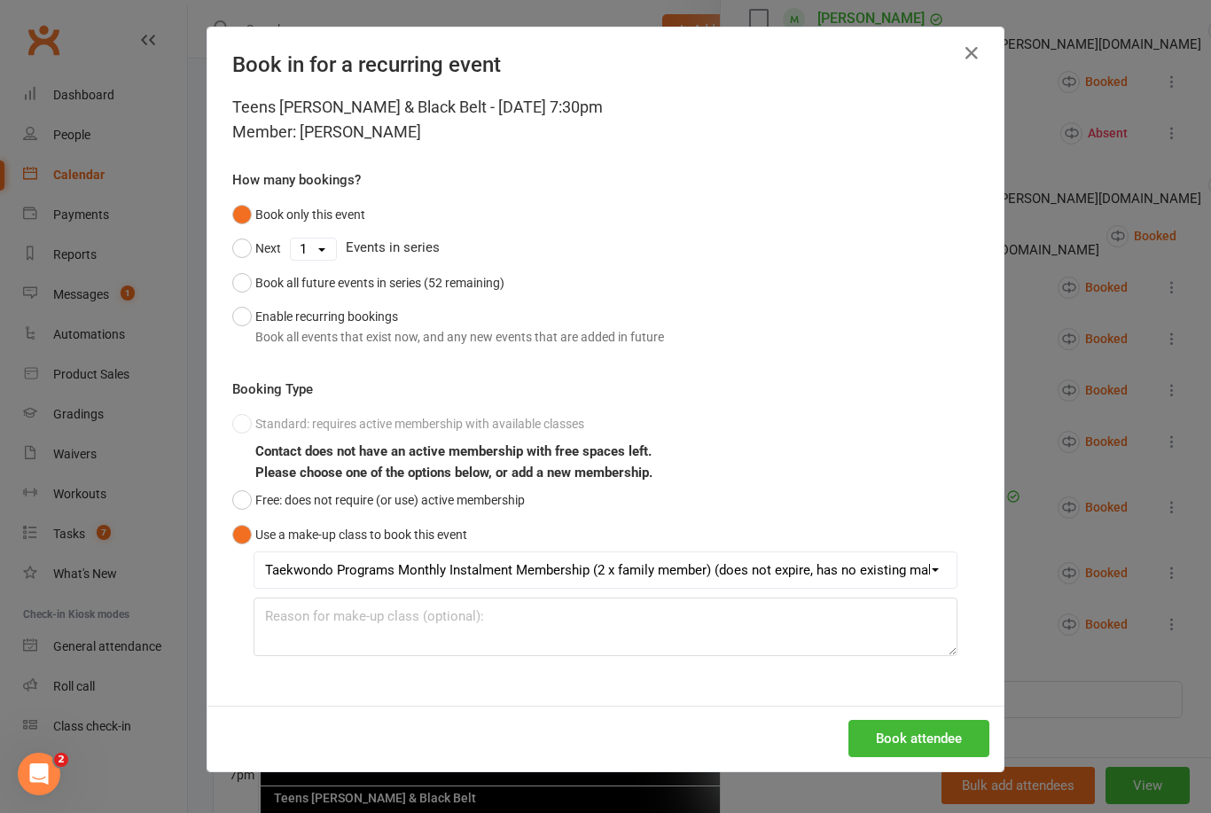
click at [914, 740] on button "Book attendee" at bounding box center [918, 738] width 141 height 37
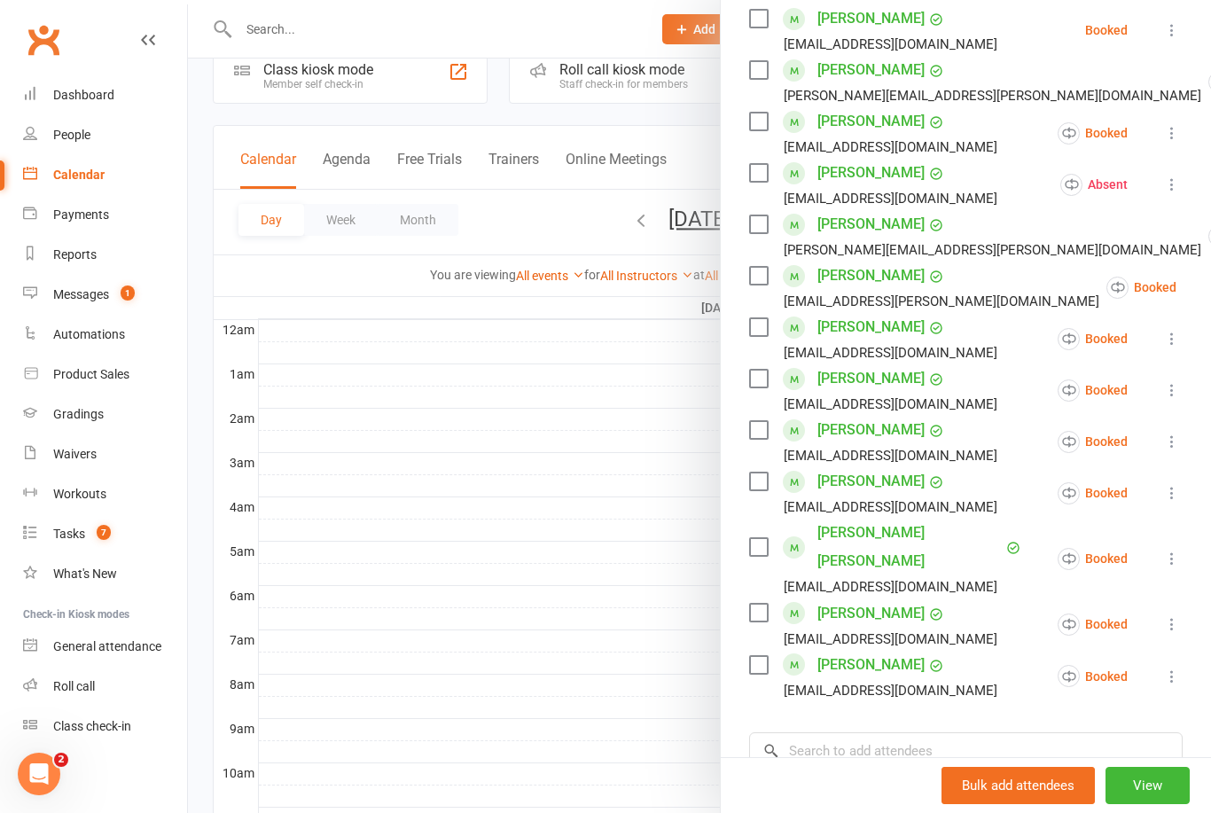
scroll to position [0, 0]
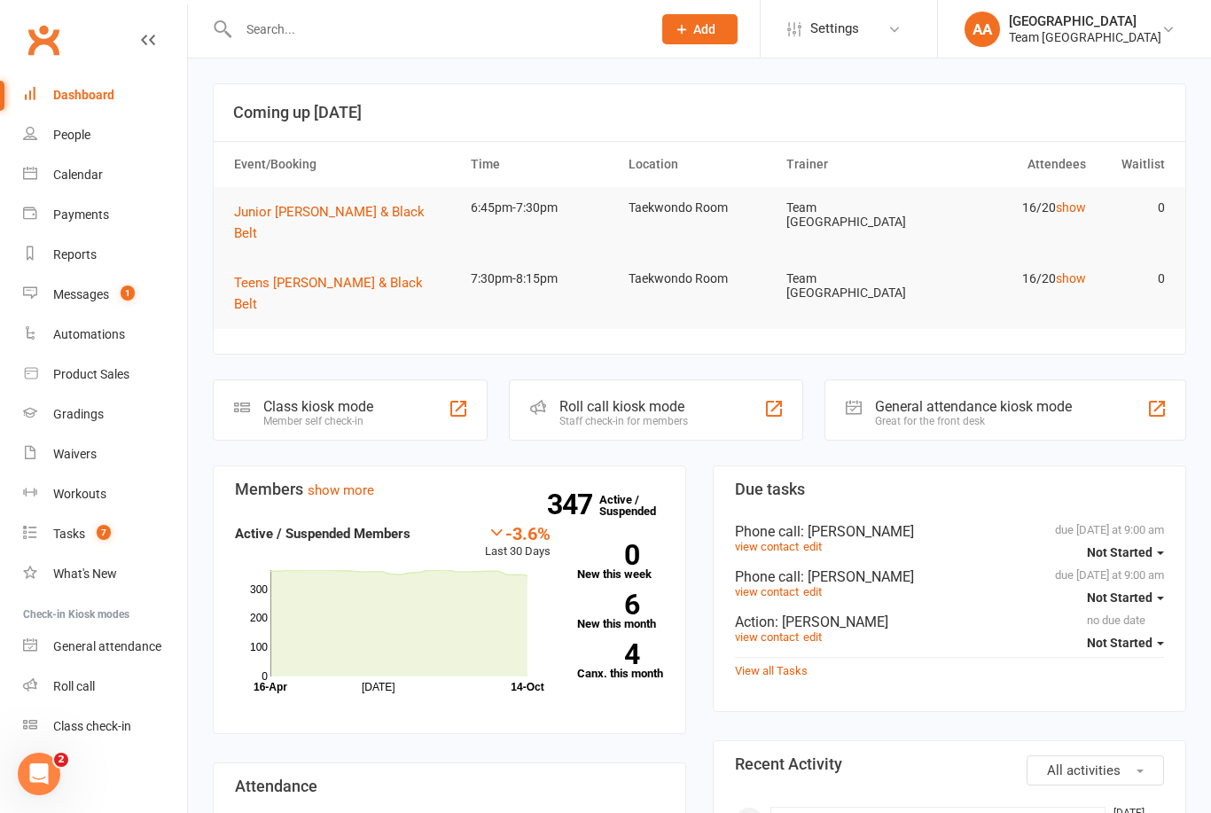
click at [637, 594] on link "6 New this month" at bounding box center [621, 611] width 88 height 35
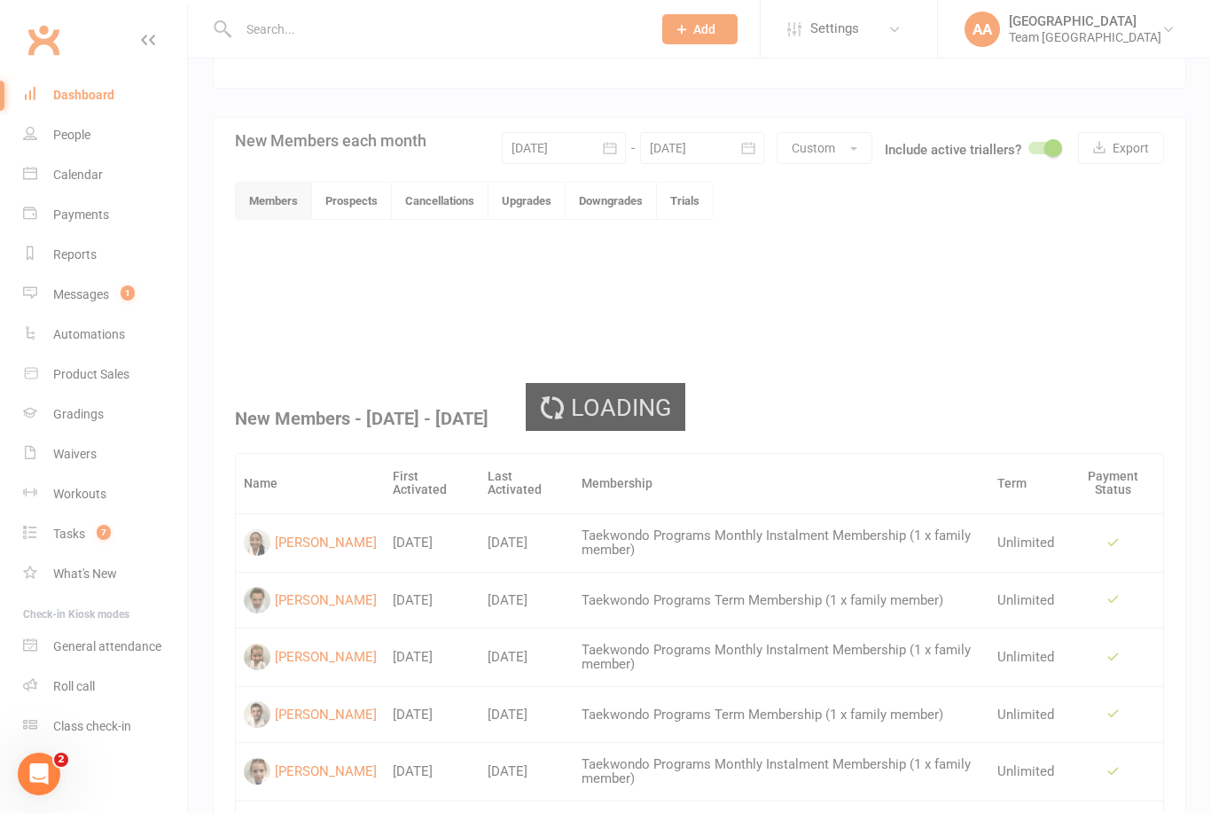
scroll to position [460, 0]
